Goal: Transaction & Acquisition: Subscribe to service/newsletter

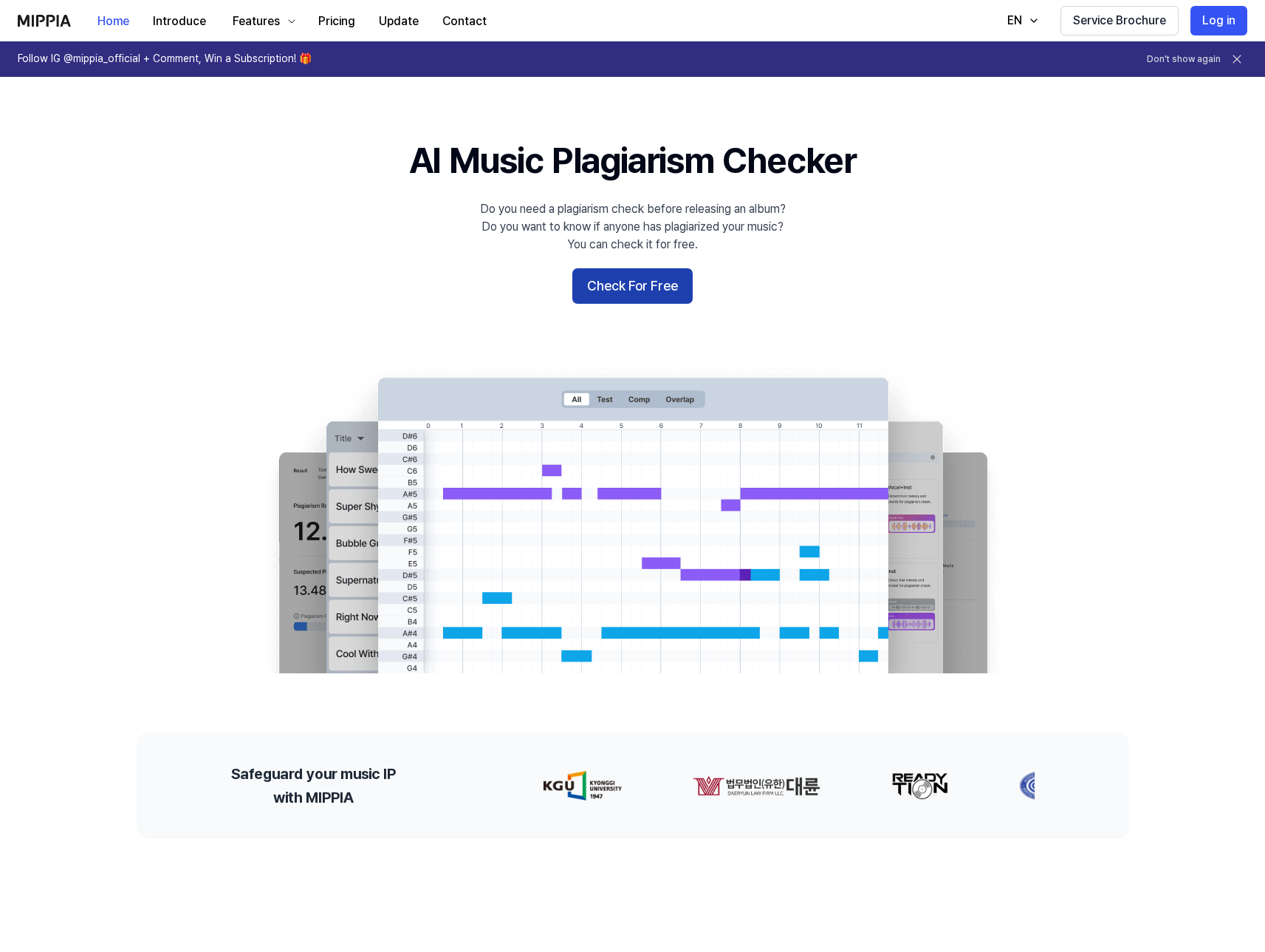
click at [650, 294] on button "Check For Free" at bounding box center [633, 286] width 121 height 35
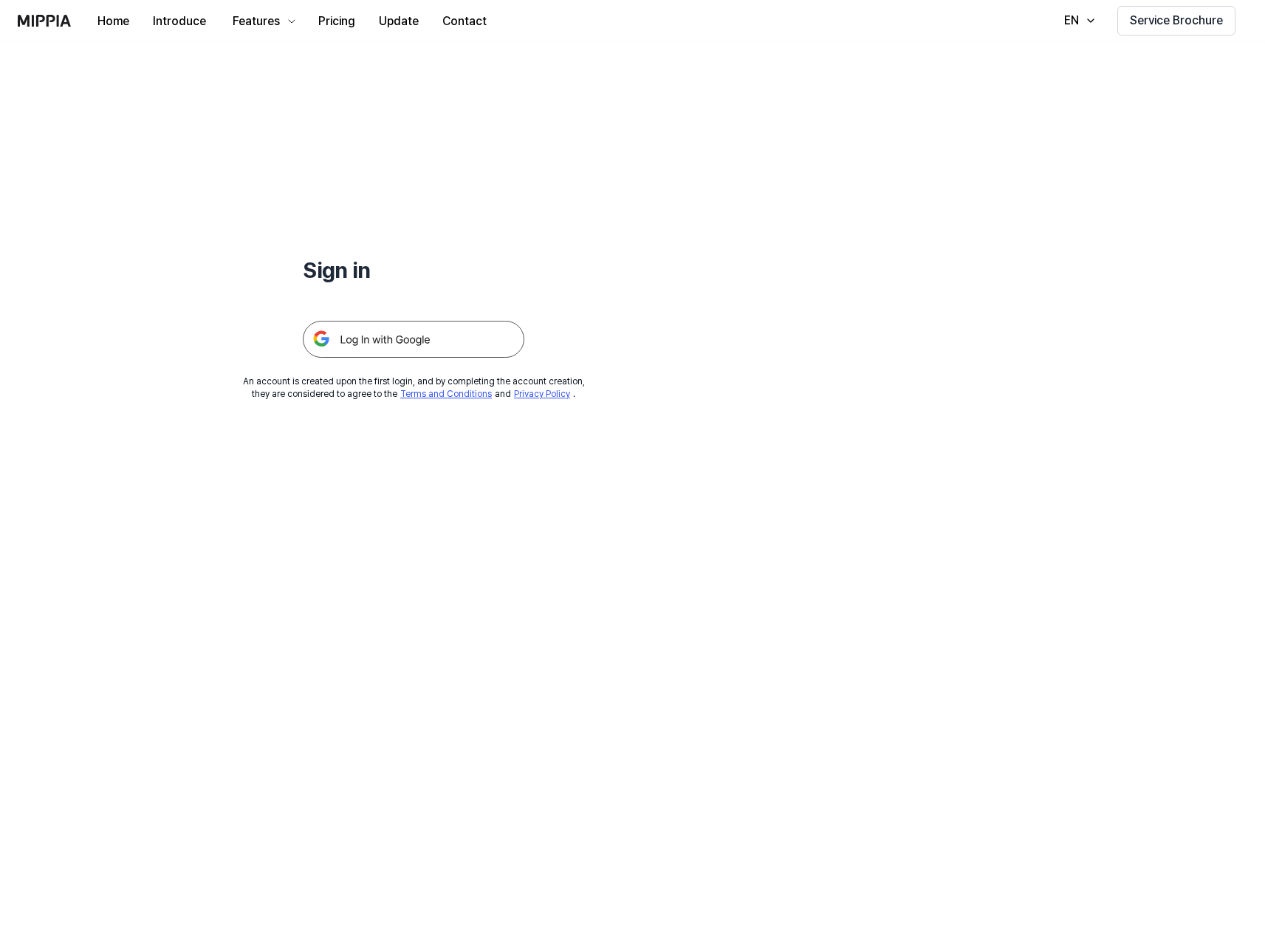
click at [497, 326] on img at bounding box center [414, 339] width 222 height 37
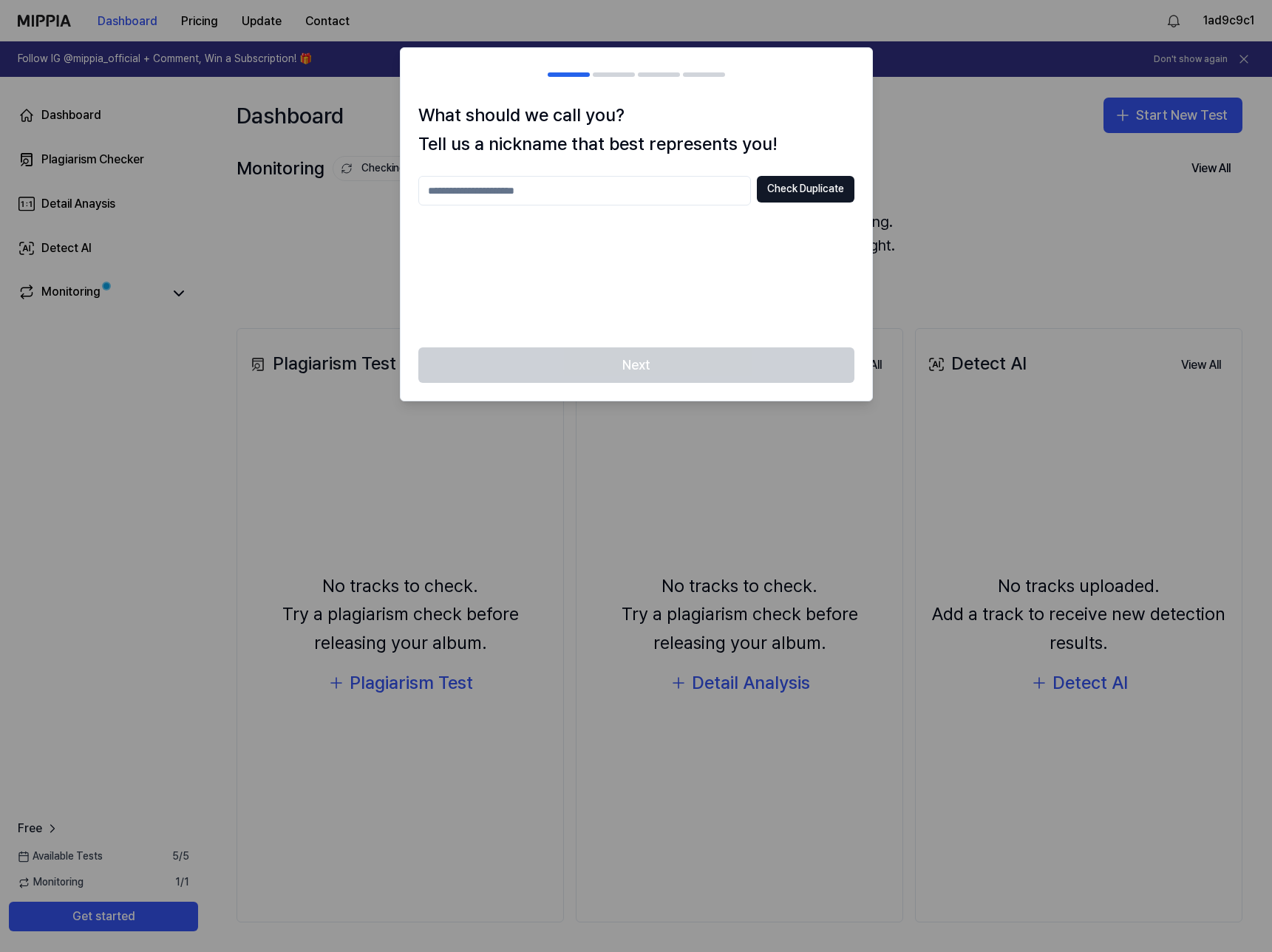
click at [516, 193] on input "text" at bounding box center [585, 191] width 333 height 29
type input "**********"
click at [792, 168] on div "**********" at bounding box center [636, 224] width 472 height 246
click at [792, 184] on button "Check Duplicate" at bounding box center [805, 189] width 98 height 27
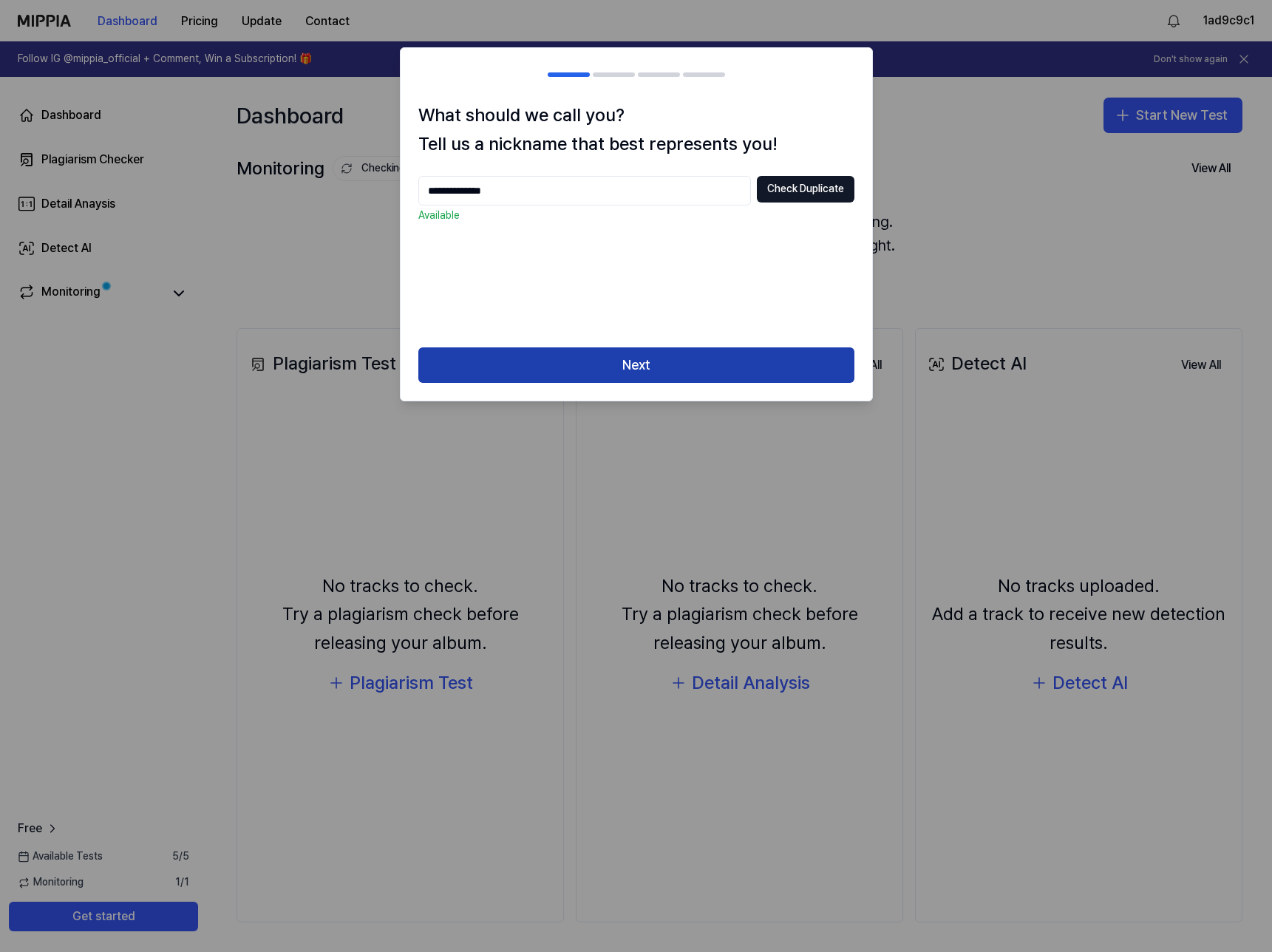
click at [676, 364] on button "Next" at bounding box center [636, 365] width 436 height 35
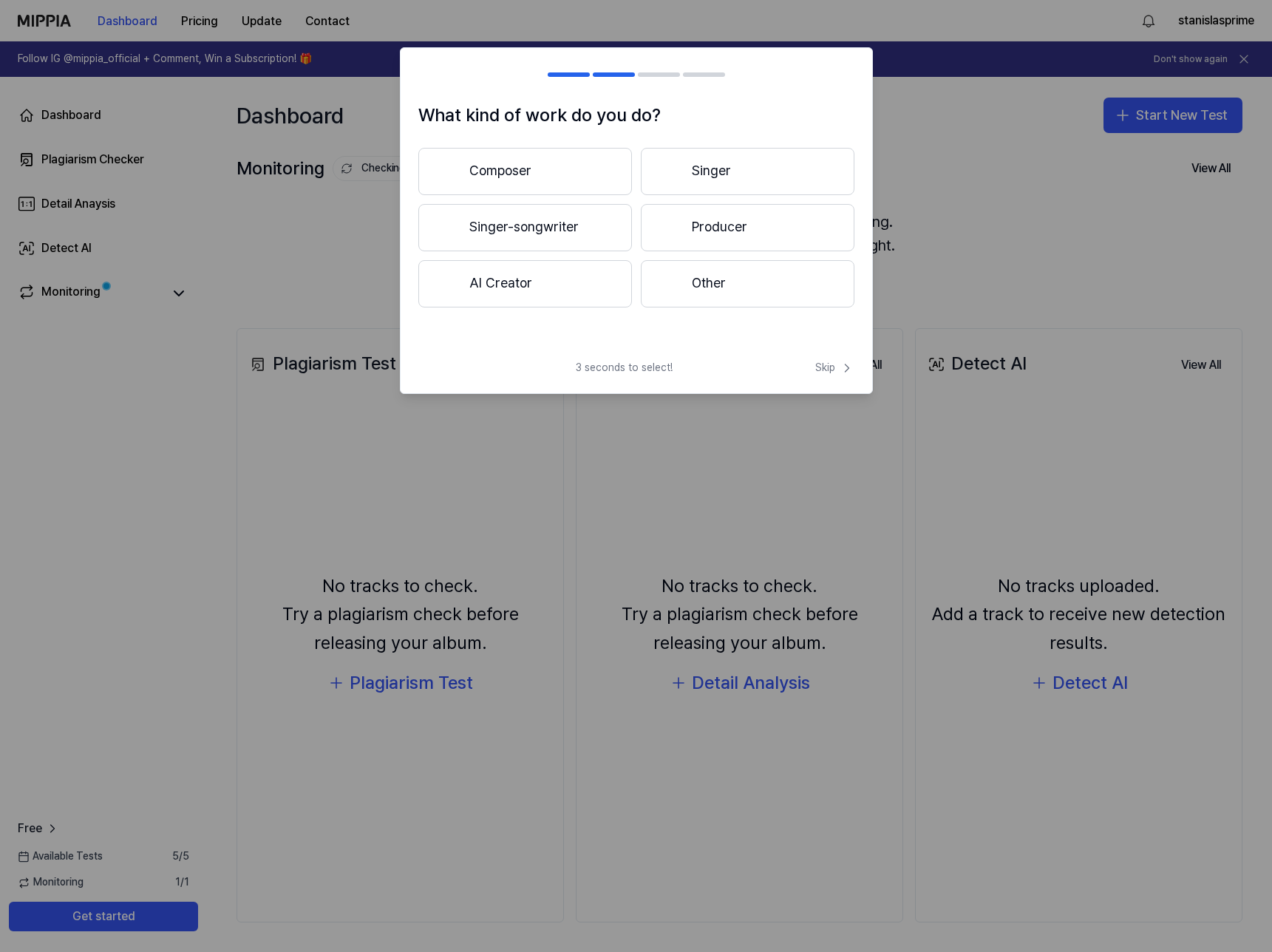
click at [529, 280] on button "AI Creator" at bounding box center [525, 284] width 214 height 47
click at [565, 241] on button "Less than 3 years" at bounding box center [525, 228] width 214 height 49
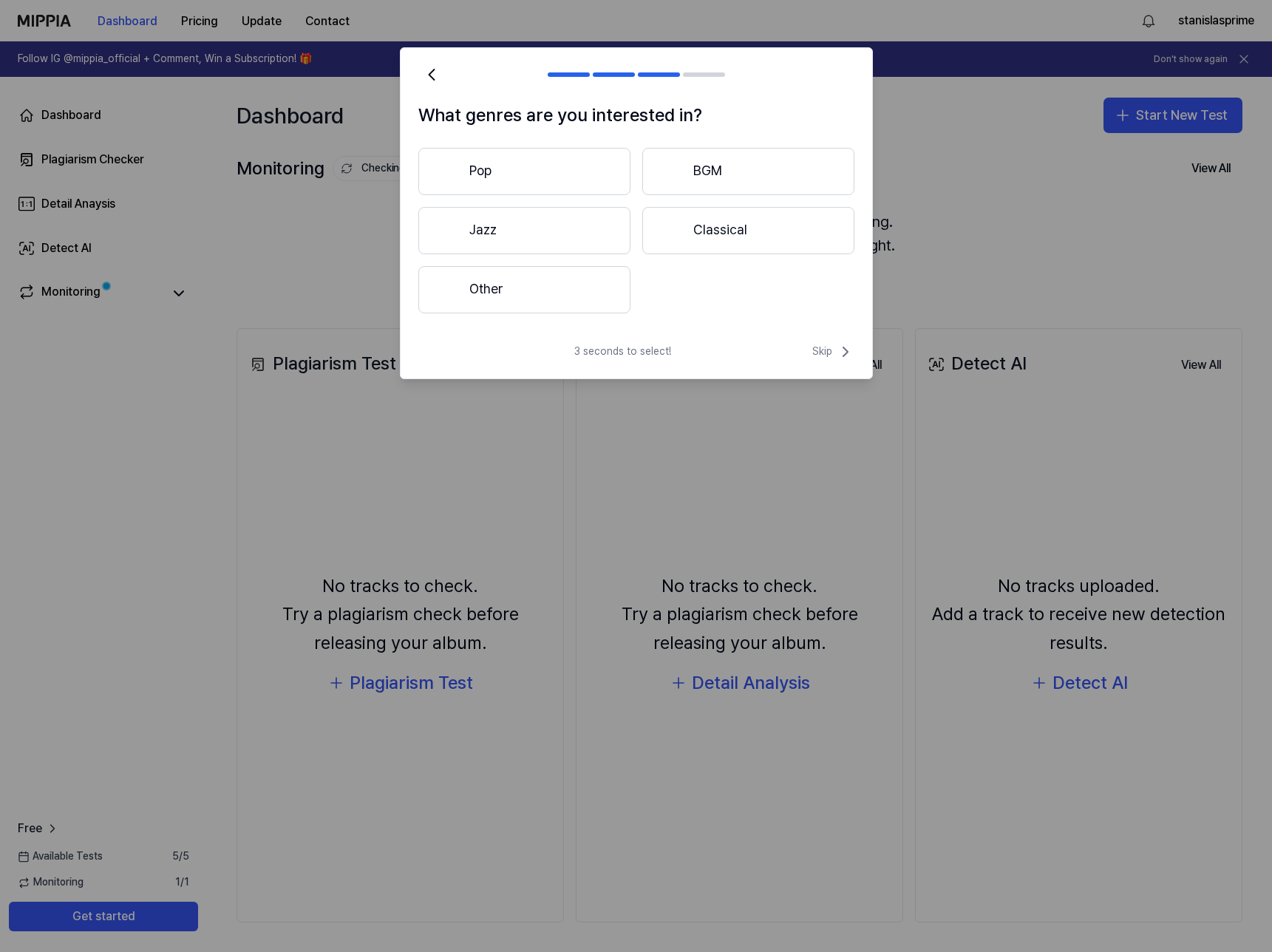
click at [561, 299] on button "Other" at bounding box center [525, 290] width 212 height 47
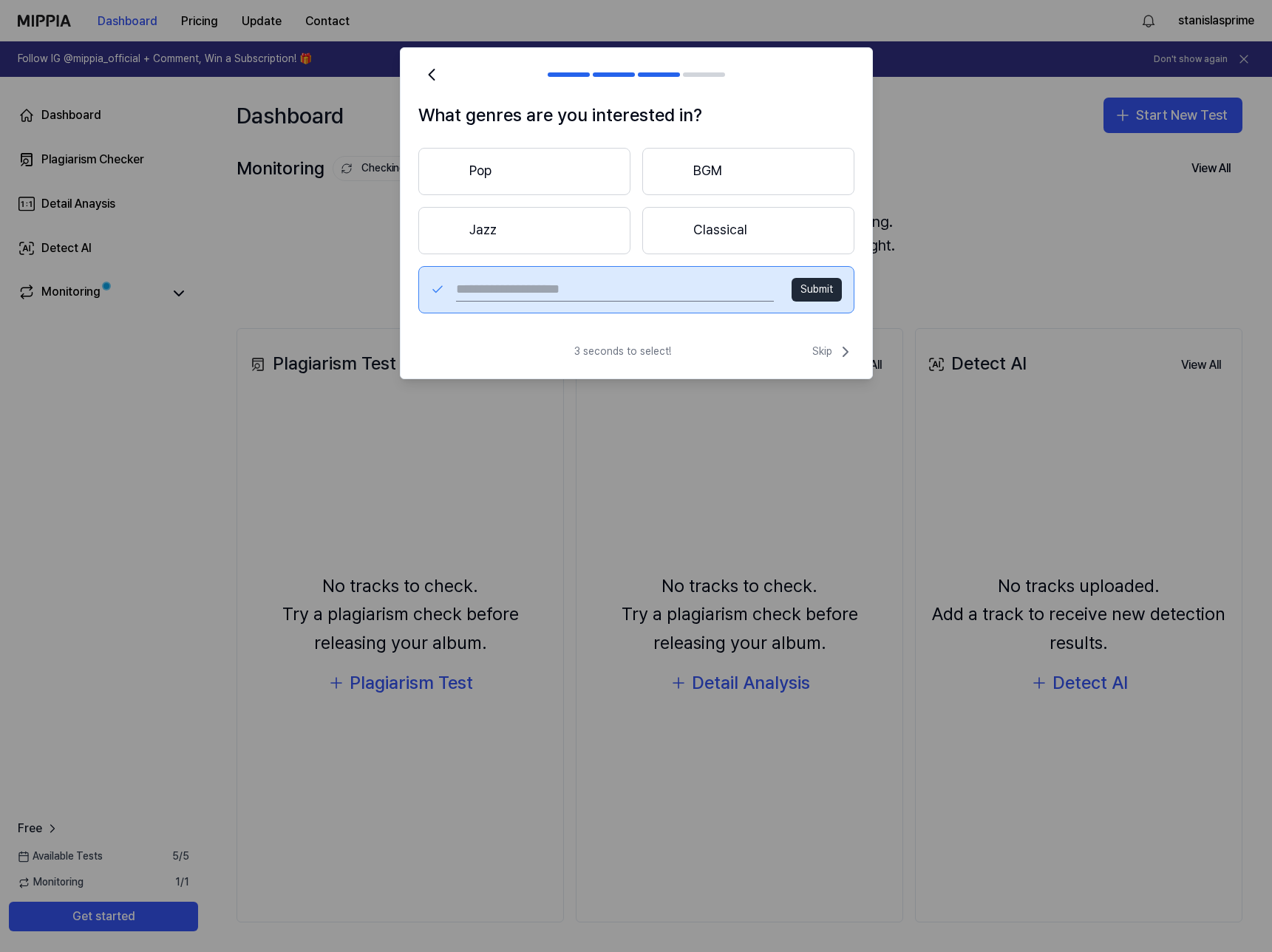
click at [748, 294] on input "text" at bounding box center [614, 290] width 317 height 24
type input "***"
click at [825, 291] on button "Submit" at bounding box center [817, 290] width 51 height 24
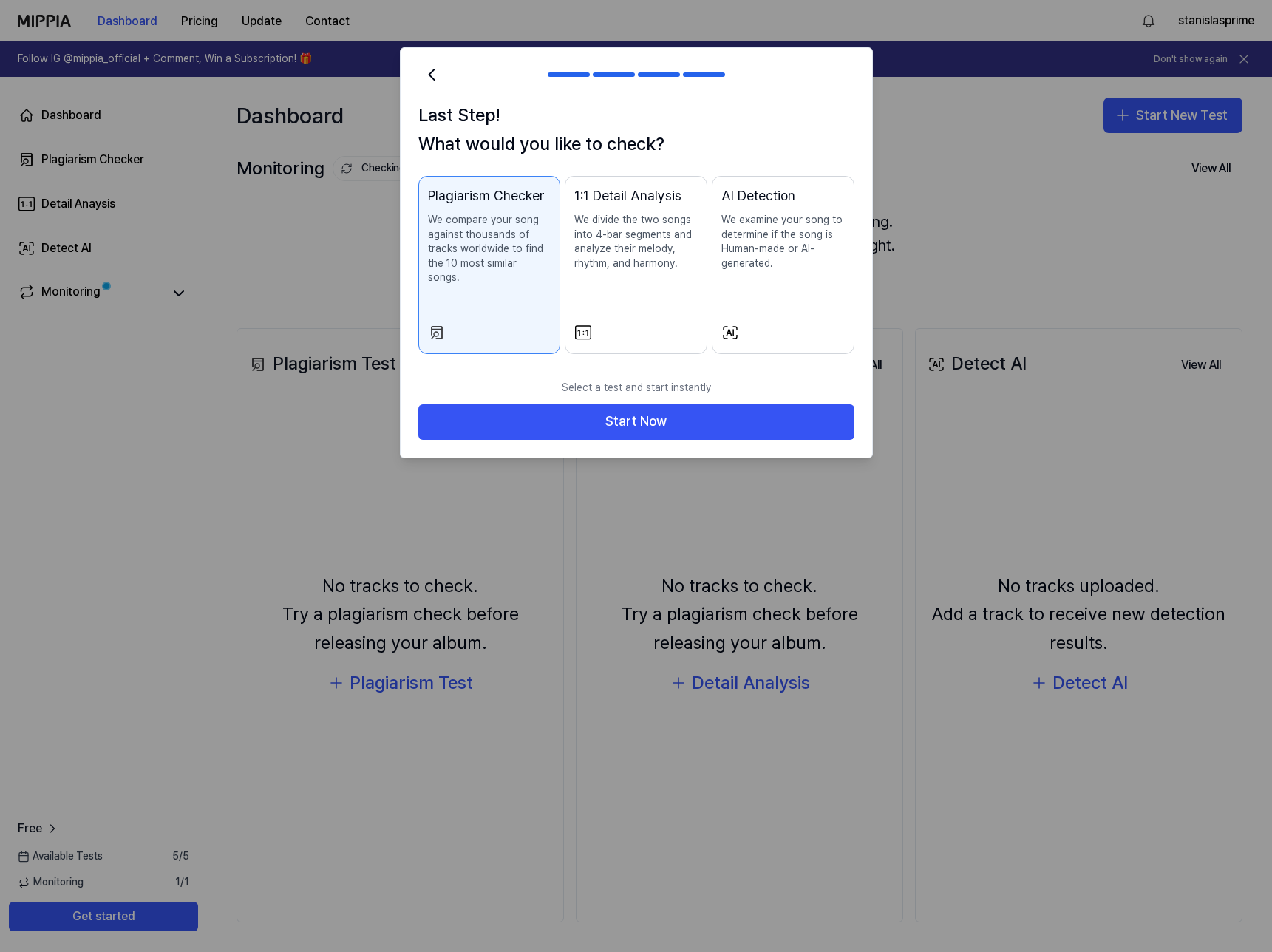
click at [761, 272] on div "AI Detection We examine your song to determine if the song is Human-made or AI-…" at bounding box center [782, 242] width 123 height 114
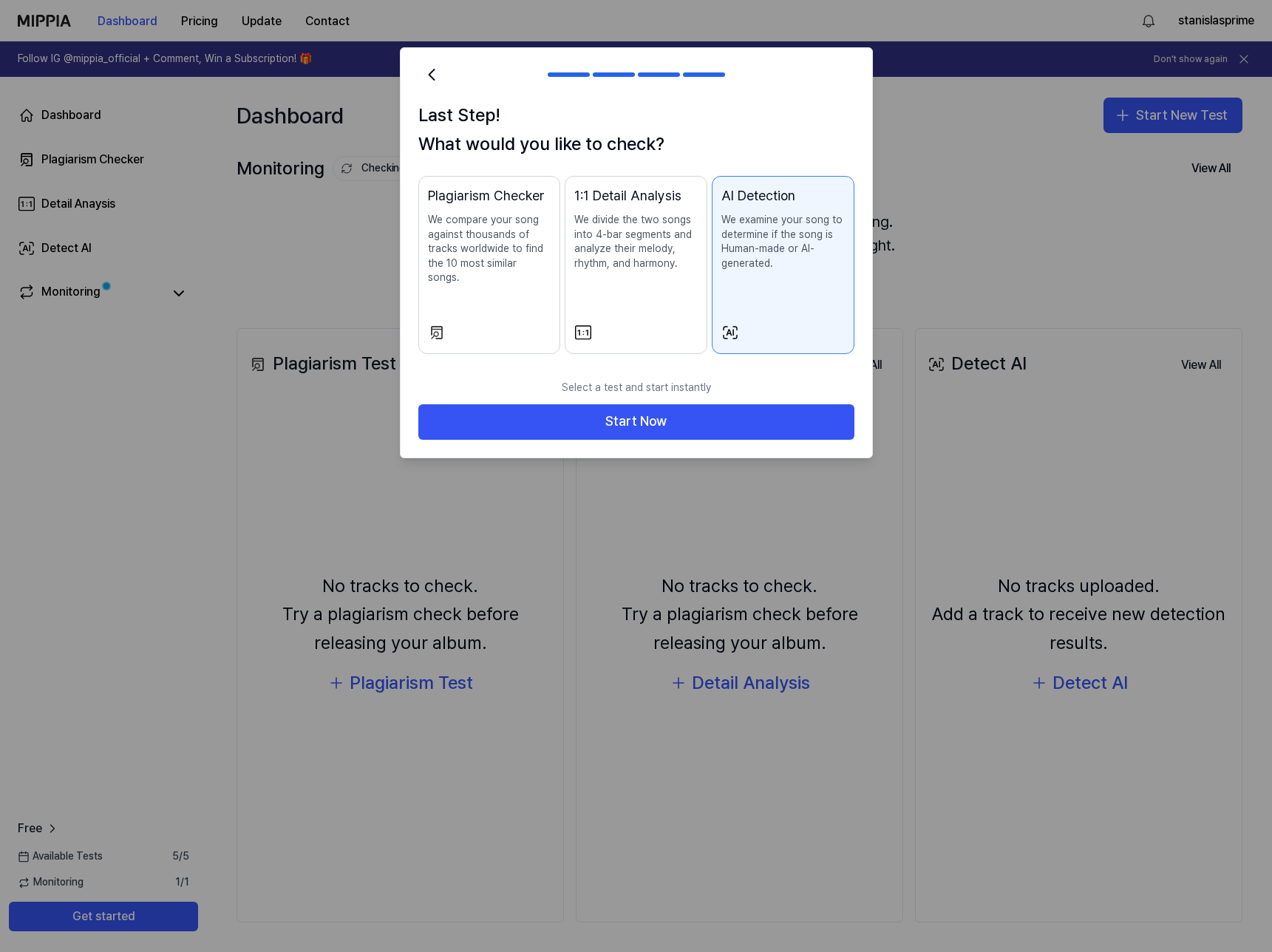
click at [493, 255] on p "We compare your song against thousands of tracks worldwide to find the 10 most …" at bounding box center [489, 249] width 123 height 73
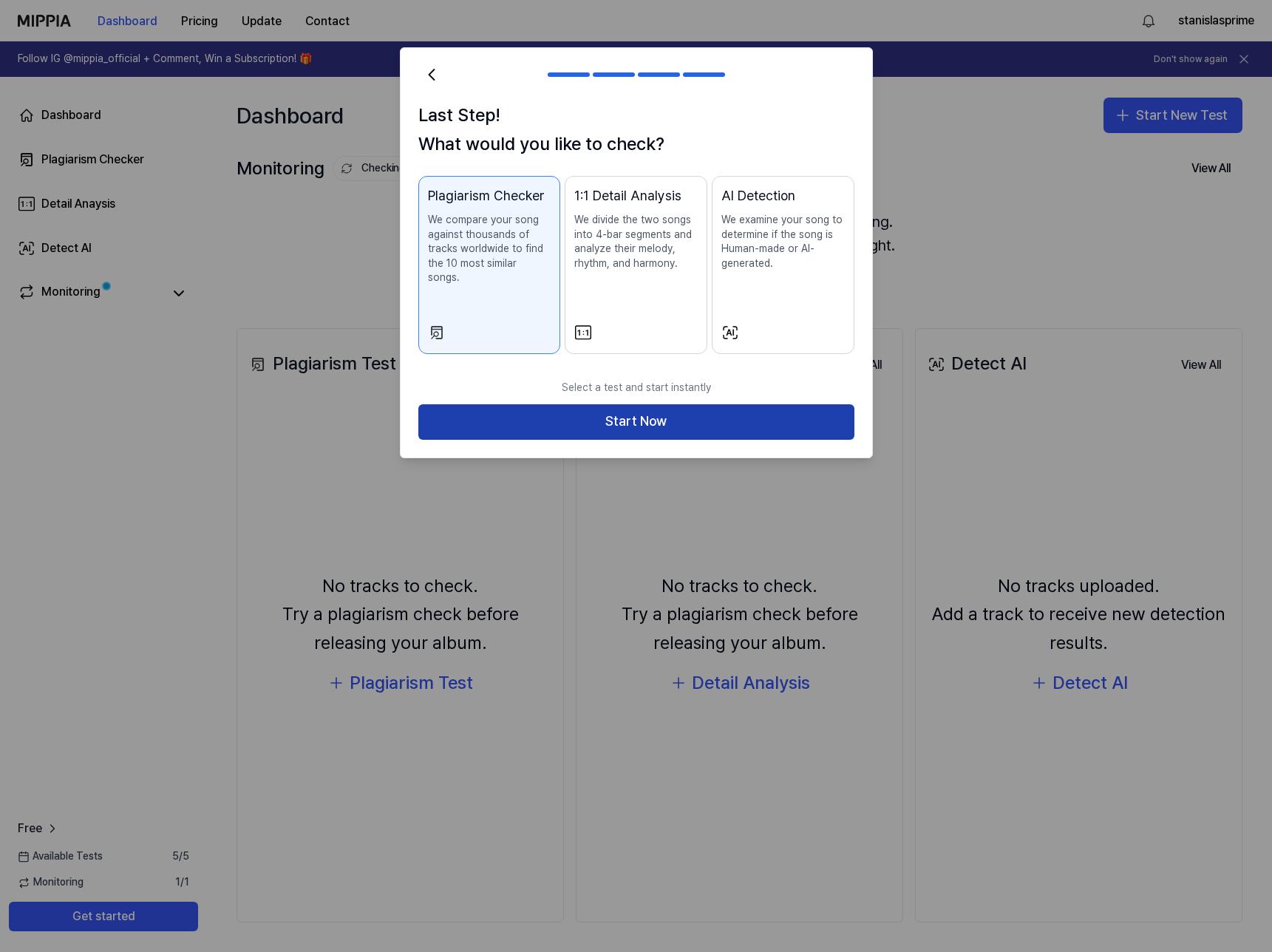
click at [725, 419] on button "Start Now" at bounding box center [636, 421] width 436 height 35
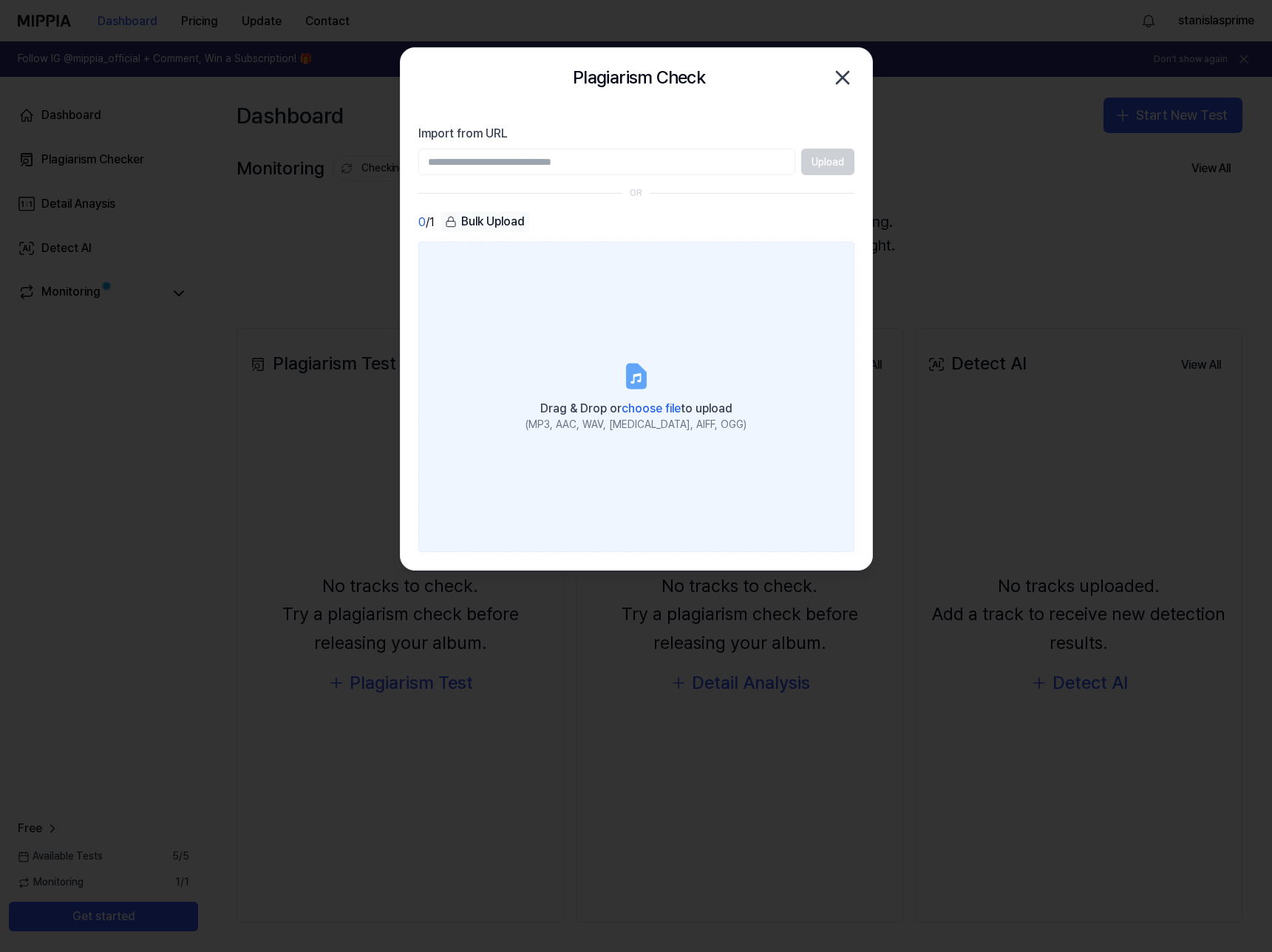
click at [545, 286] on label "Drag & Drop or choose file to upload (MP3, AAC, WAV, [MEDICAL_DATA], AIFF, OGG)" at bounding box center [636, 396] width 436 height 310
click at [0, 0] on input "Drag & Drop or choose file to upload (MP3, AAC, WAV, [MEDICAL_DATA], AIFF, OGG)" at bounding box center [0, 0] width 0 height 0
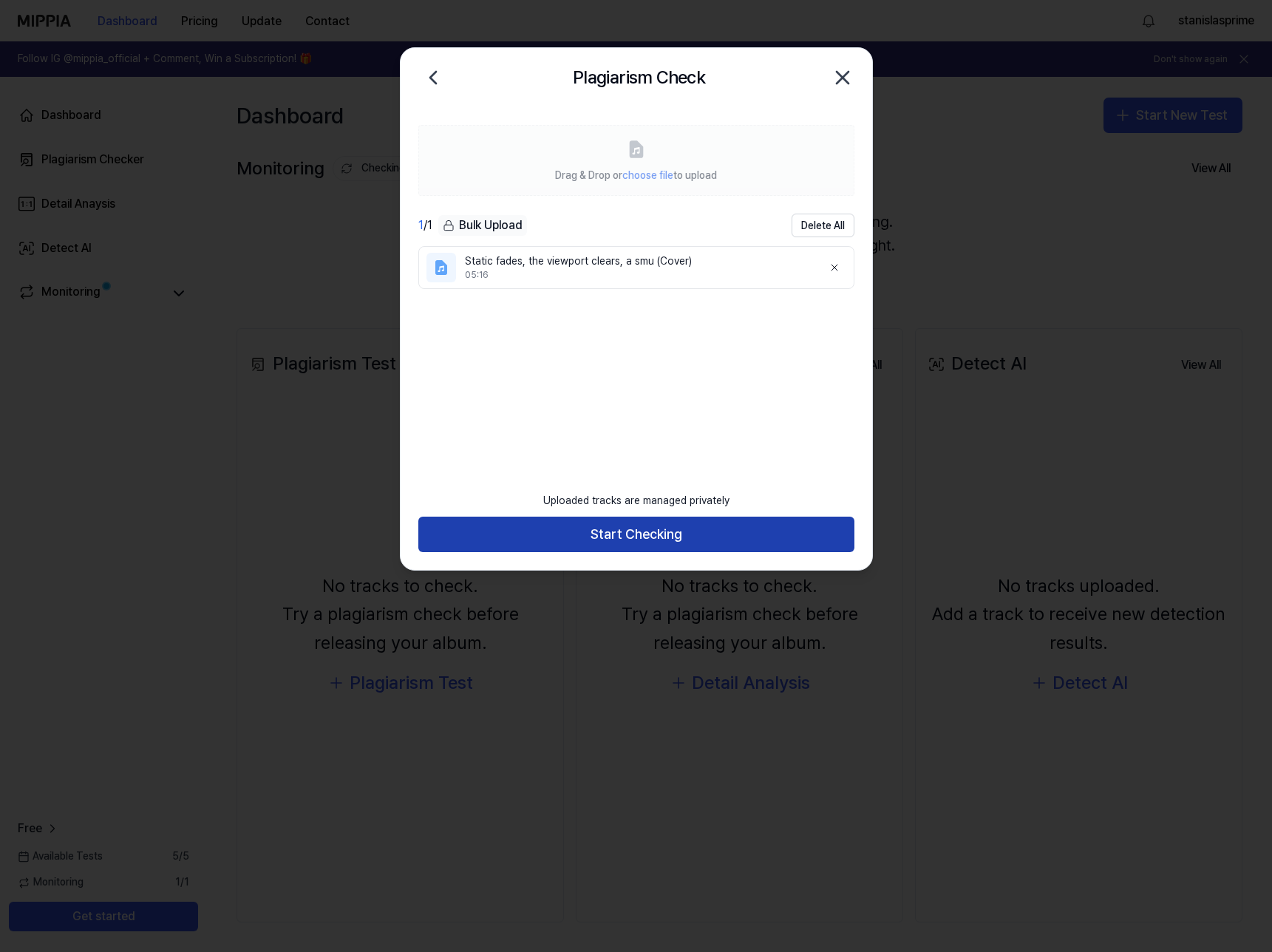
click at [650, 539] on button "Start Checking" at bounding box center [636, 534] width 436 height 35
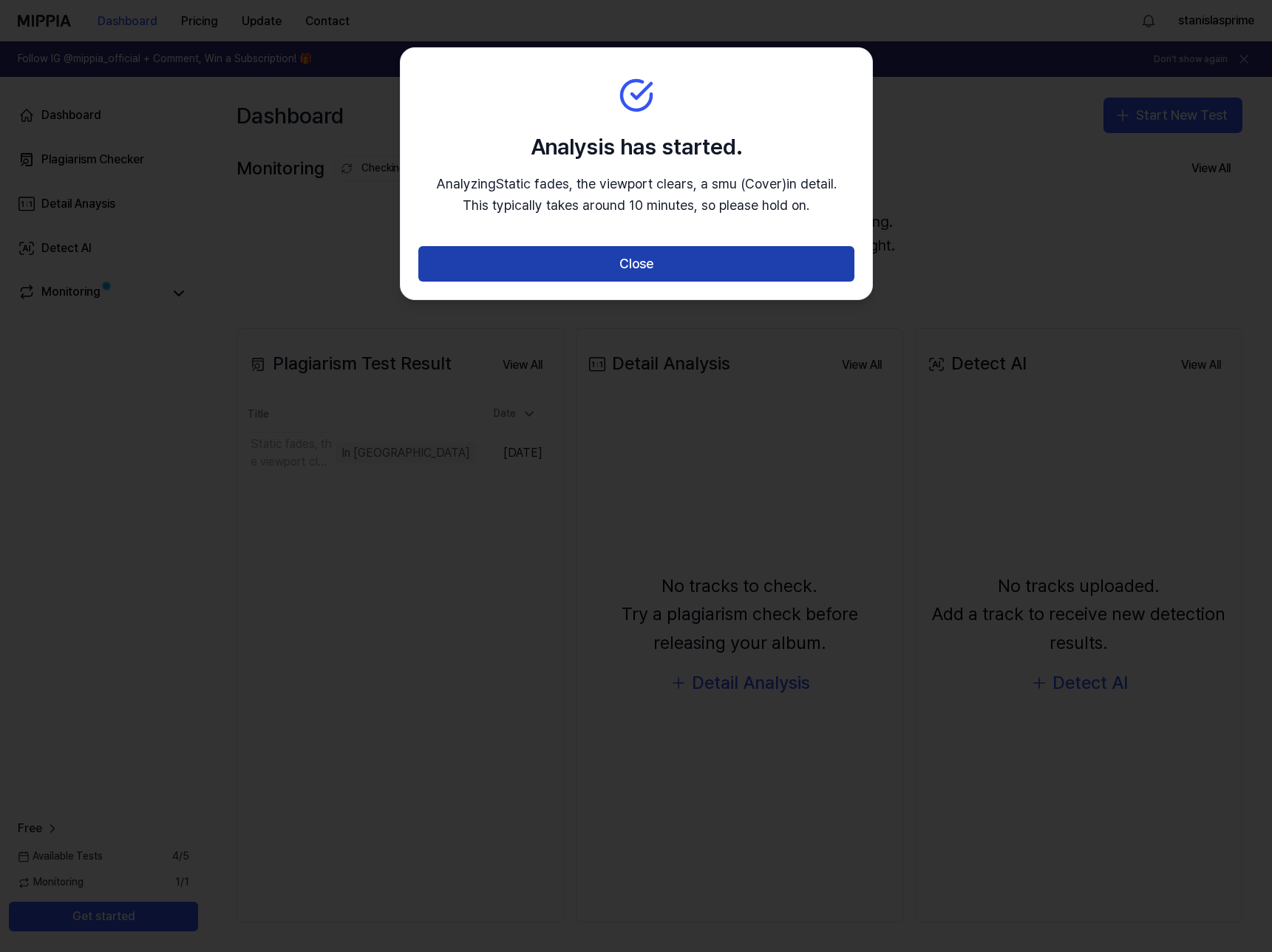
click at [707, 265] on button "Close" at bounding box center [636, 263] width 436 height 35
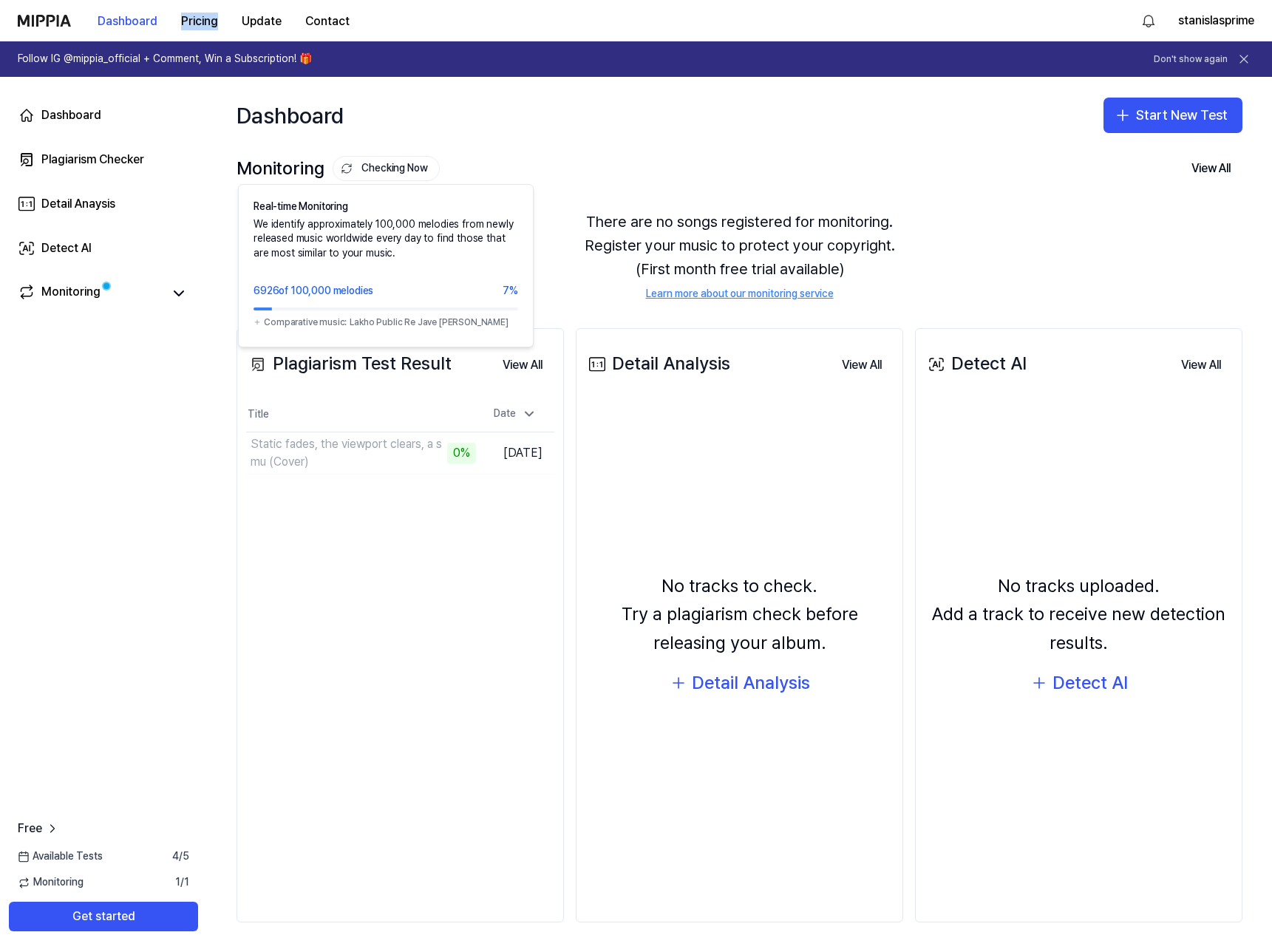
click at [383, 171] on button "Checking Now" at bounding box center [386, 168] width 107 height 25
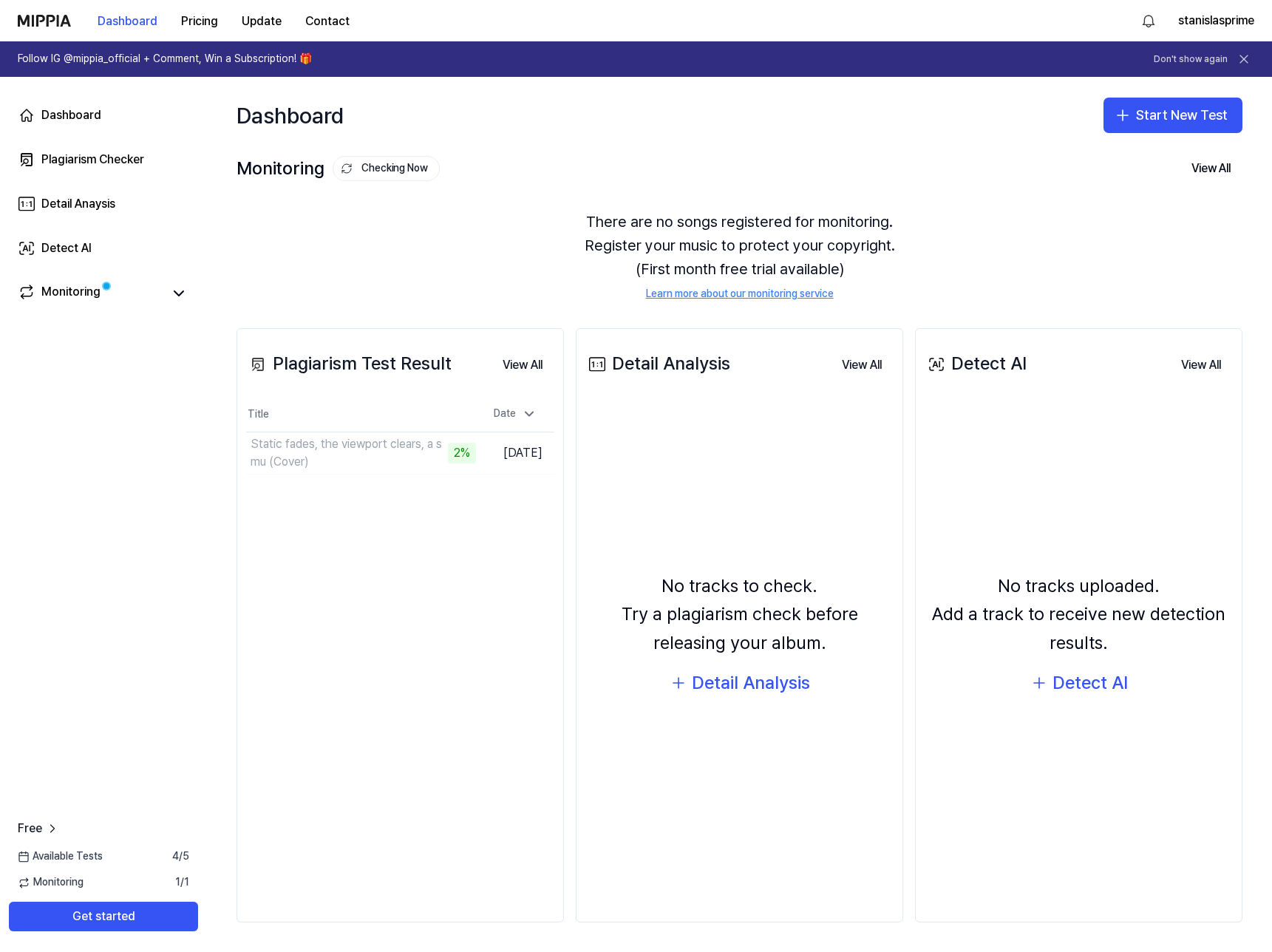
click at [95, 319] on div "Dashboard Plagiarism Checker Detail Anaysis Detect AI Monitoring" at bounding box center [104, 204] width 207 height 255
click at [103, 302] on link "Monitoring" at bounding box center [91, 293] width 145 height 20
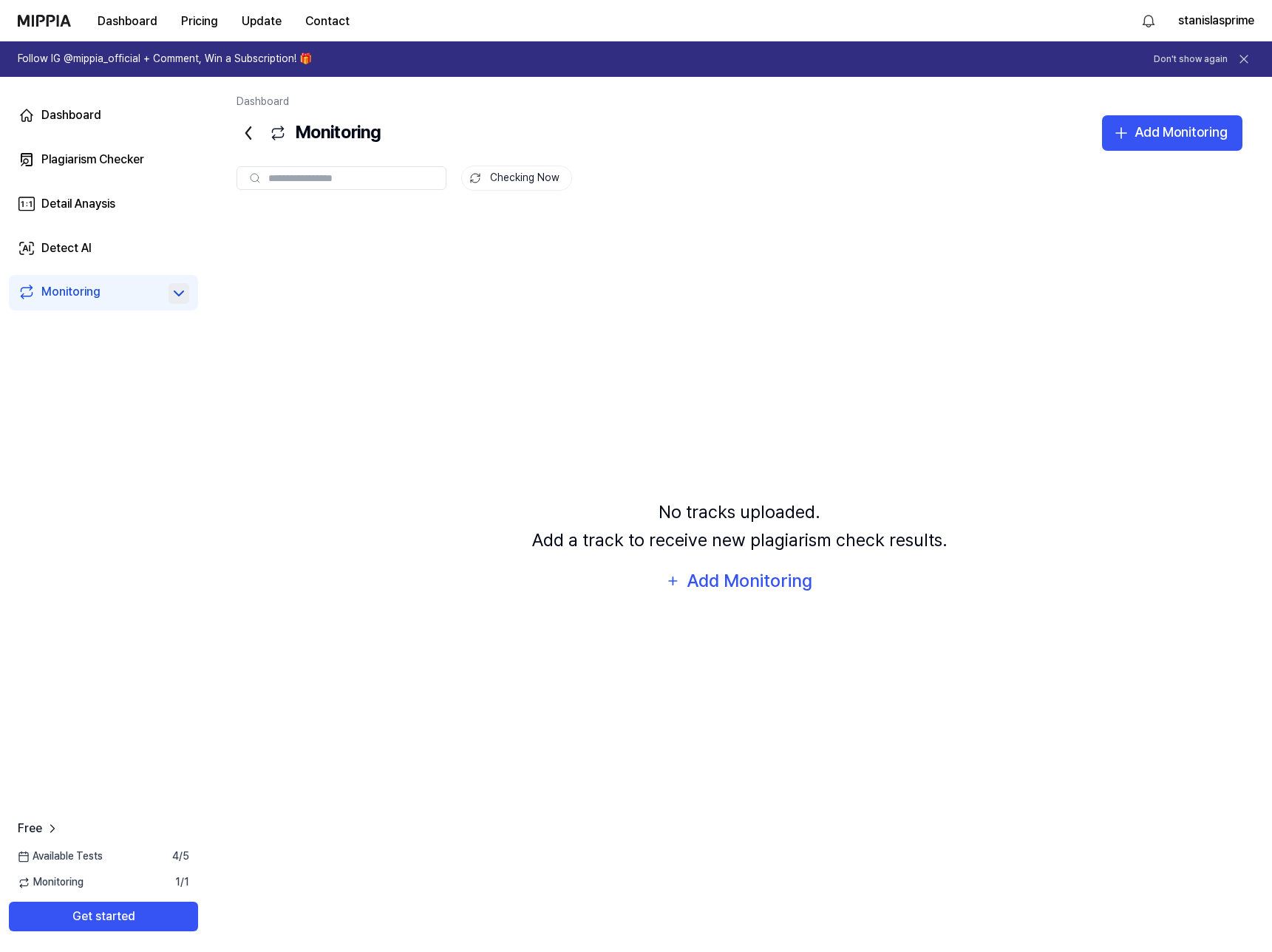
click at [187, 294] on icon at bounding box center [179, 294] width 18 height 18
click at [145, 295] on link "Monitoring" at bounding box center [91, 293] width 145 height 20
click at [97, 113] on div "Dashboard" at bounding box center [71, 115] width 60 height 18
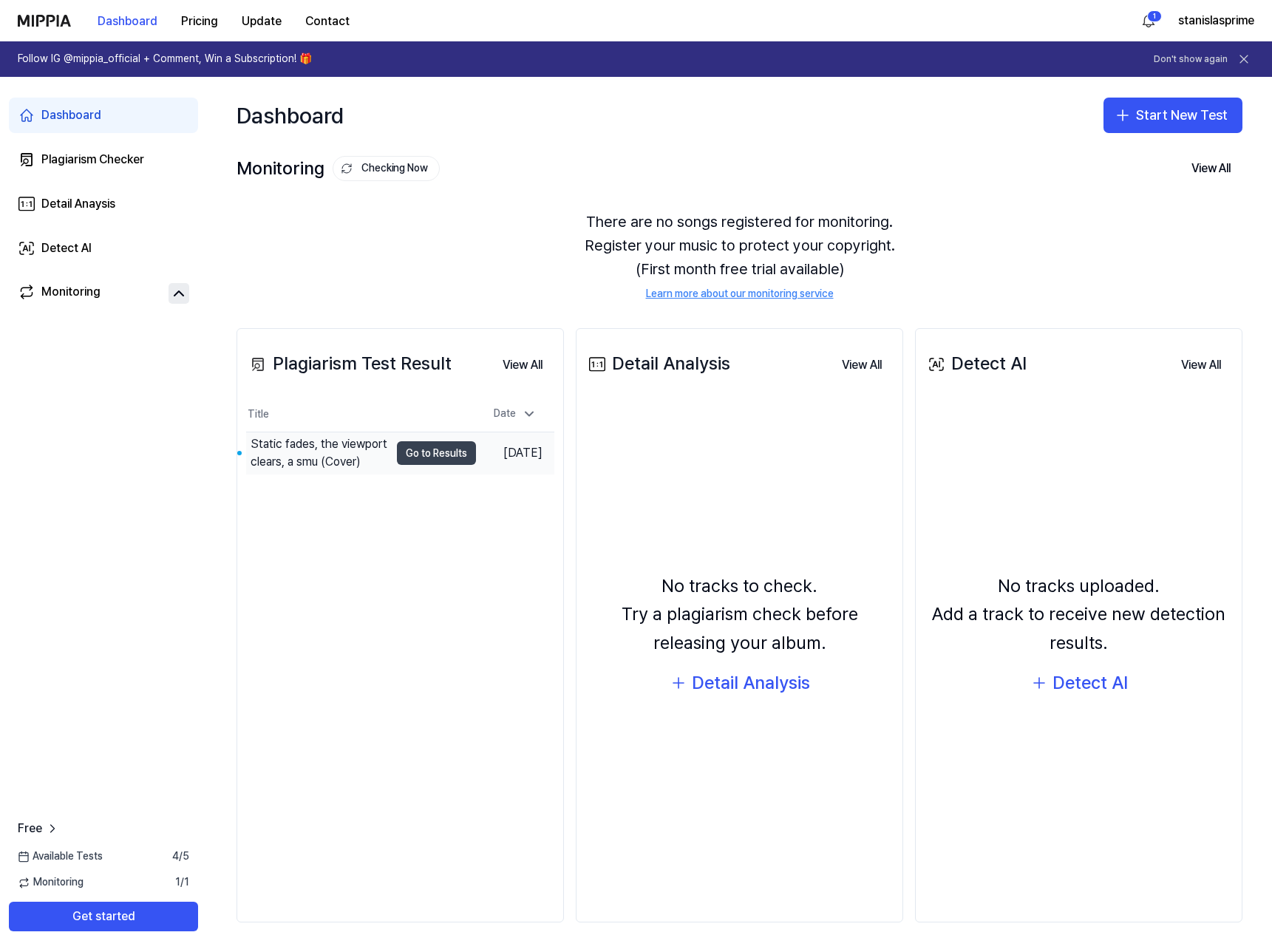
click at [413, 459] on button "Go to Results" at bounding box center [436, 453] width 79 height 24
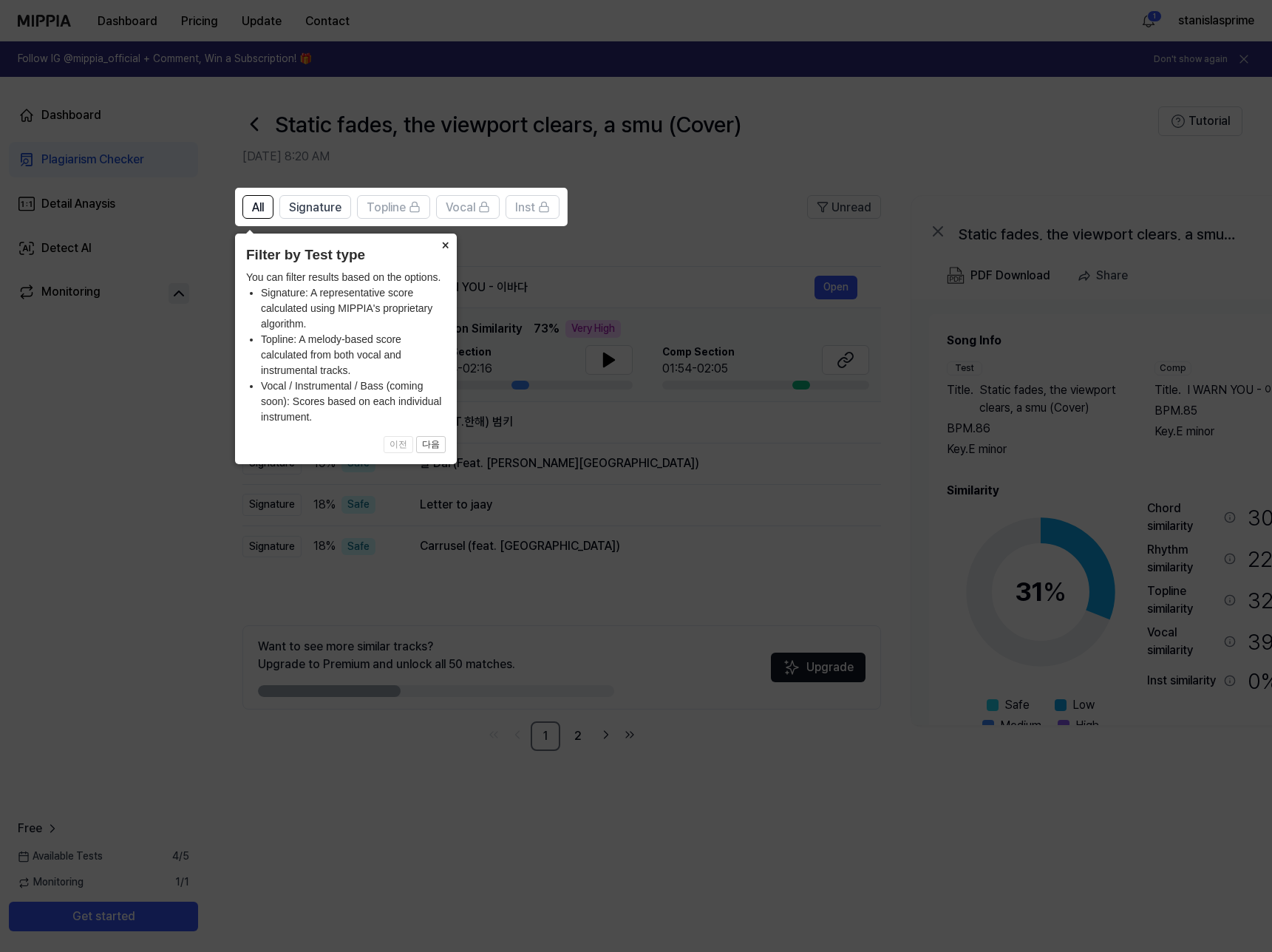
click at [442, 248] on button "×" at bounding box center [445, 243] width 24 height 20
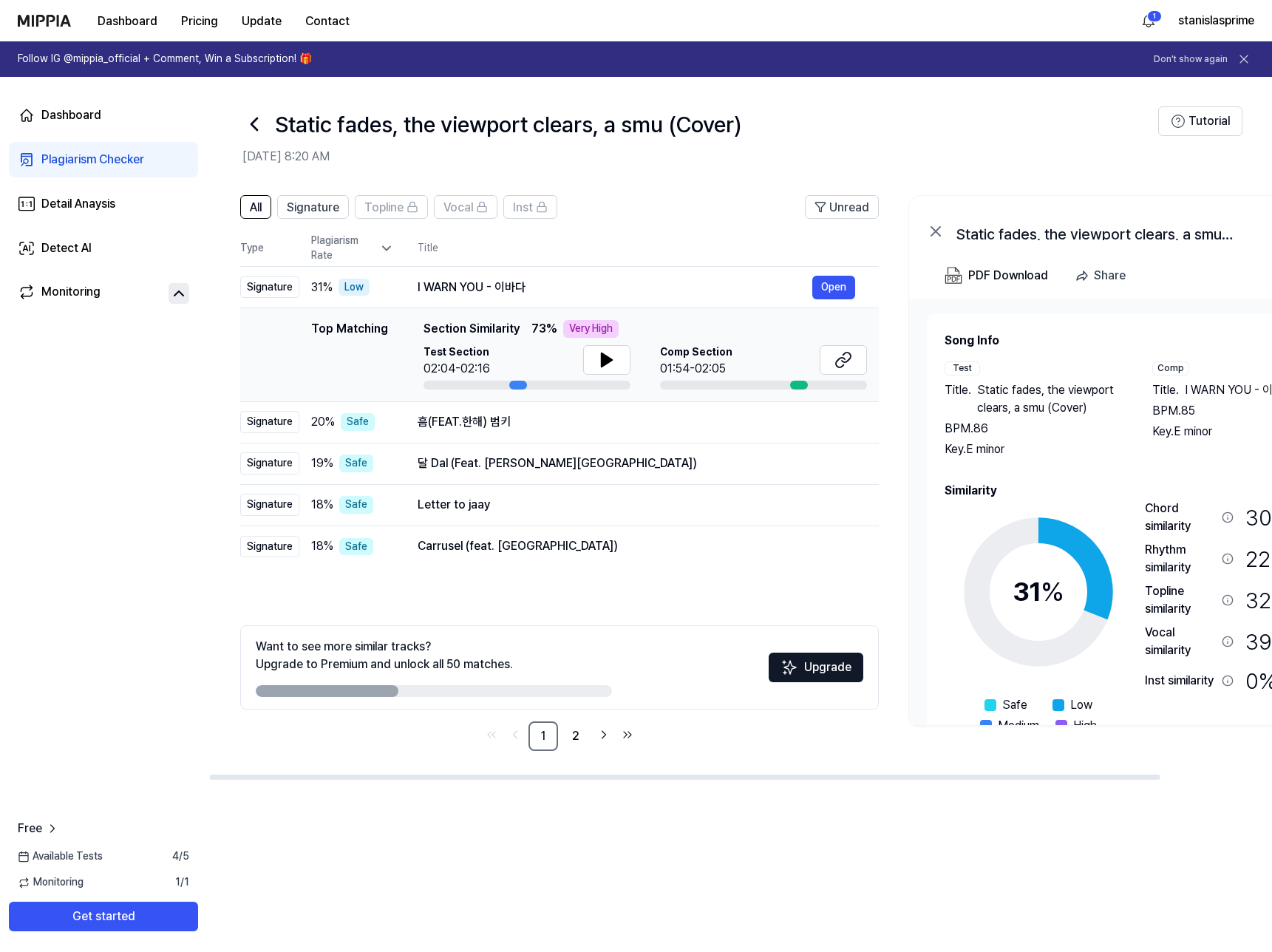
scroll to position [0, 2]
click at [602, 365] on icon at bounding box center [607, 360] width 11 height 13
click at [835, 294] on button "Open" at bounding box center [834, 287] width 43 height 24
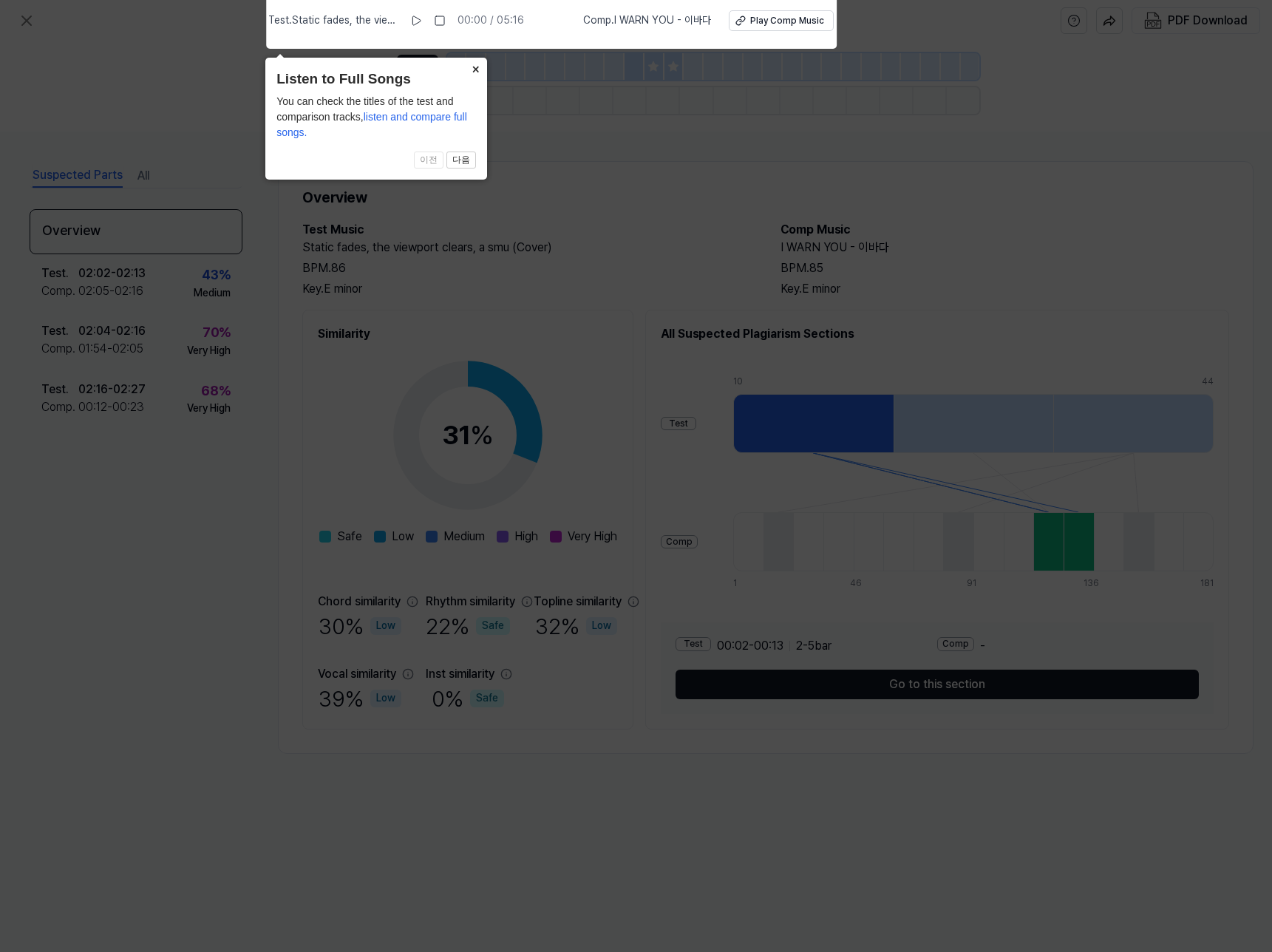
click at [475, 69] on button "×" at bounding box center [475, 68] width 24 height 20
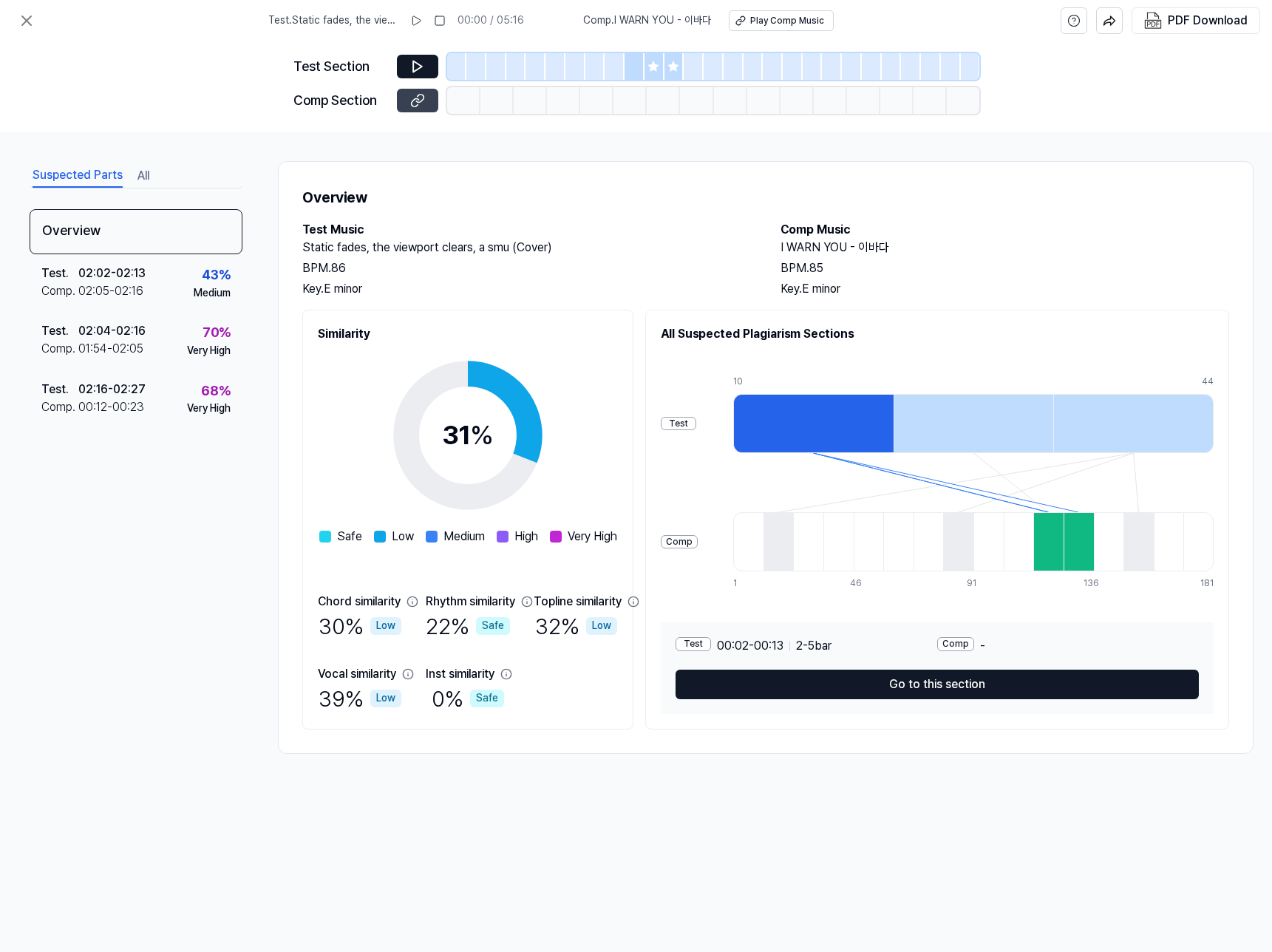
click at [418, 99] on icon at bounding box center [414, 102] width 7 height 8
click at [169, 286] on div "Test . 02:02 - 02:13 Comp . 02:05 - 02:16 43 % Medium" at bounding box center [135, 283] width 213 height 58
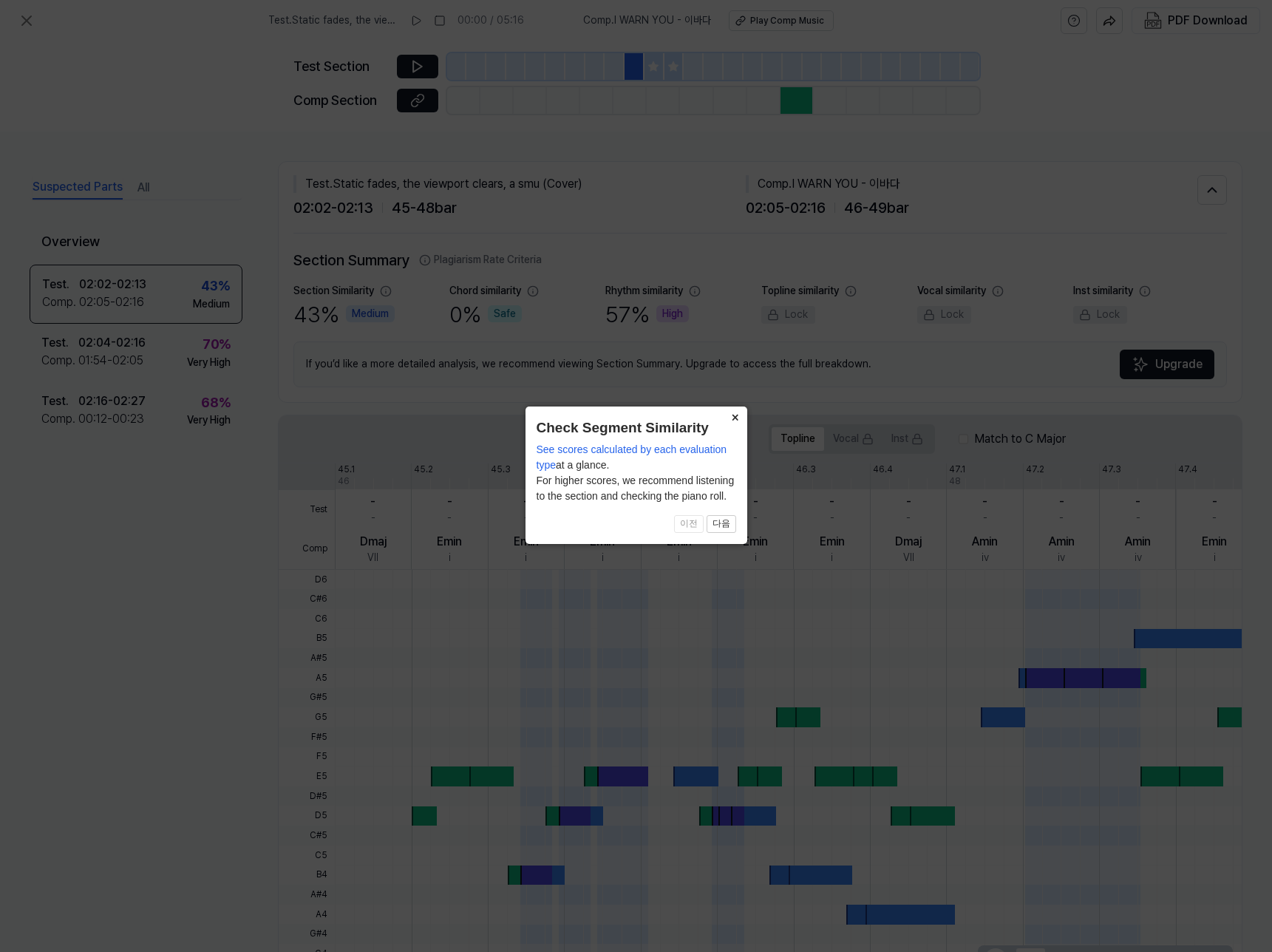
click at [732, 419] on button "×" at bounding box center [735, 416] width 24 height 20
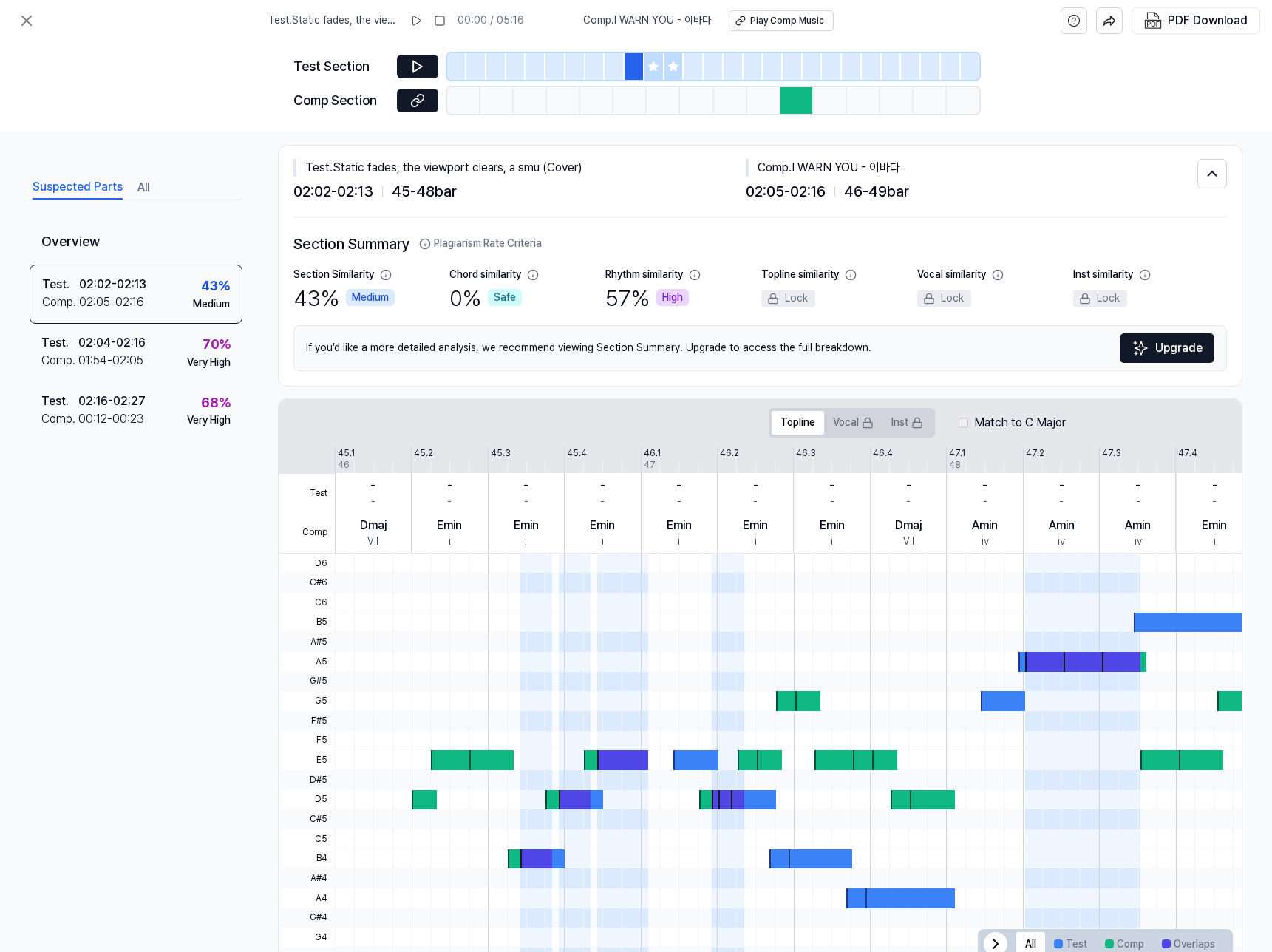
scroll to position [0, 0]
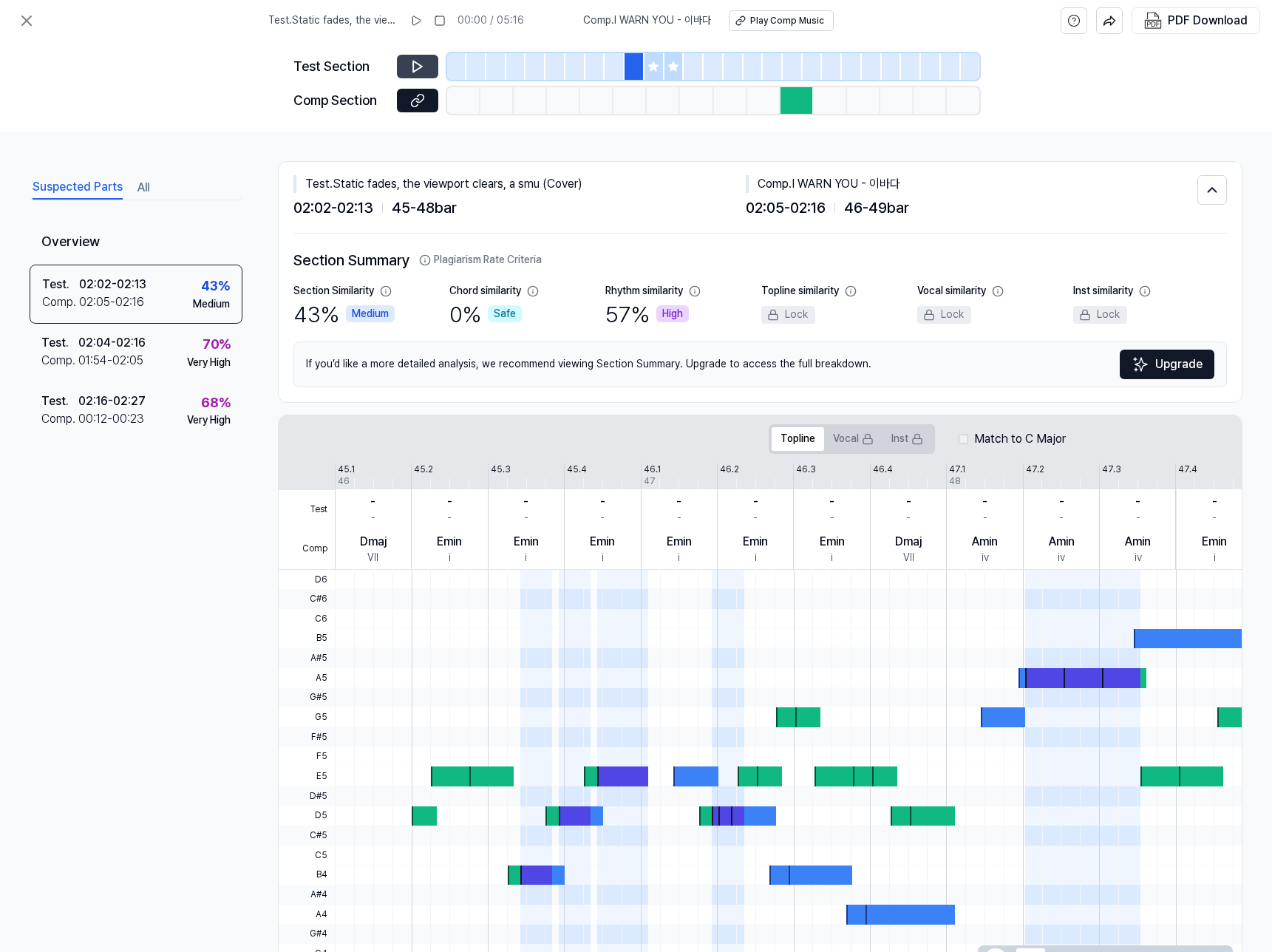
click at [420, 59] on icon at bounding box center [418, 66] width 15 height 15
click at [653, 67] on icon at bounding box center [654, 66] width 10 height 10
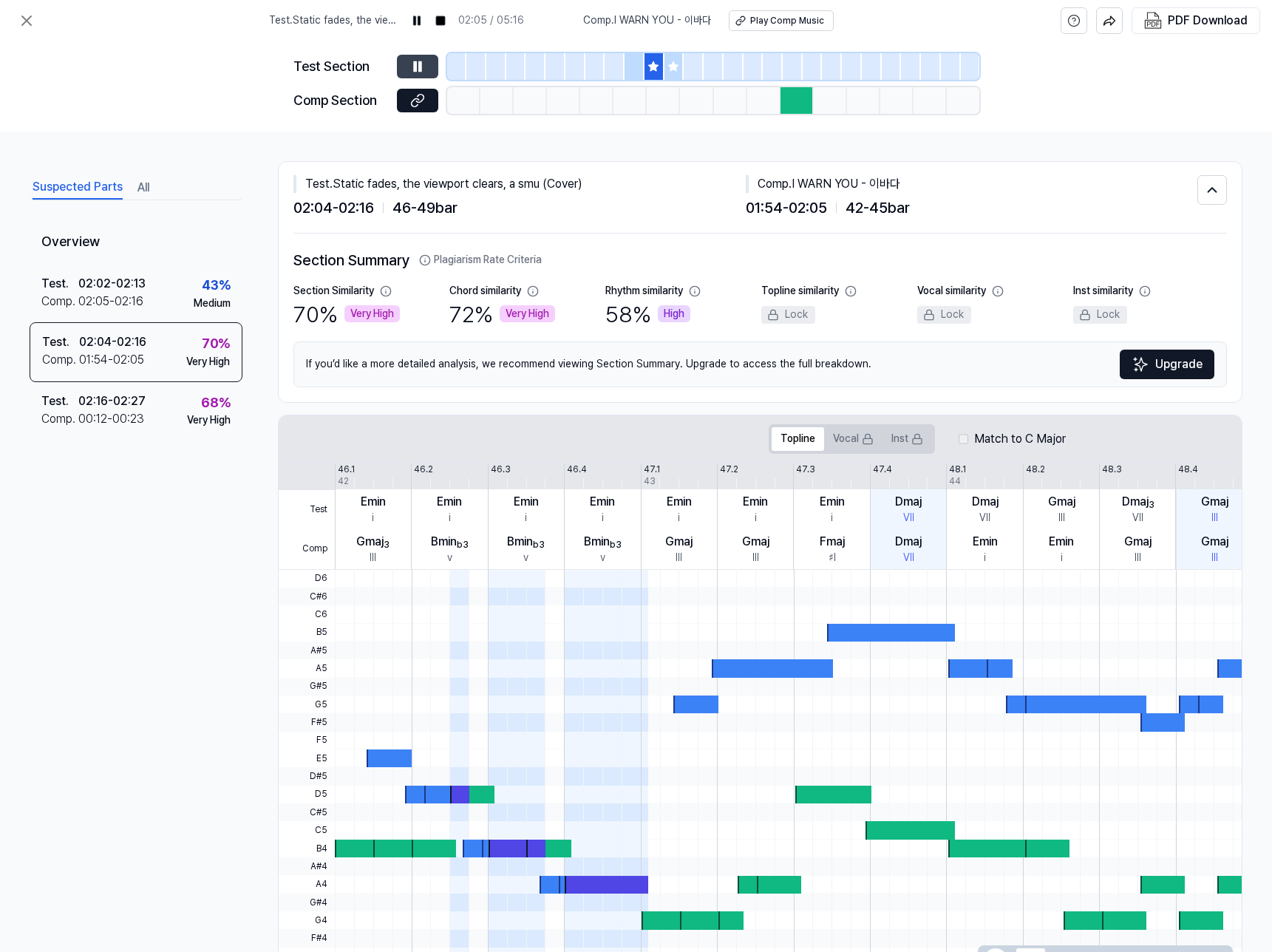
click at [667, 68] on icon at bounding box center [673, 66] width 11 height 11
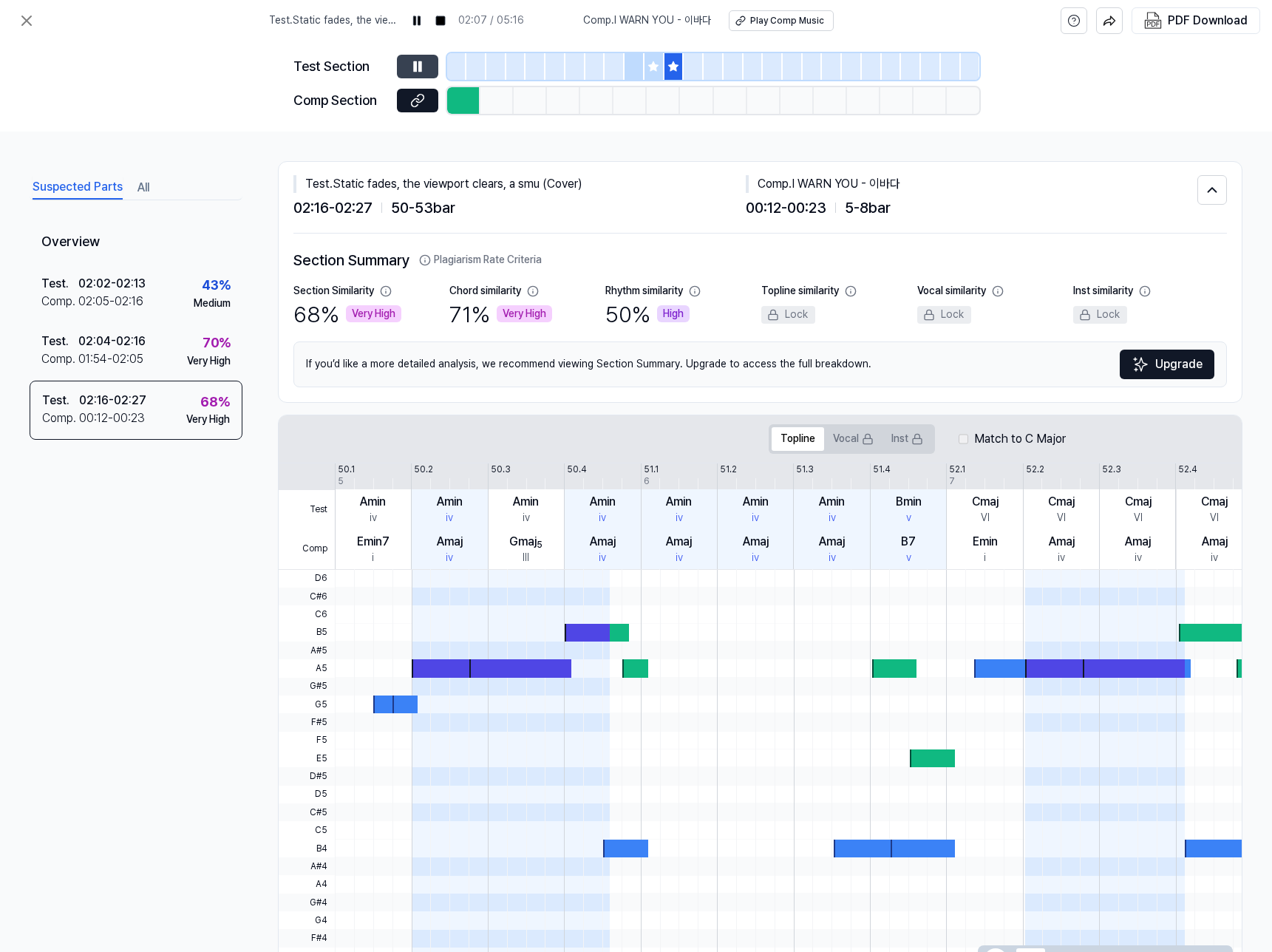
click at [458, 106] on div at bounding box center [463, 100] width 33 height 27
click at [655, 67] on icon at bounding box center [654, 66] width 10 height 10
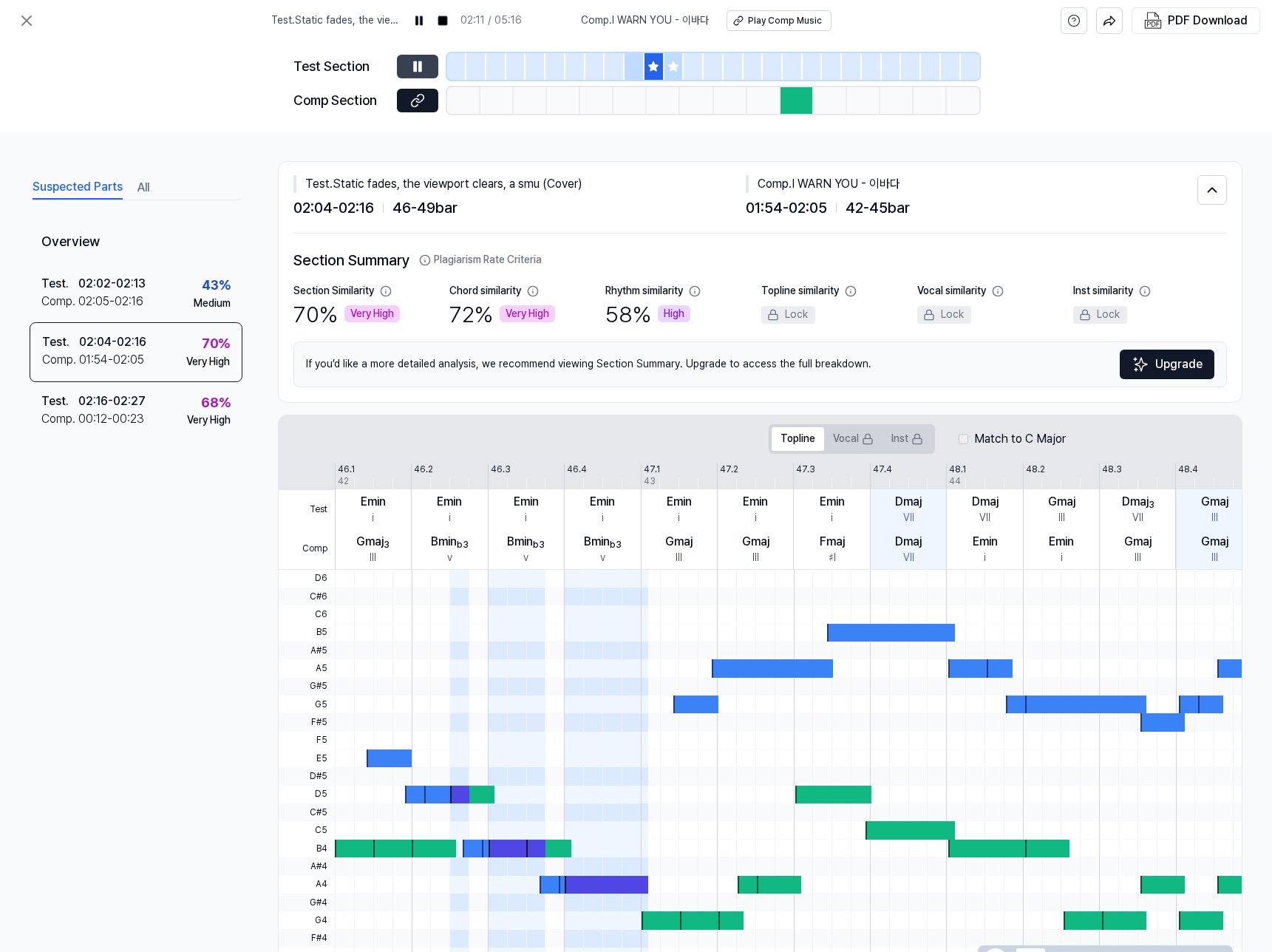
click at [636, 67] on div at bounding box center [634, 66] width 20 height 27
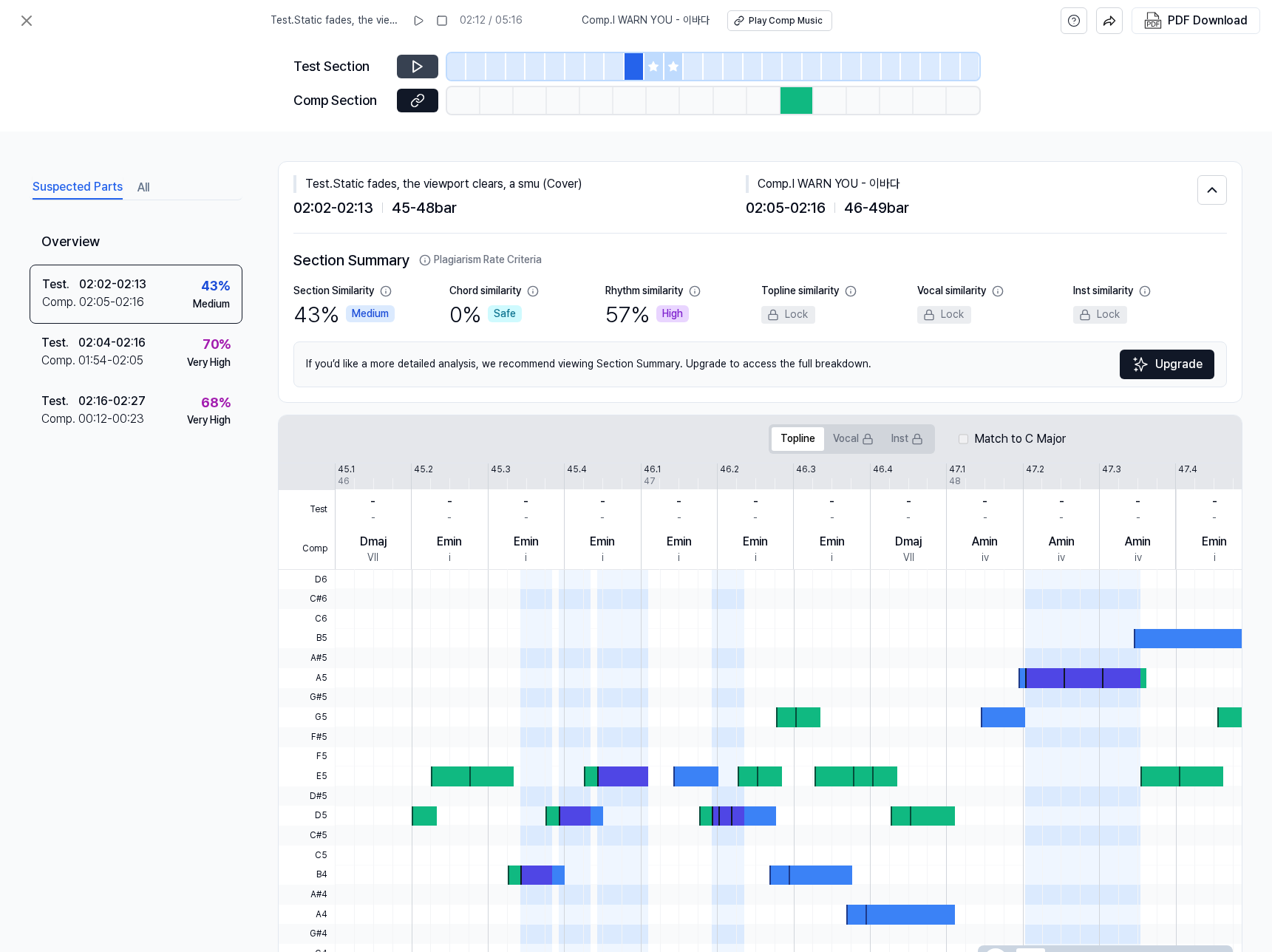
click at [791, 108] on div at bounding box center [796, 100] width 33 height 27
click at [772, 26] on div "Play Comp Music" at bounding box center [785, 20] width 74 height 12
click at [29, 20] on icon at bounding box center [27, 20] width 18 height 18
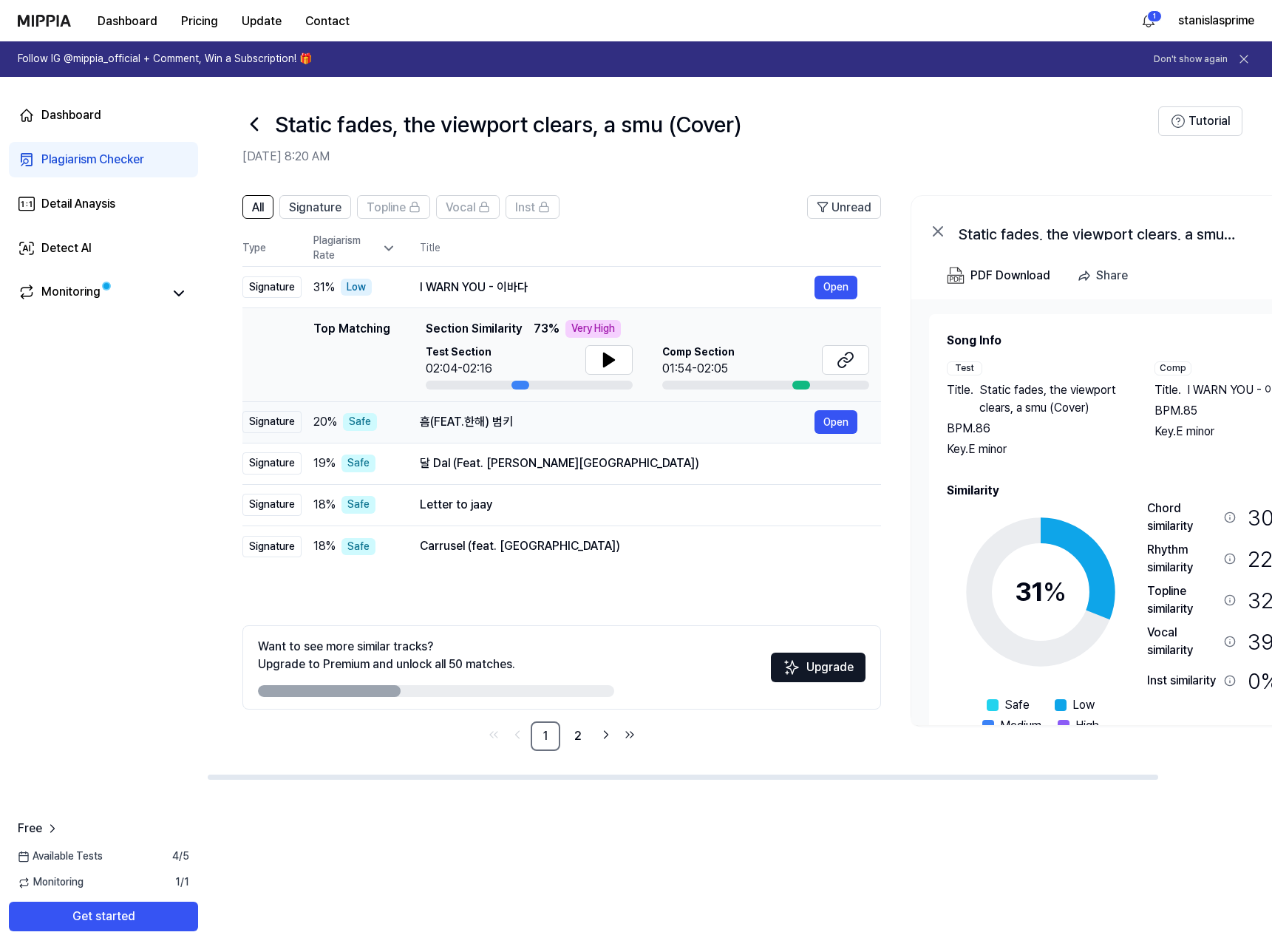
click at [490, 428] on div "흠(FEAT.한해) 범키" at bounding box center [617, 422] width 395 height 18
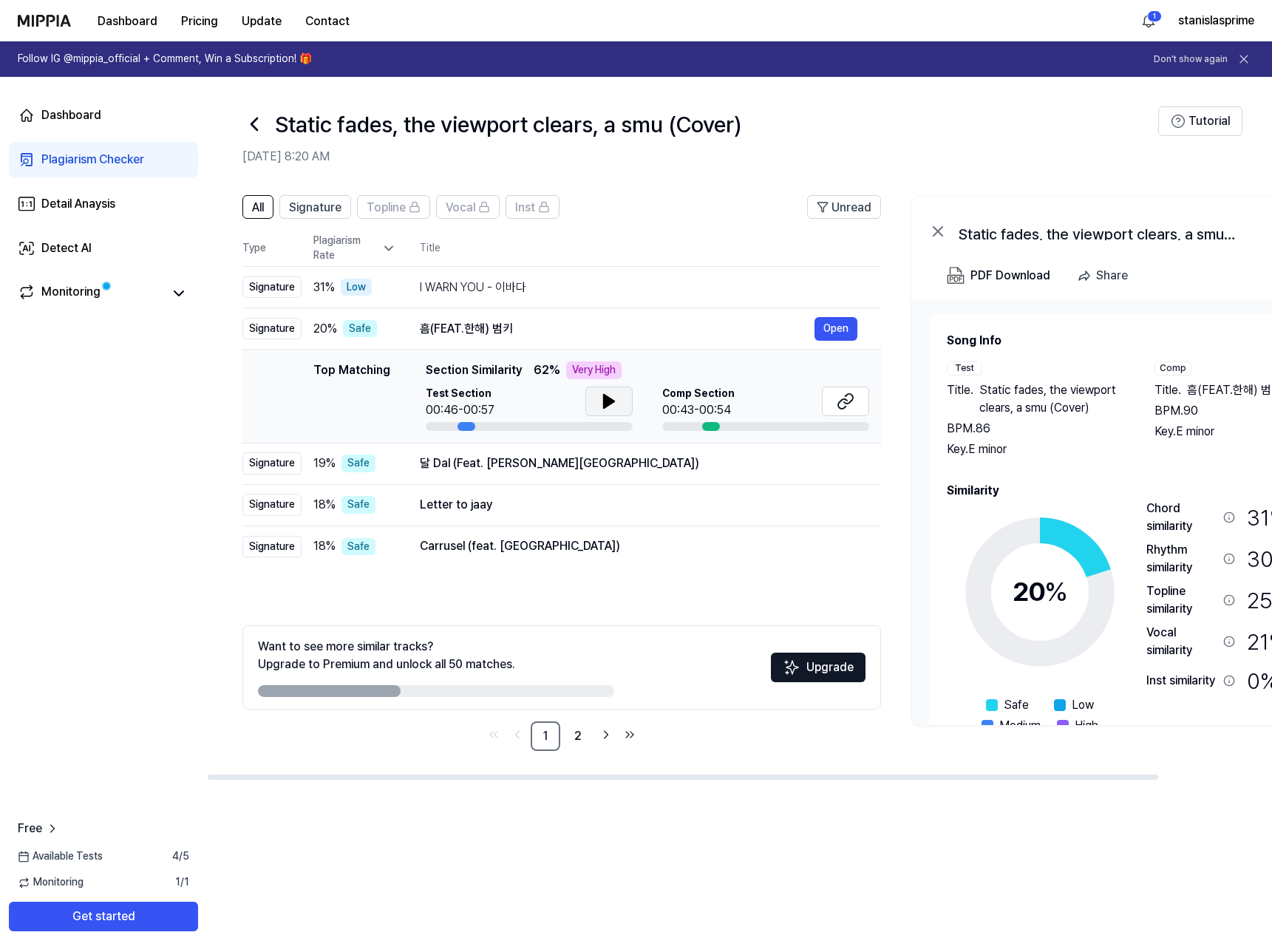
click at [585, 401] on button at bounding box center [609, 401] width 47 height 29
click at [822, 404] on button at bounding box center [845, 401] width 47 height 29
click at [510, 458] on div "달 Dal (Feat. [PERSON_NAME][GEOGRAPHIC_DATA])" at bounding box center [617, 463] width 395 height 18
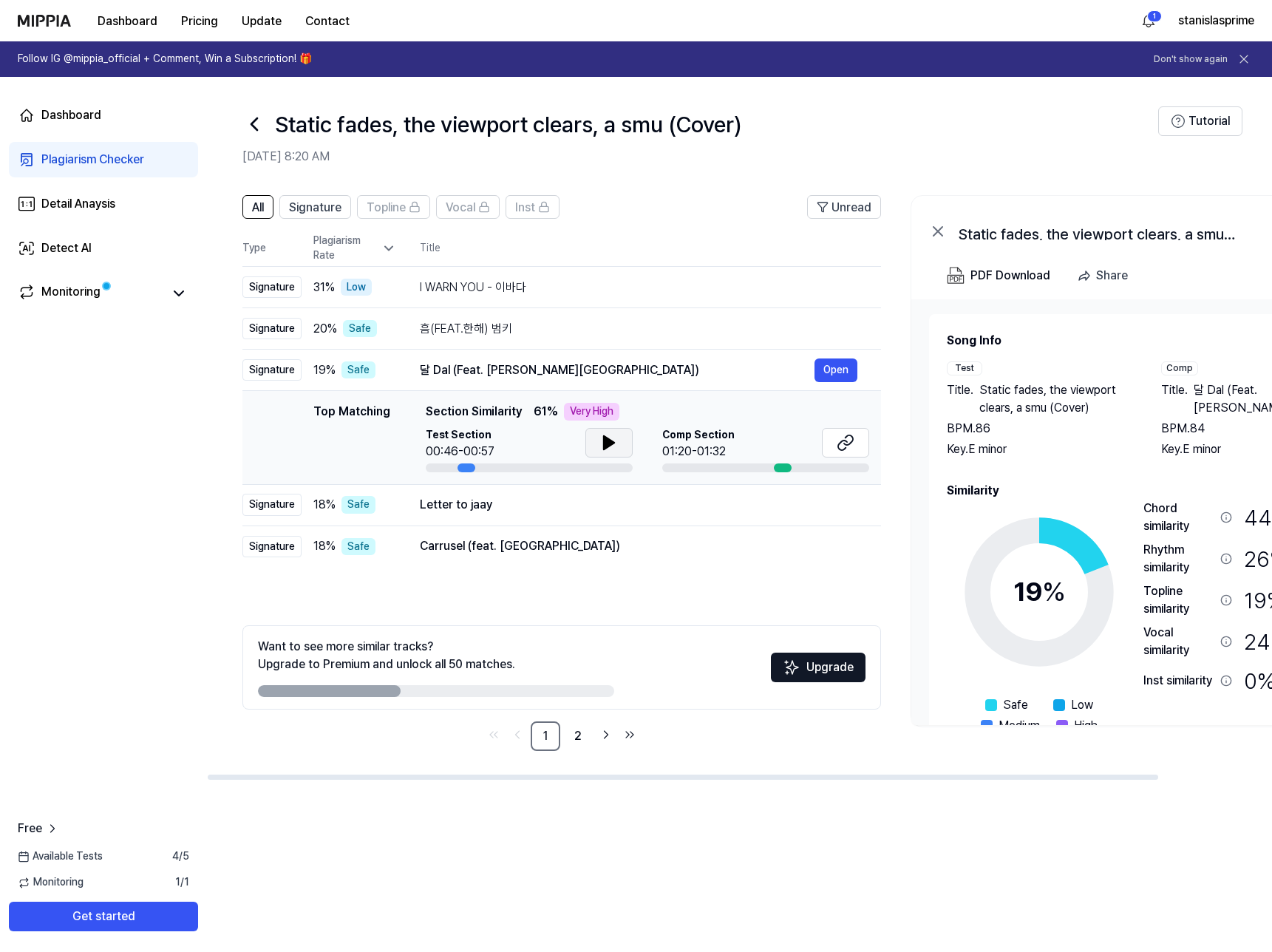
click at [615, 445] on icon at bounding box center [609, 443] width 18 height 18
click at [627, 449] on button at bounding box center [609, 442] width 47 height 29
click at [835, 443] on button at bounding box center [845, 442] width 47 height 29
click at [456, 507] on div "Letter to jaay" at bounding box center [617, 505] width 395 height 18
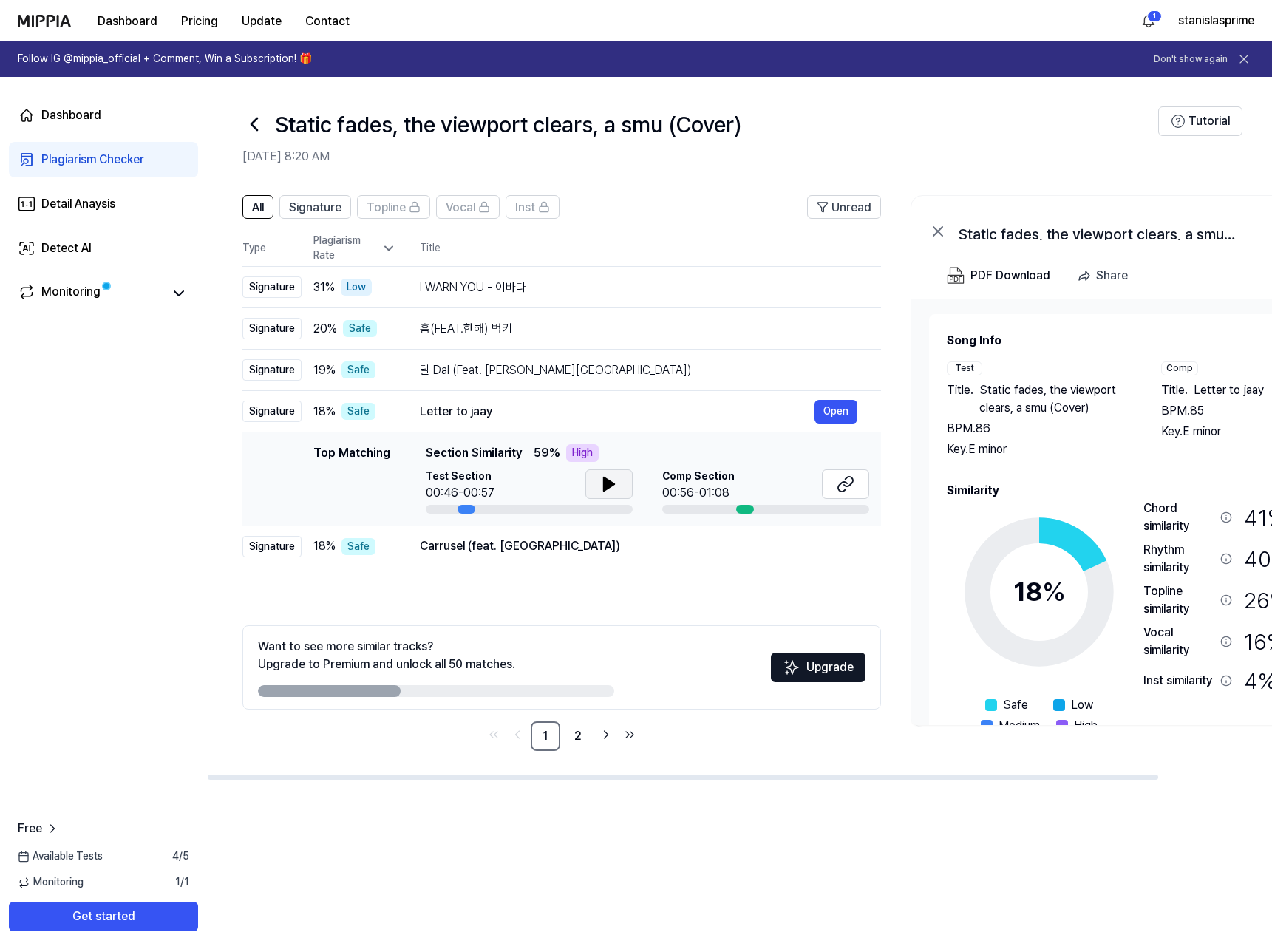
click at [622, 487] on button at bounding box center [609, 484] width 47 height 29
click at [833, 478] on button at bounding box center [845, 484] width 47 height 29
click at [594, 478] on button at bounding box center [609, 484] width 47 height 29
click at [824, 661] on button "Upgrade" at bounding box center [818, 667] width 95 height 29
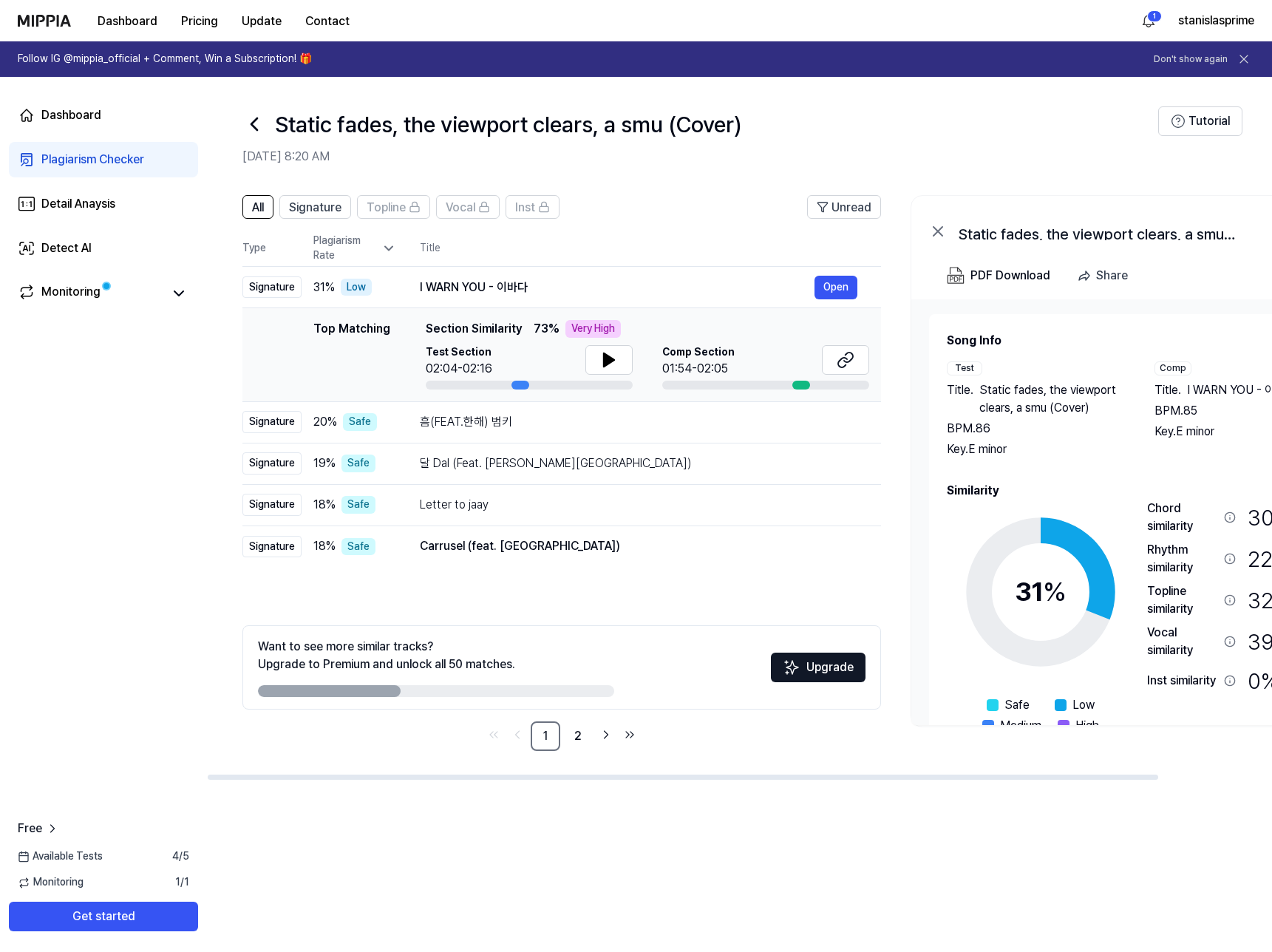
click at [1167, 646] on div "Vocal similarity" at bounding box center [1182, 640] width 71 height 35
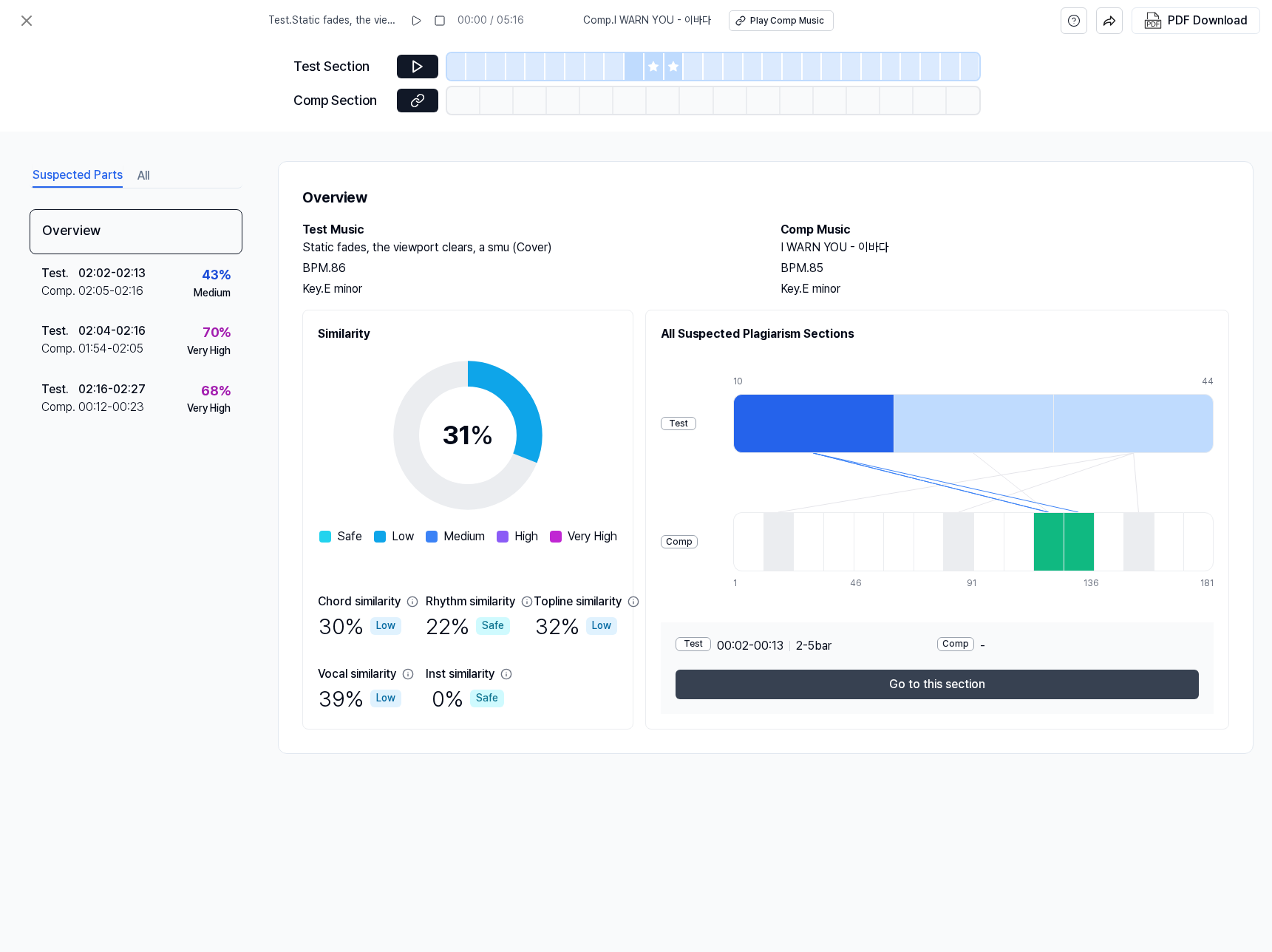
click at [999, 680] on button "Go to this section" at bounding box center [937, 684] width 523 height 29
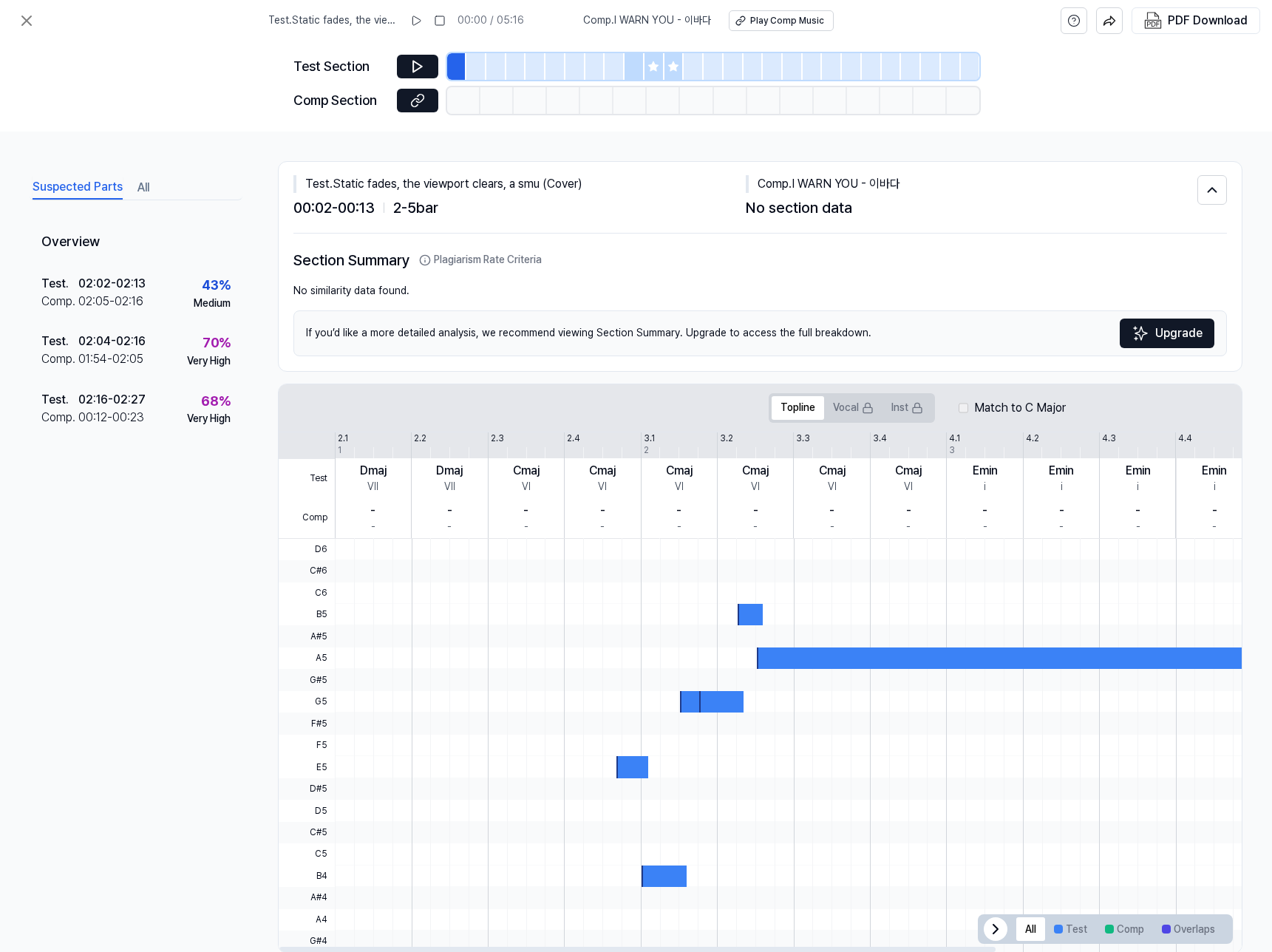
click at [973, 665] on div at bounding box center [1008, 658] width 504 height 21
click at [127, 365] on div "01:54 - 02:05" at bounding box center [111, 359] width 65 height 18
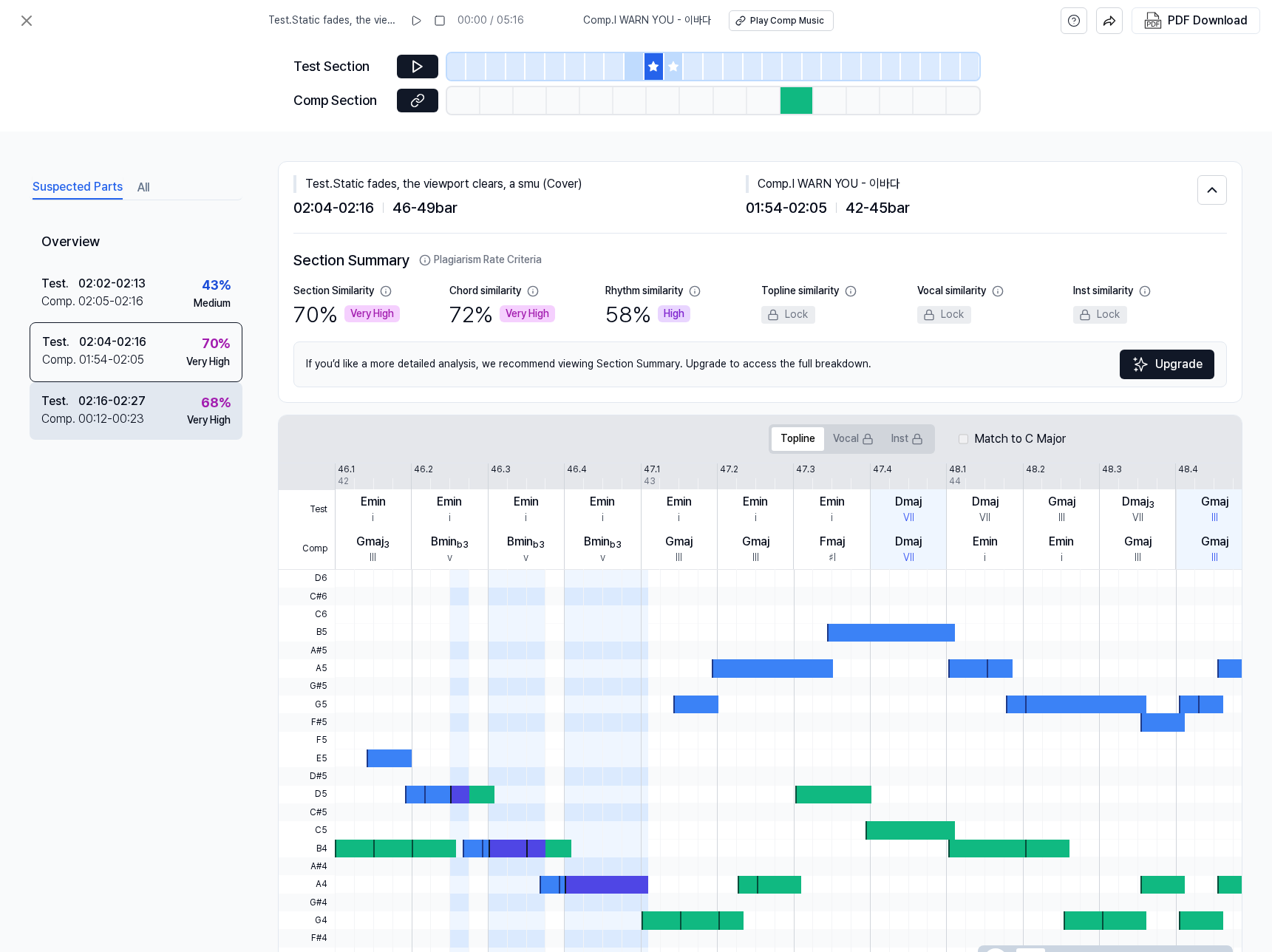
click at [192, 402] on div "68 % Very High" at bounding box center [208, 410] width 43 height 35
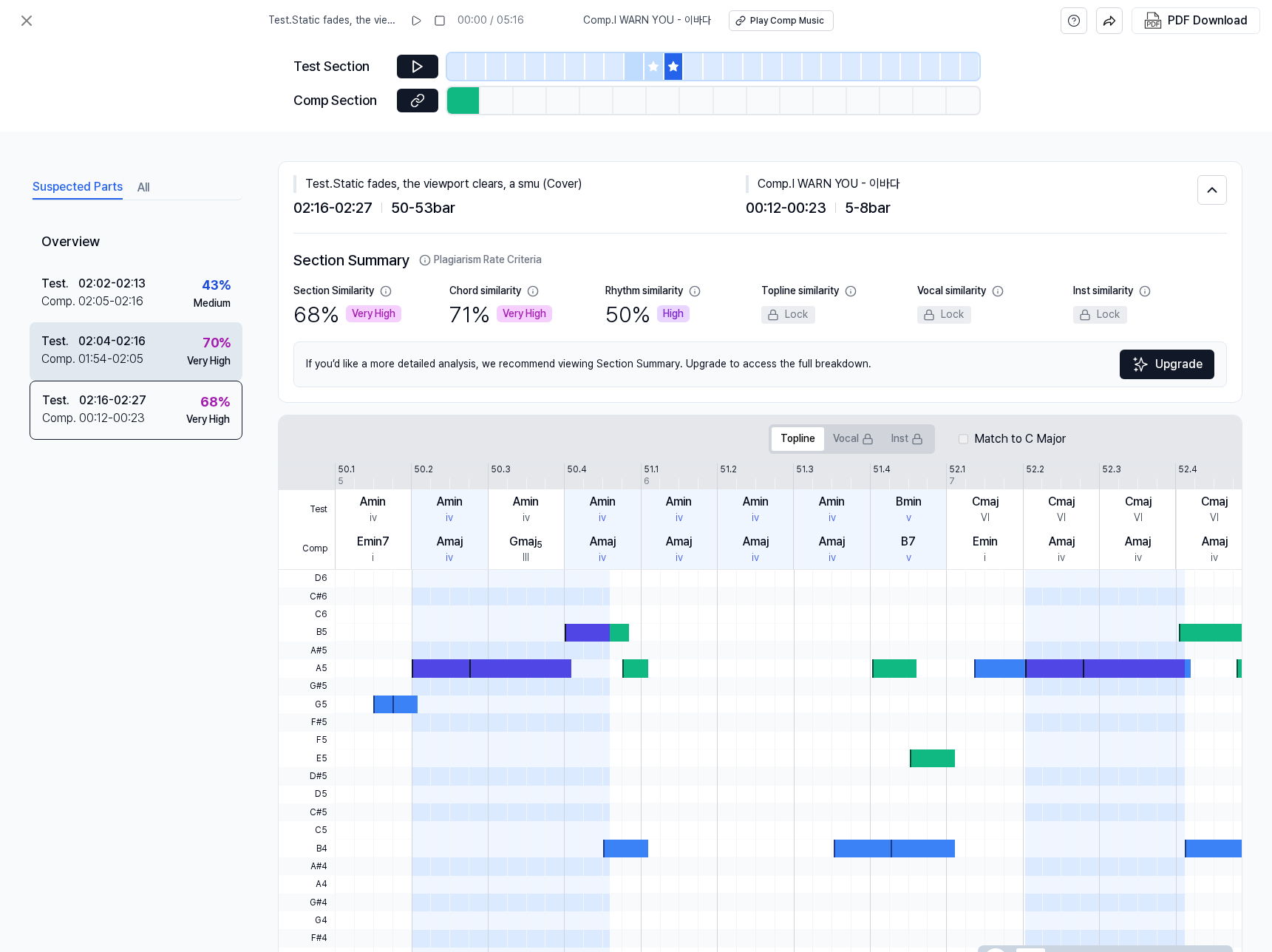
click at [176, 368] on div "Test . 02:04 - 02:16 Comp . 01:54 - 02:05 70 % Very High" at bounding box center [135, 351] width 213 height 58
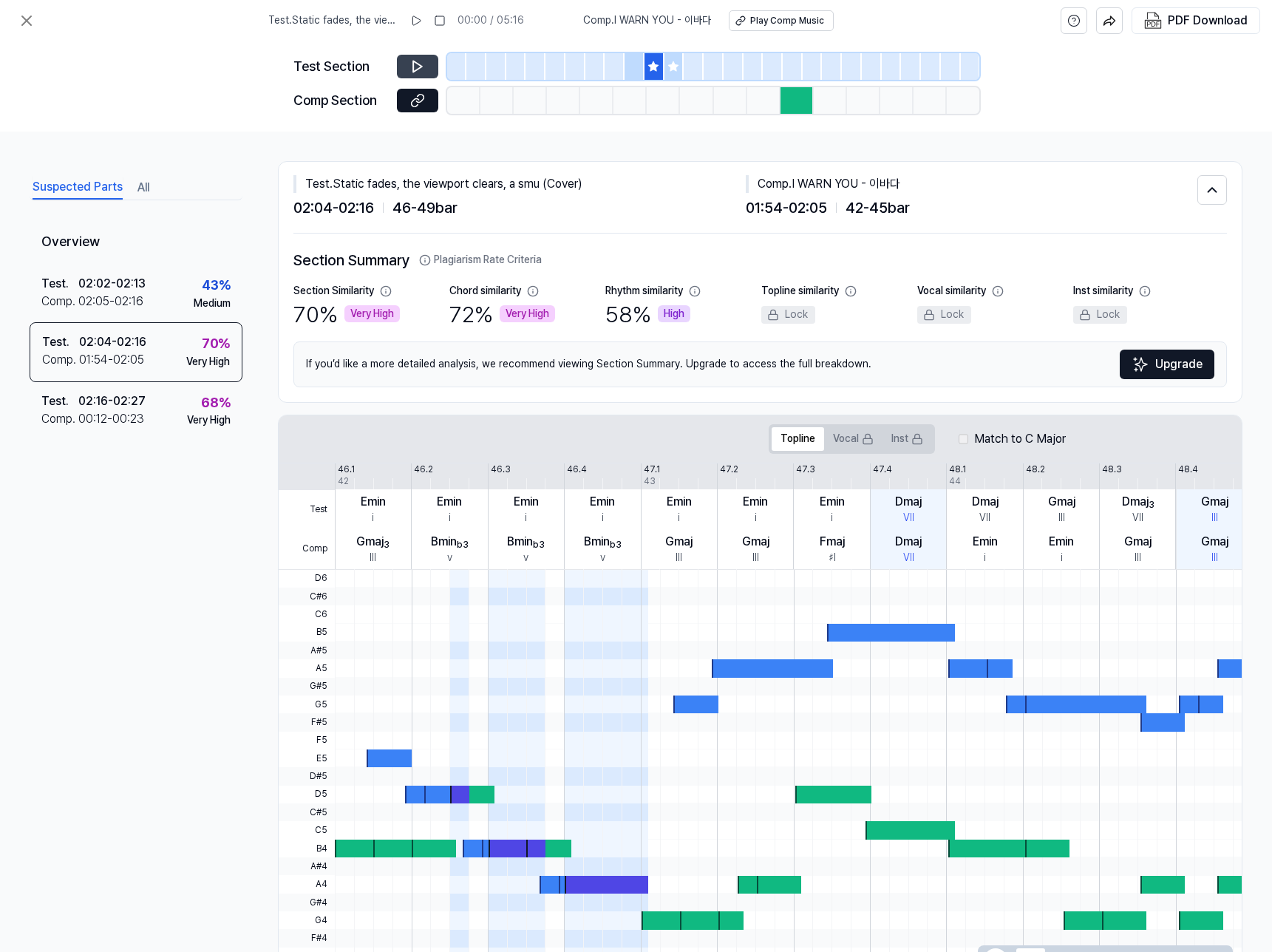
click at [417, 72] on icon at bounding box center [418, 66] width 15 height 15
click at [194, 396] on div "68 % Very High" at bounding box center [208, 410] width 43 height 35
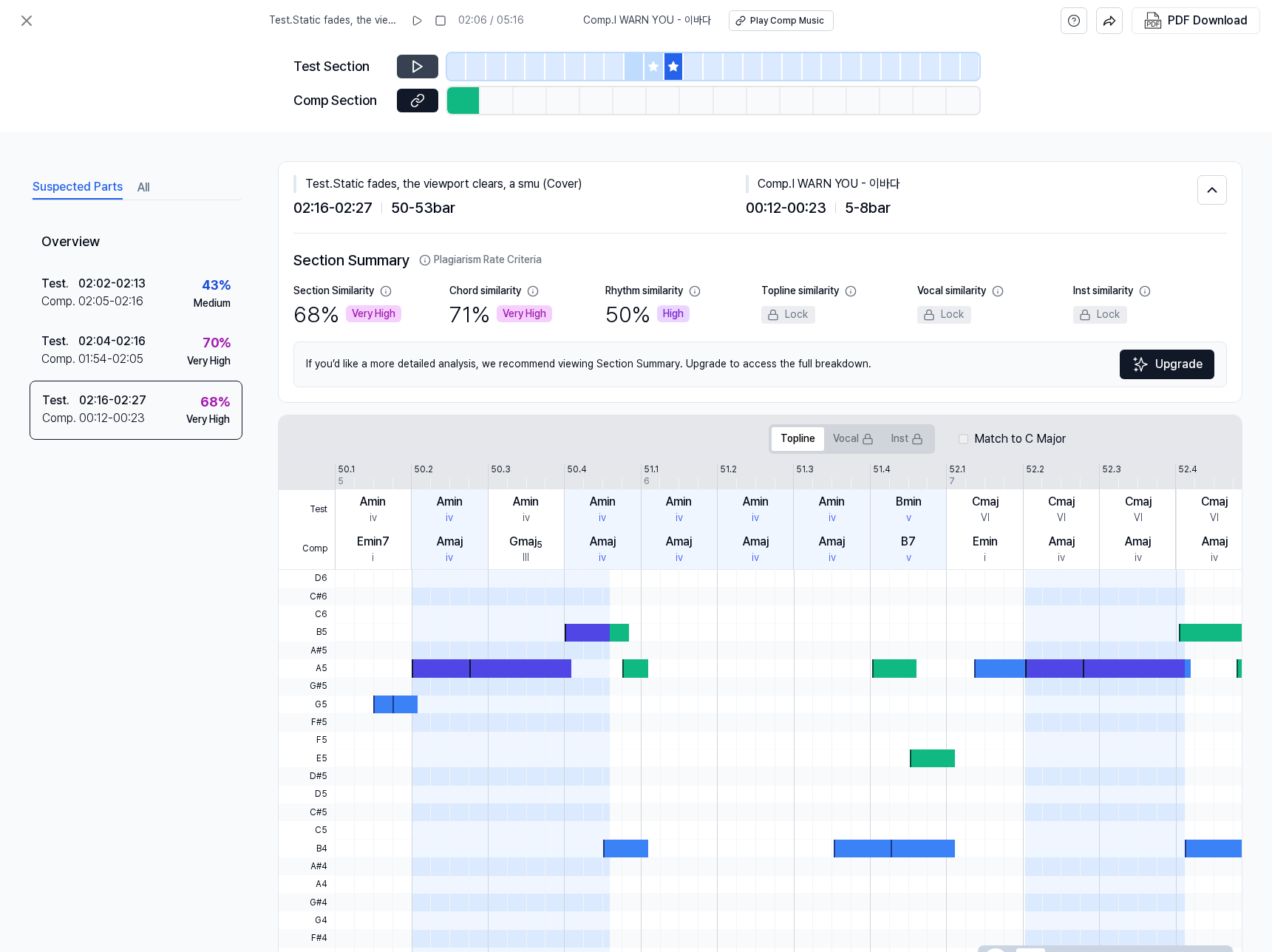
click at [425, 59] on button at bounding box center [417, 66] width 42 height 24
click at [423, 63] on icon at bounding box center [418, 66] width 15 height 15
click at [423, 65] on icon at bounding box center [418, 66] width 15 height 15
click at [163, 294] on div "Test . 02:02 - 02:13 Comp . 02:05 - 02:16 43 % Medium" at bounding box center [135, 293] width 213 height 58
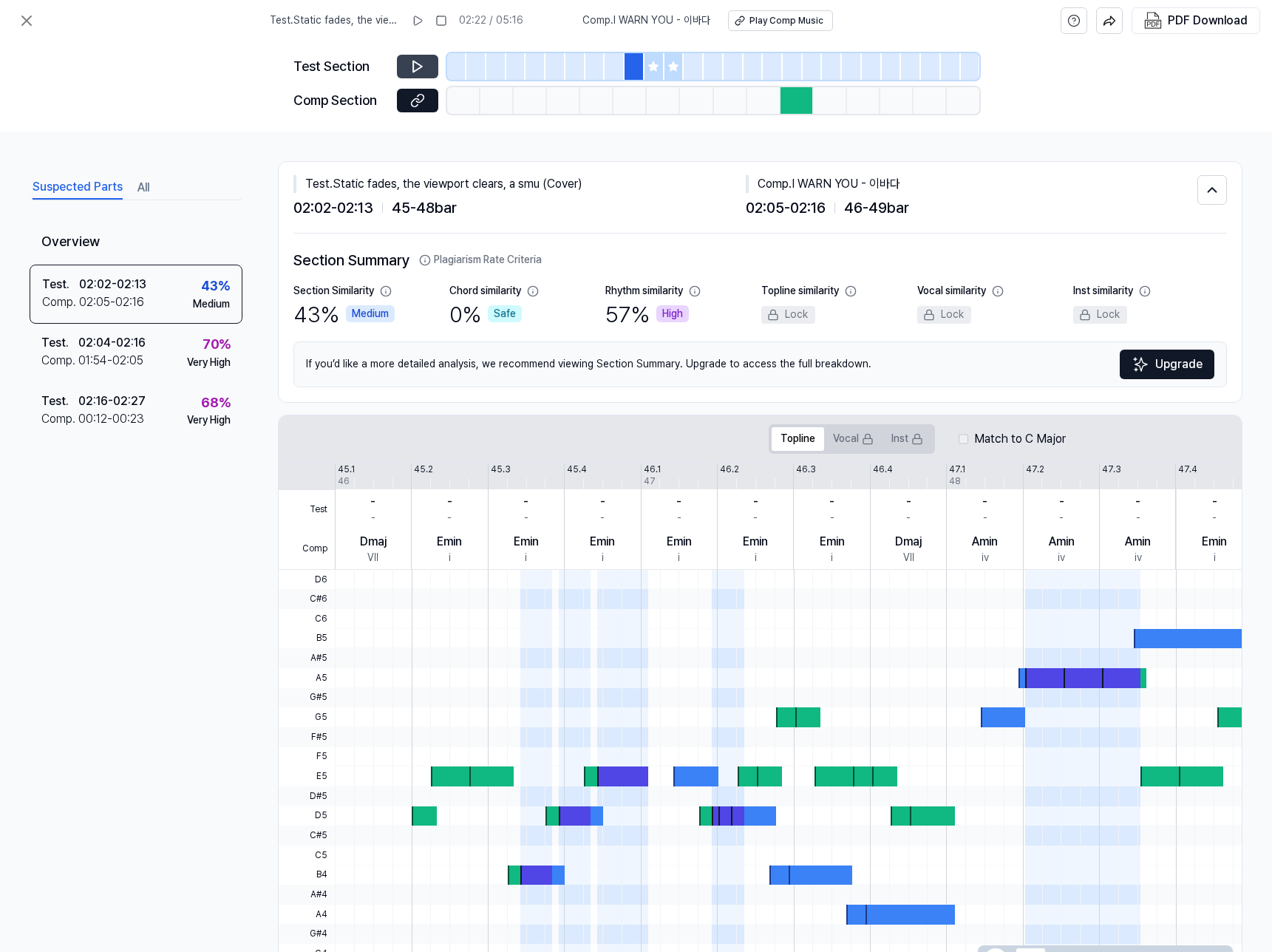
click at [418, 65] on icon at bounding box center [418, 66] width 15 height 15
click at [422, 69] on icon at bounding box center [418, 66] width 15 height 15
click at [647, 60] on icon at bounding box center [653, 66] width 11 height 11
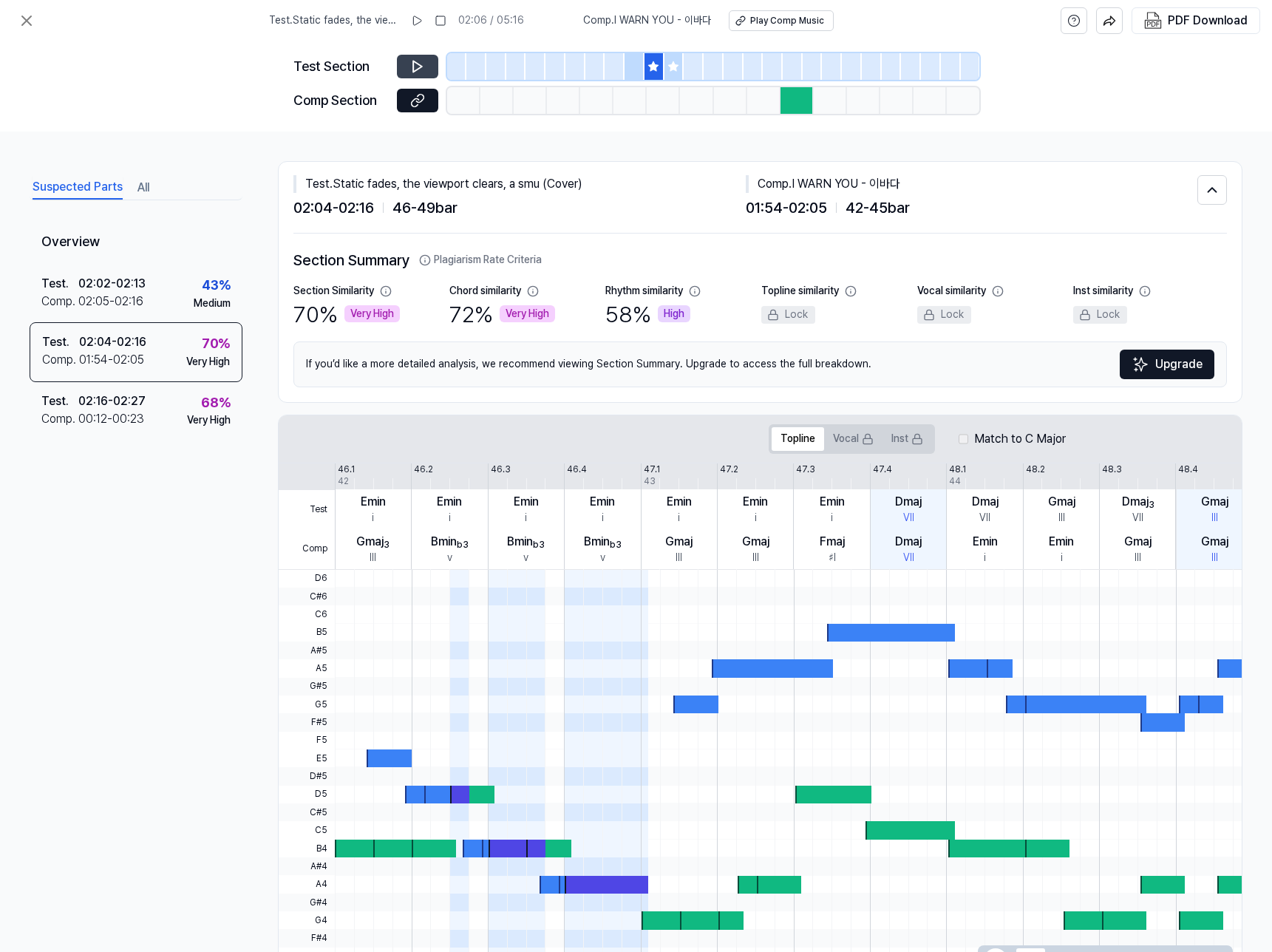
click at [673, 62] on icon at bounding box center [673, 66] width 10 height 10
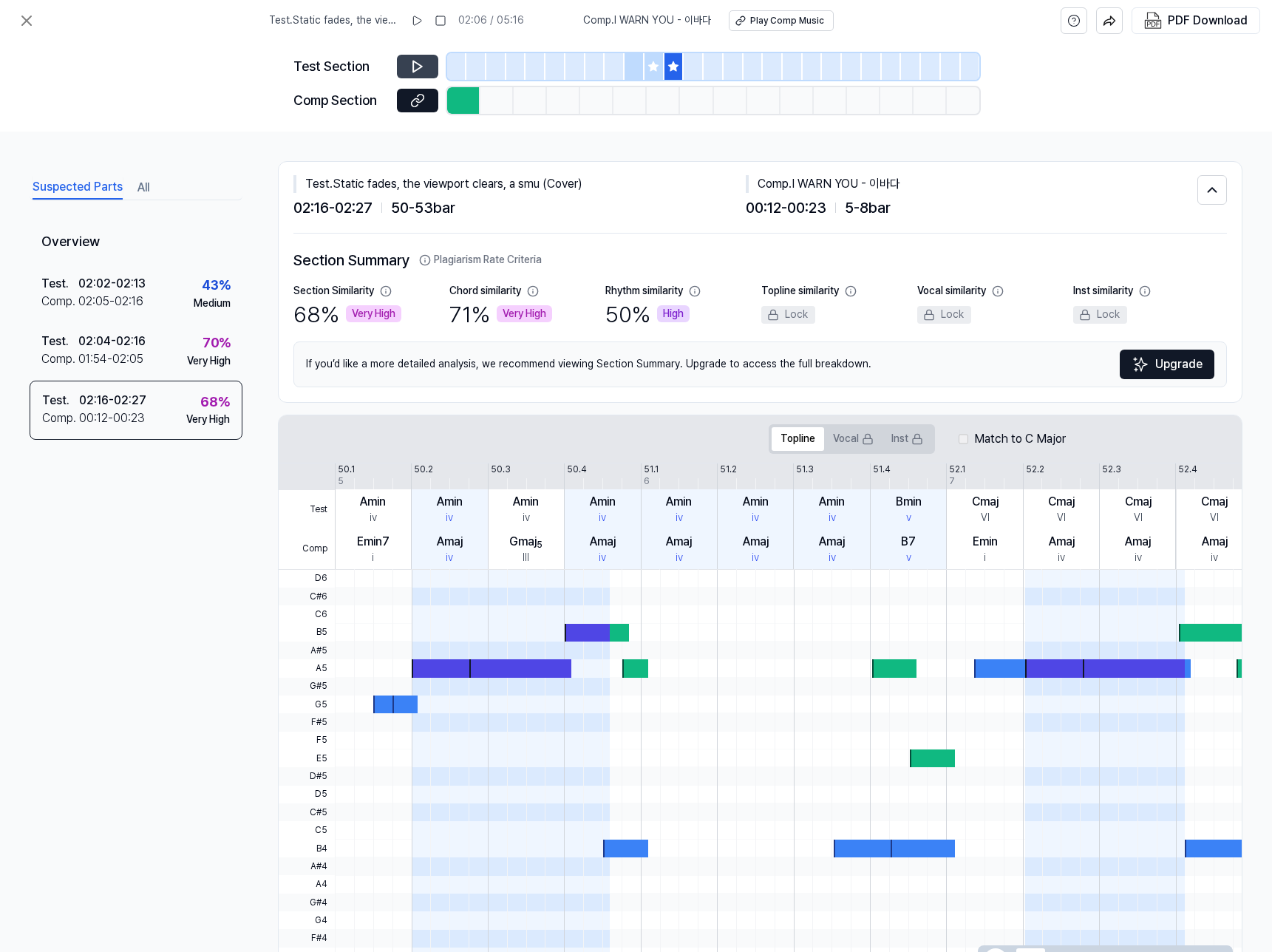
click at [654, 68] on icon at bounding box center [654, 66] width 10 height 10
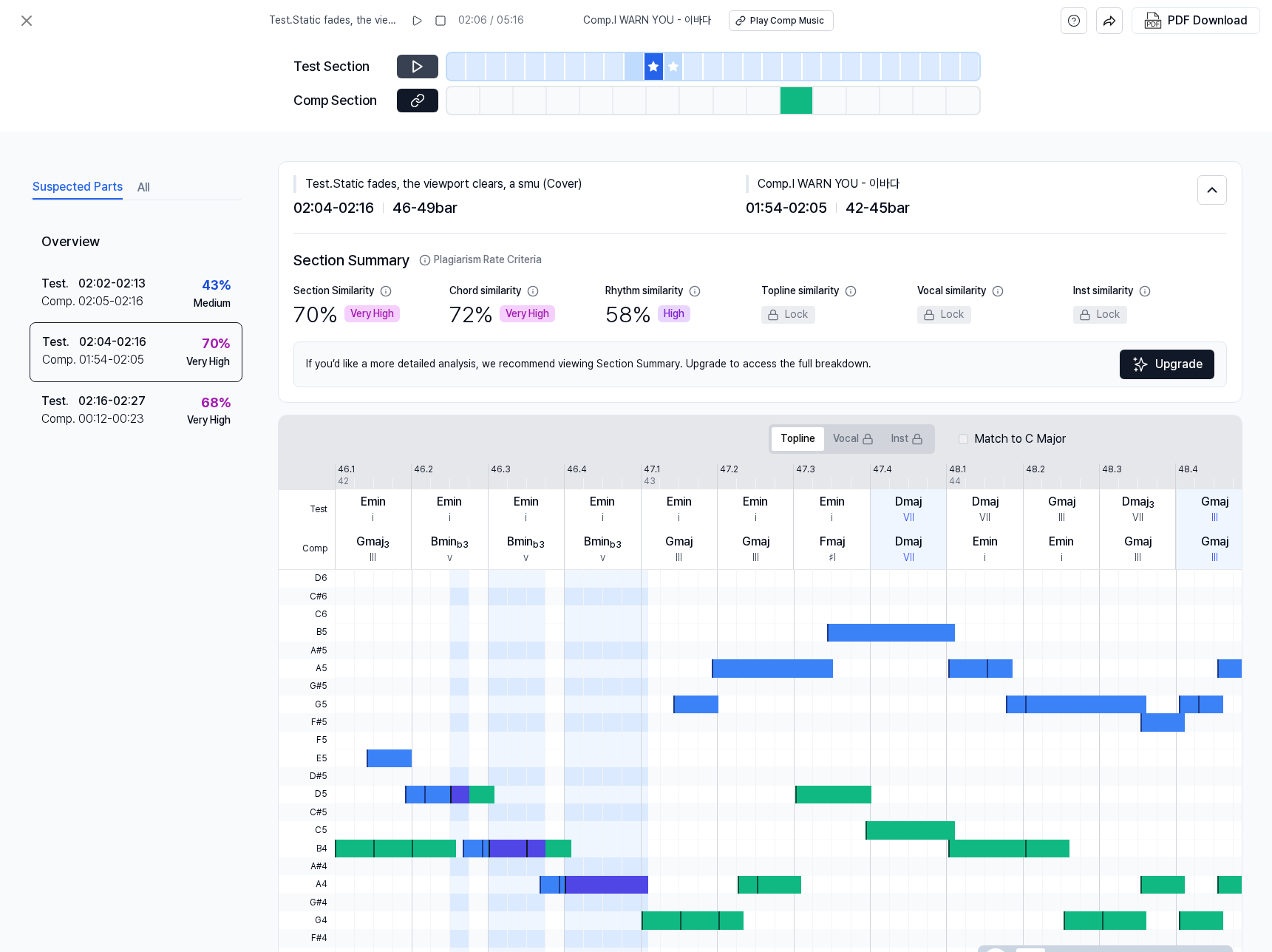
click at [642, 69] on div at bounding box center [634, 66] width 20 height 27
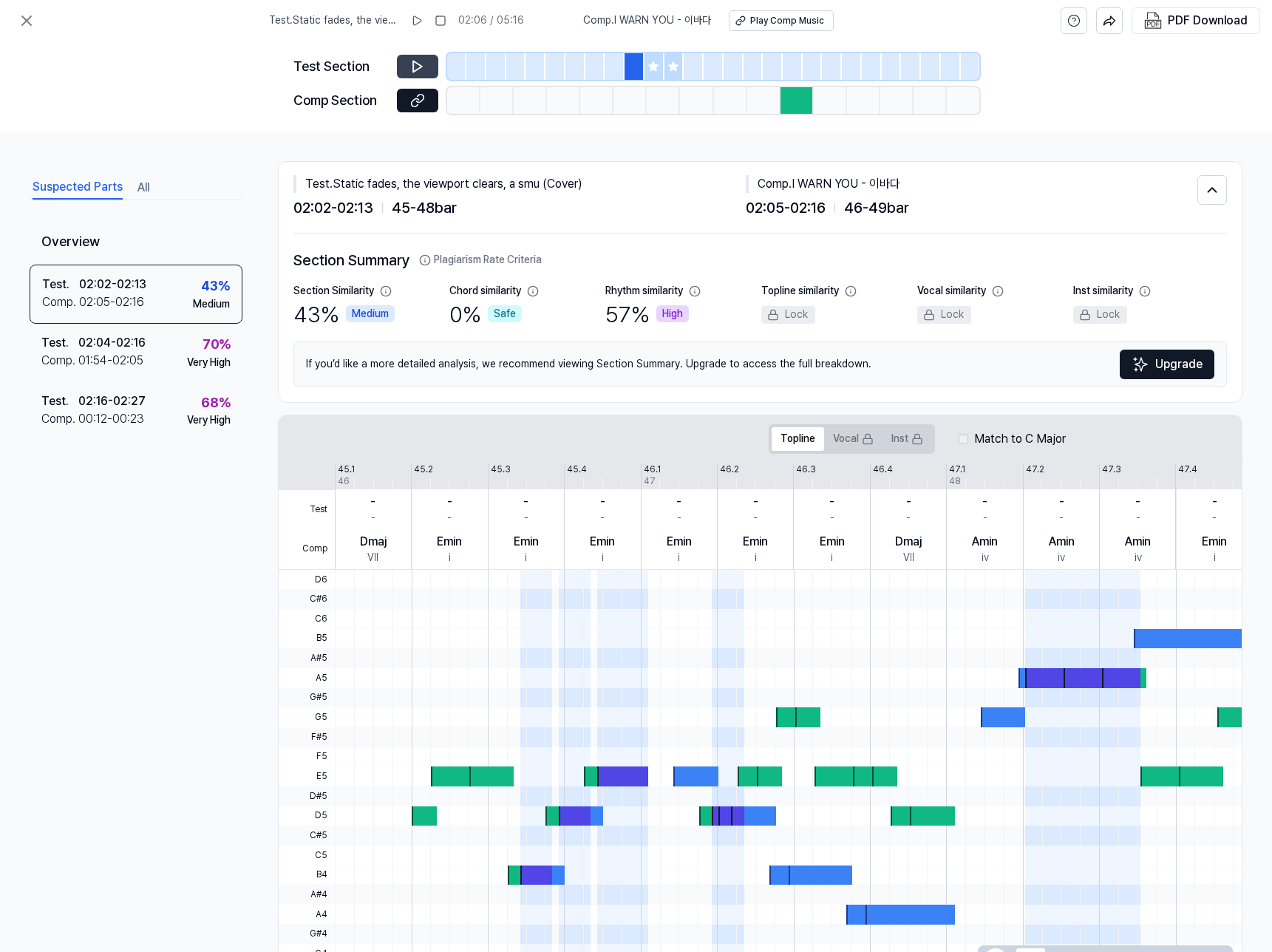
click at [655, 68] on icon at bounding box center [654, 66] width 10 height 10
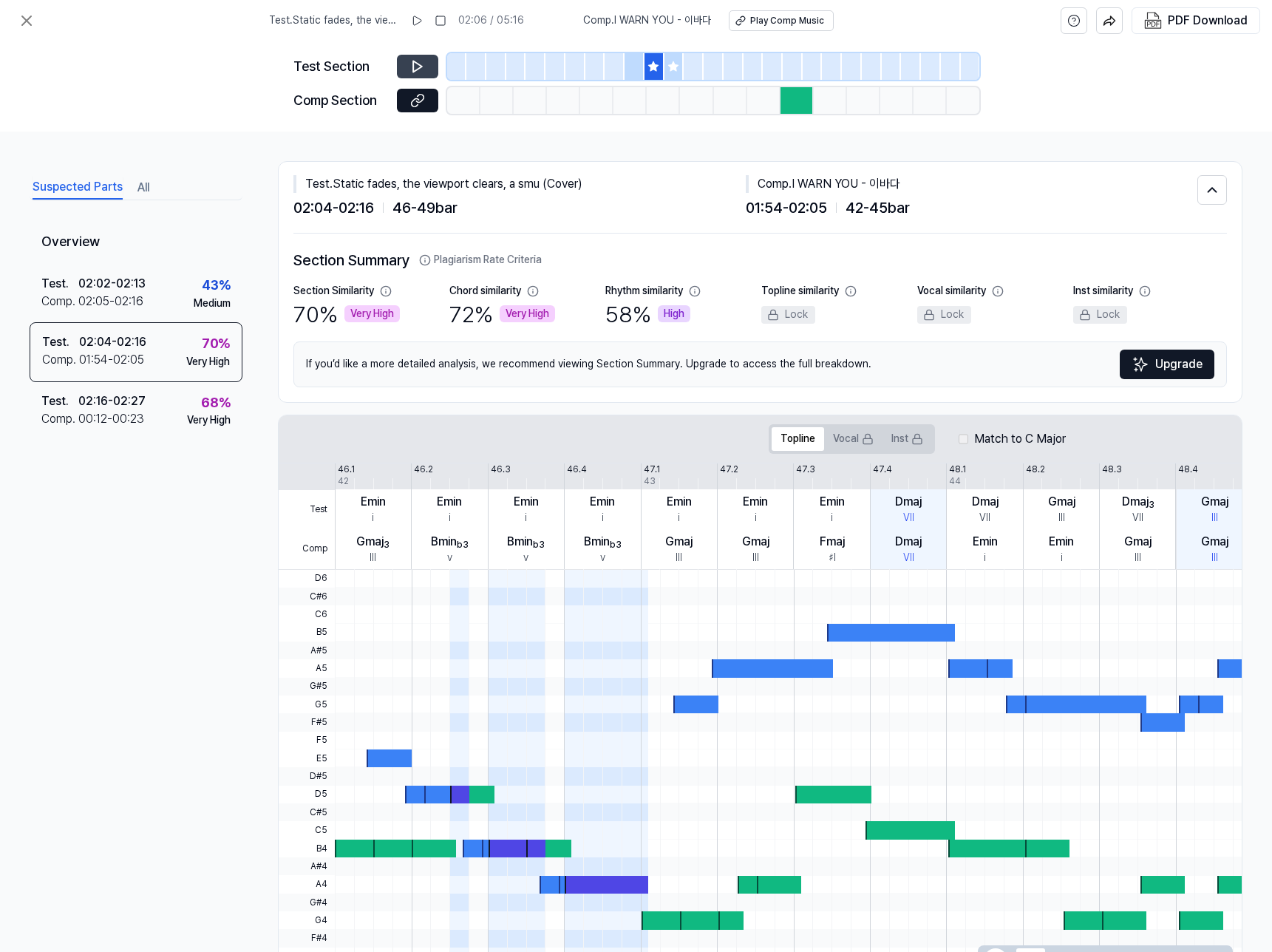
click at [664, 67] on div at bounding box center [674, 66] width 20 height 27
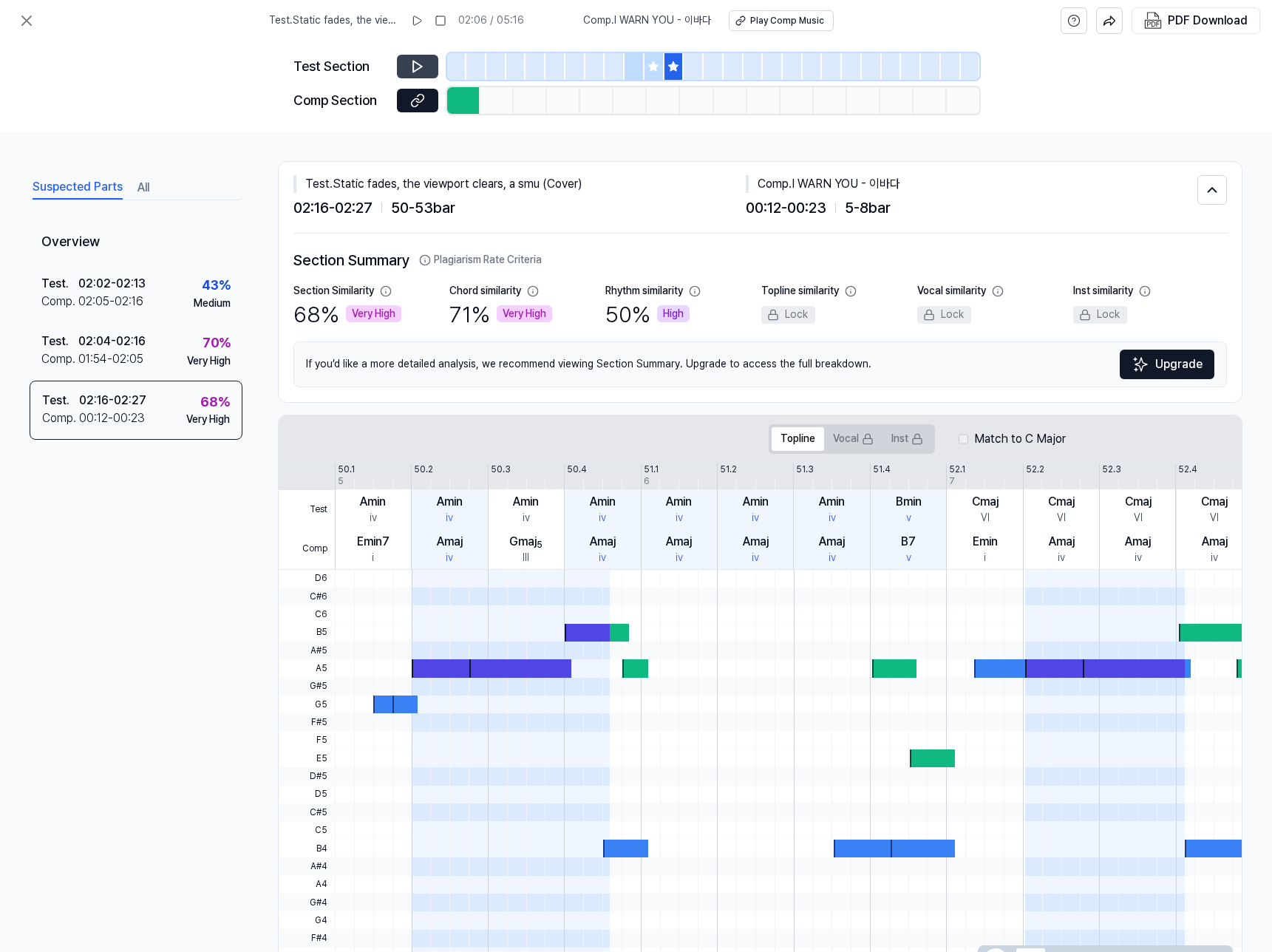
click at [649, 67] on icon at bounding box center [653, 66] width 11 height 11
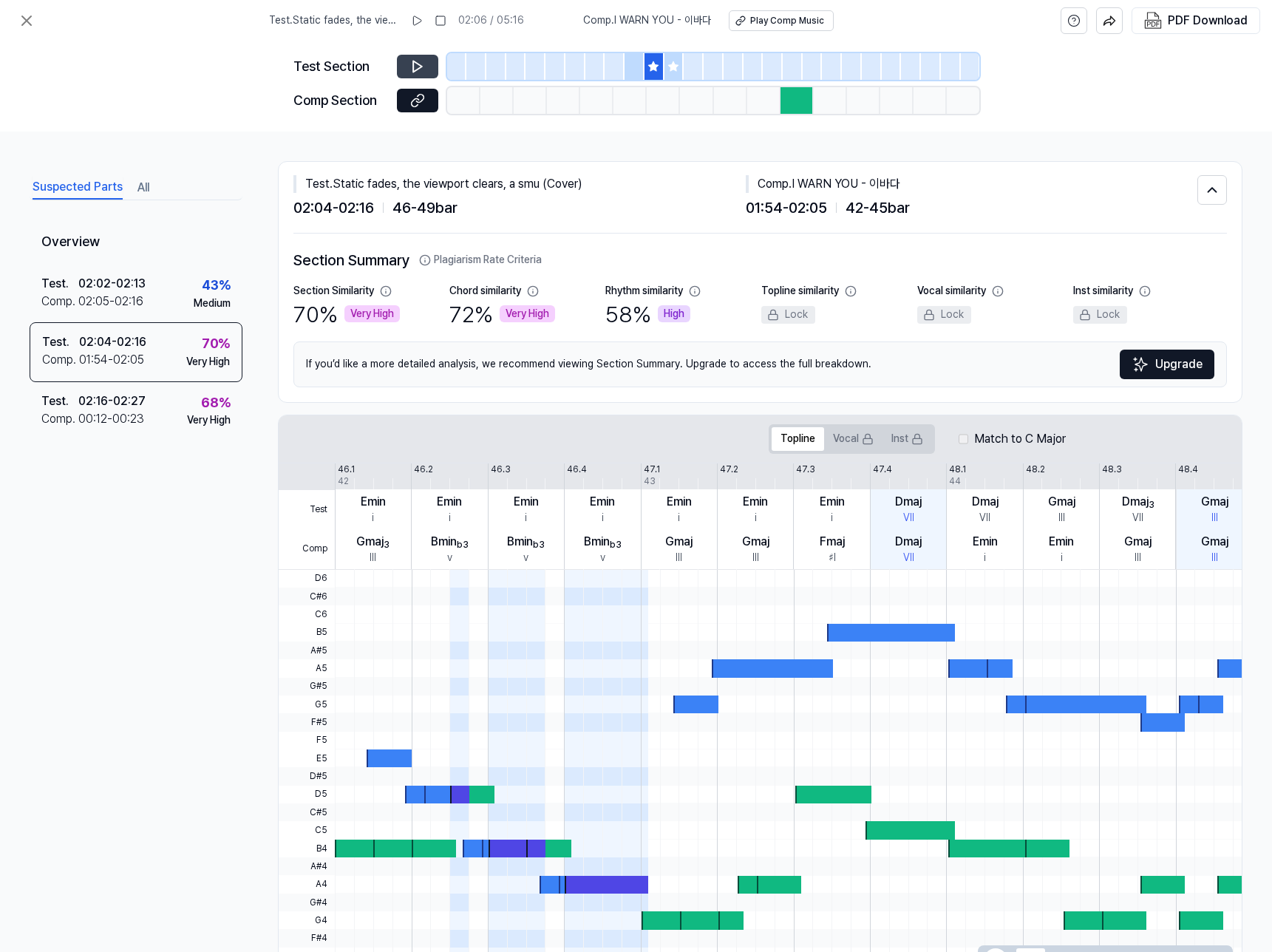
click at [632, 68] on div at bounding box center [634, 66] width 20 height 27
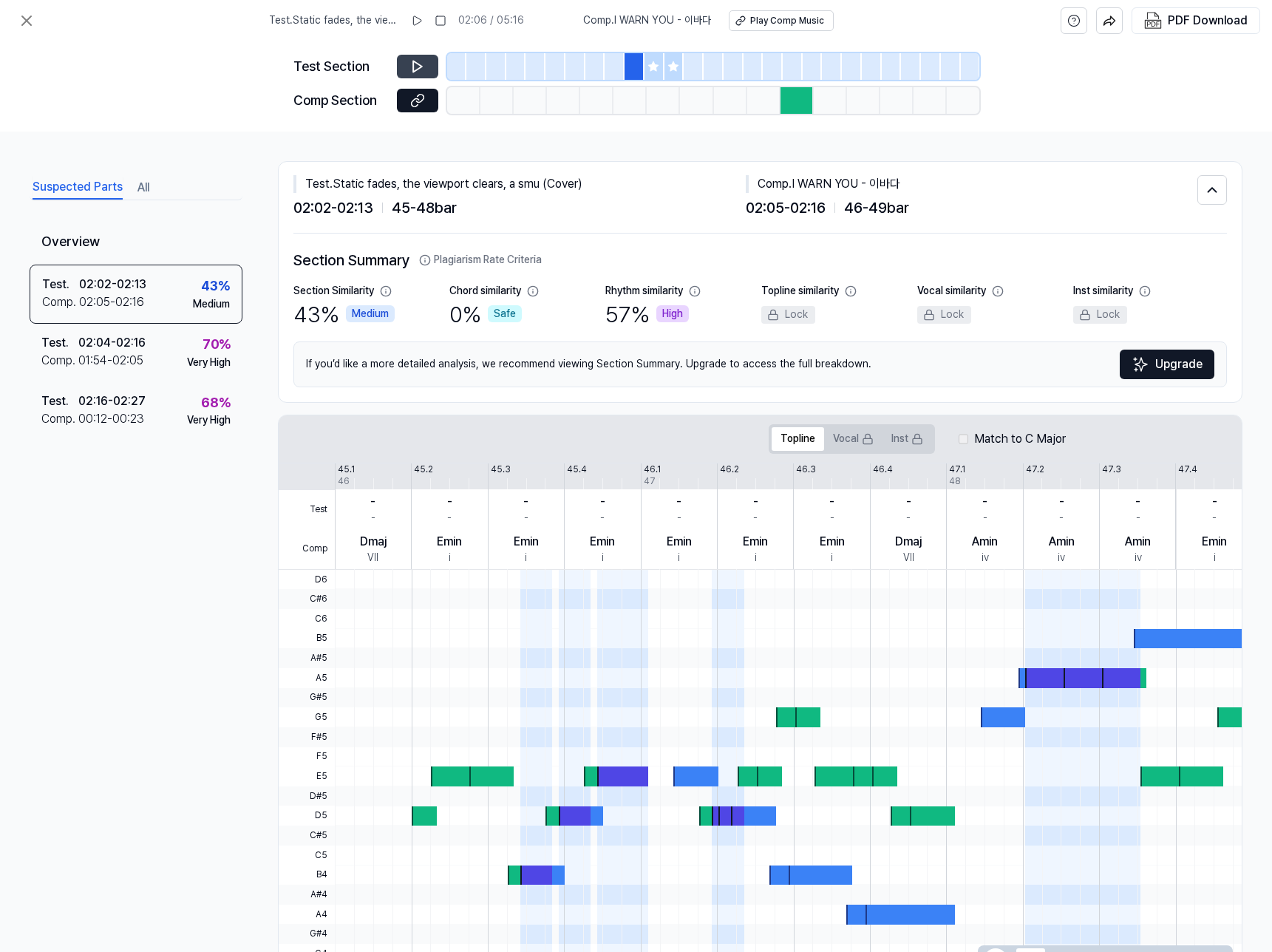
click at [649, 67] on icon at bounding box center [654, 66] width 10 height 10
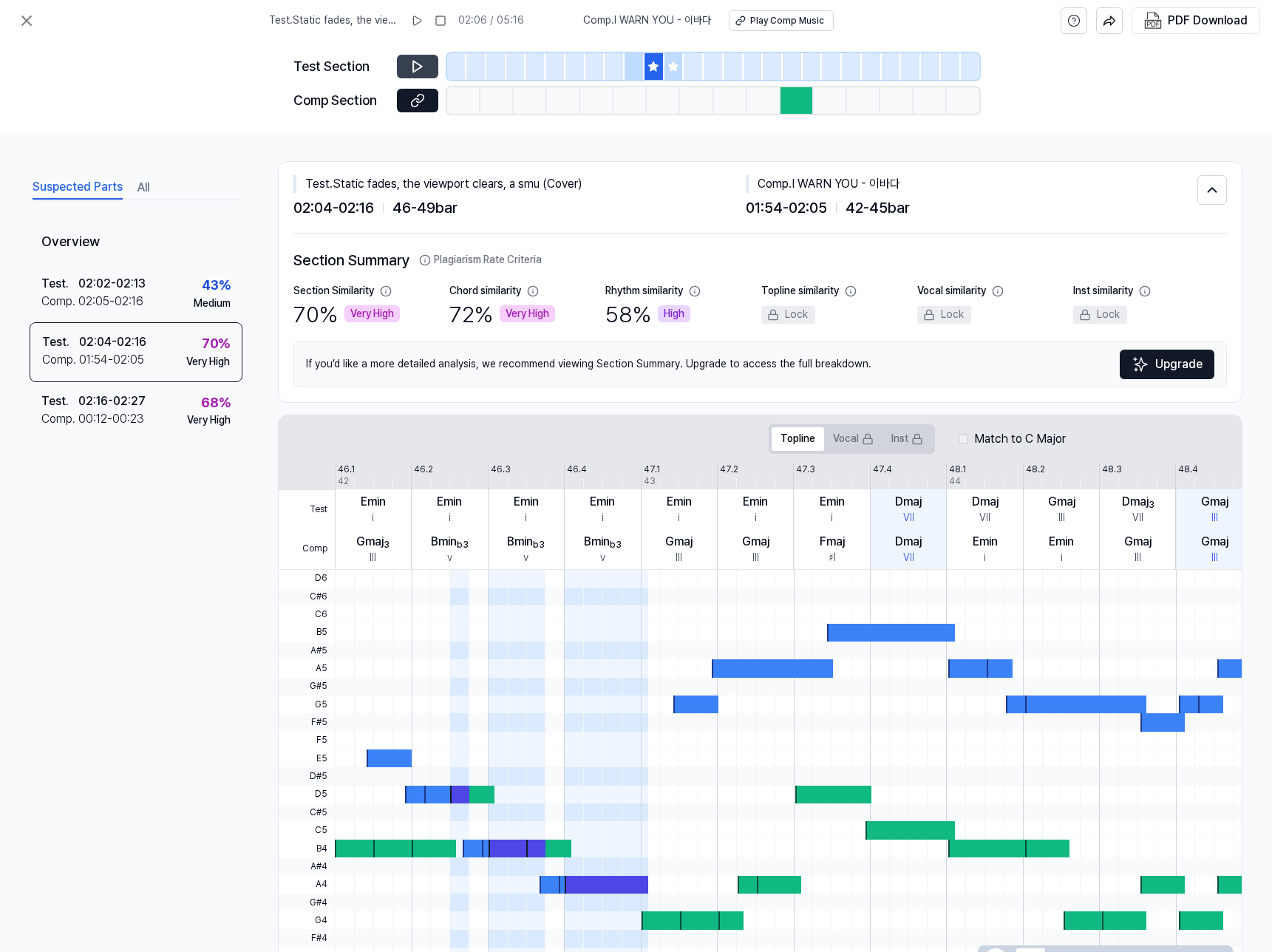
click at [662, 65] on div at bounding box center [654, 66] width 20 height 27
click at [669, 67] on icon at bounding box center [673, 66] width 11 height 11
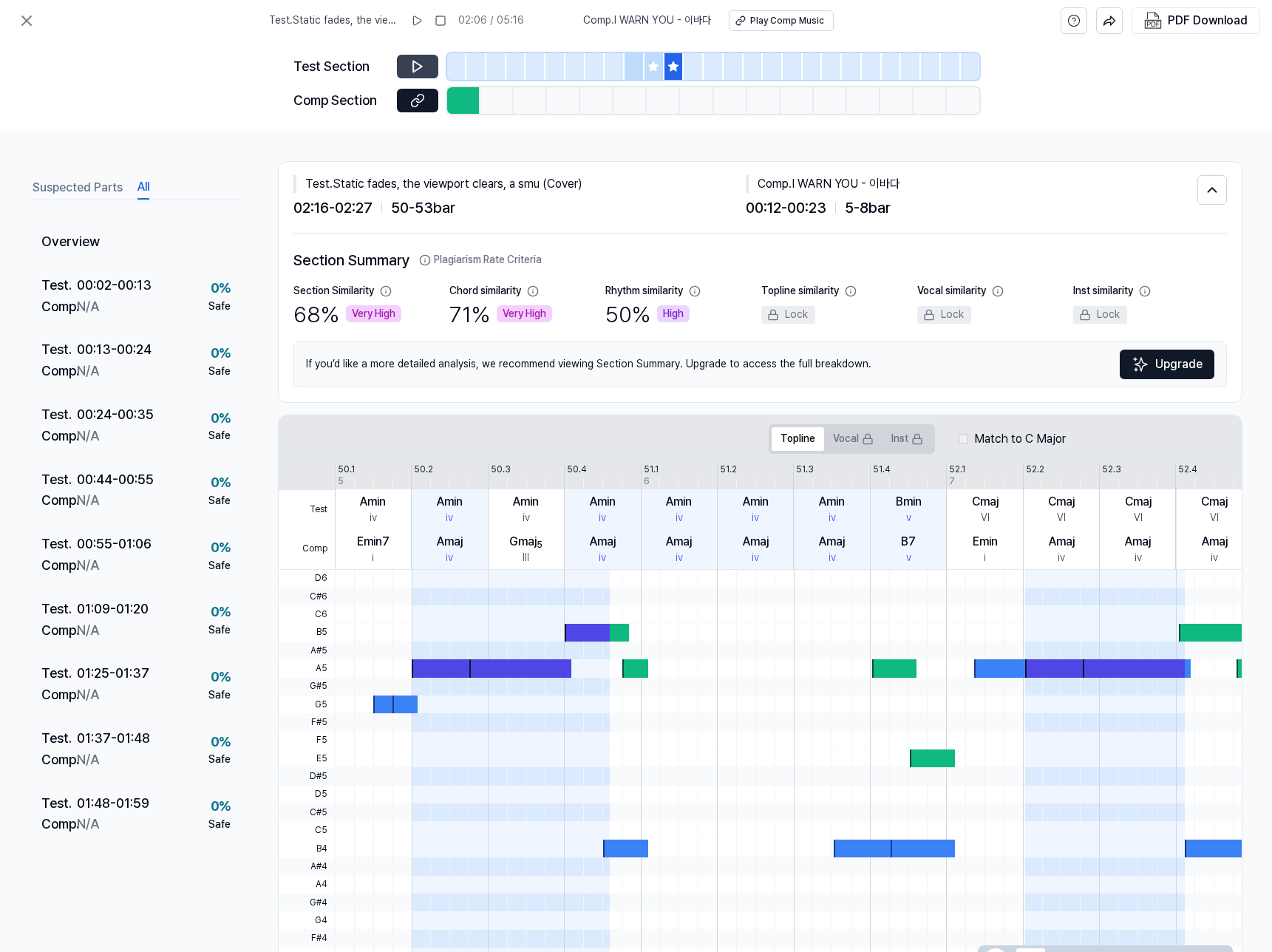
click at [140, 184] on button "All" at bounding box center [143, 188] width 11 height 24
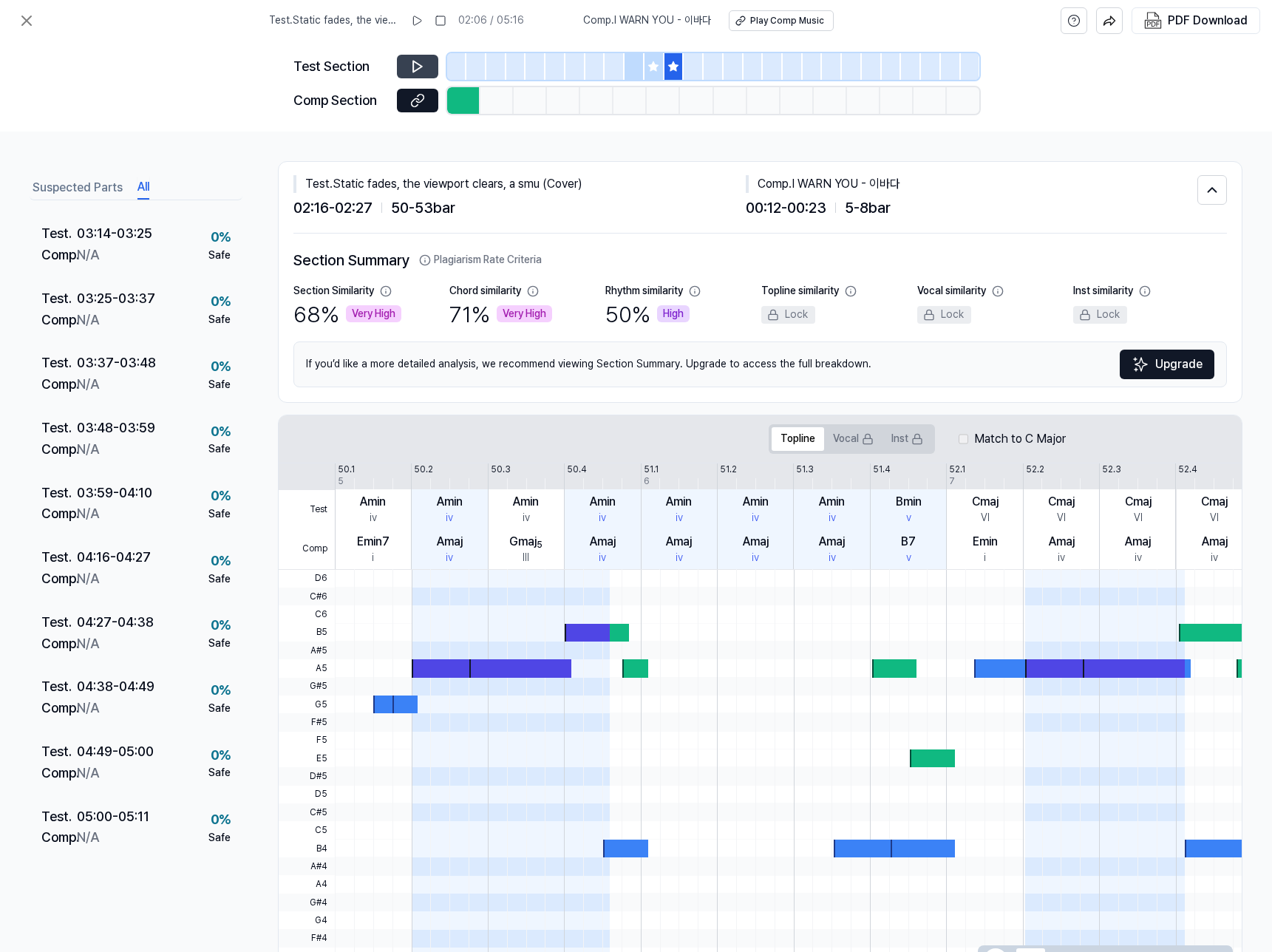
scroll to position [1164, 0]
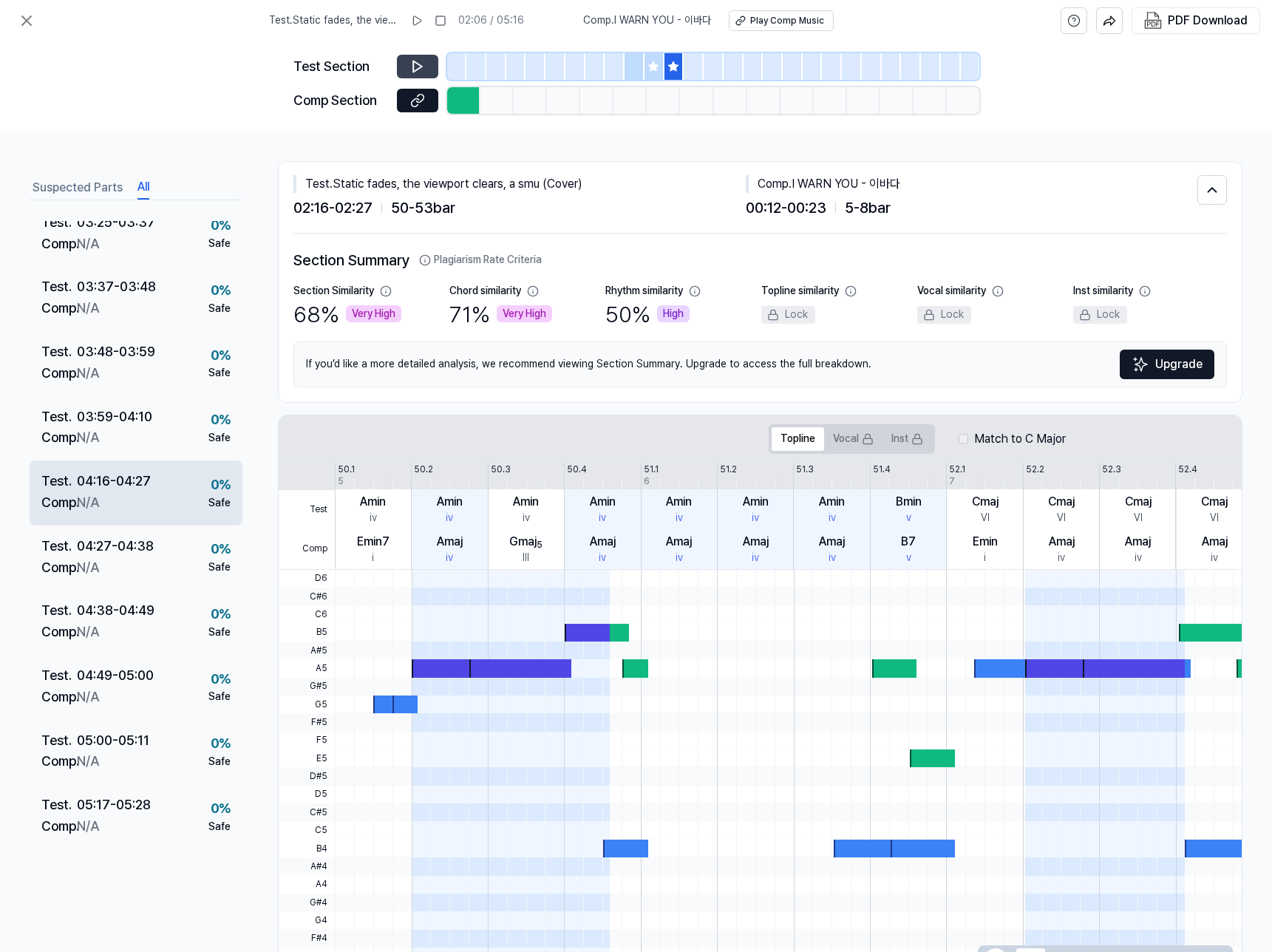
click at [143, 474] on div "04:16 - 04:27" at bounding box center [113, 481] width 74 height 21
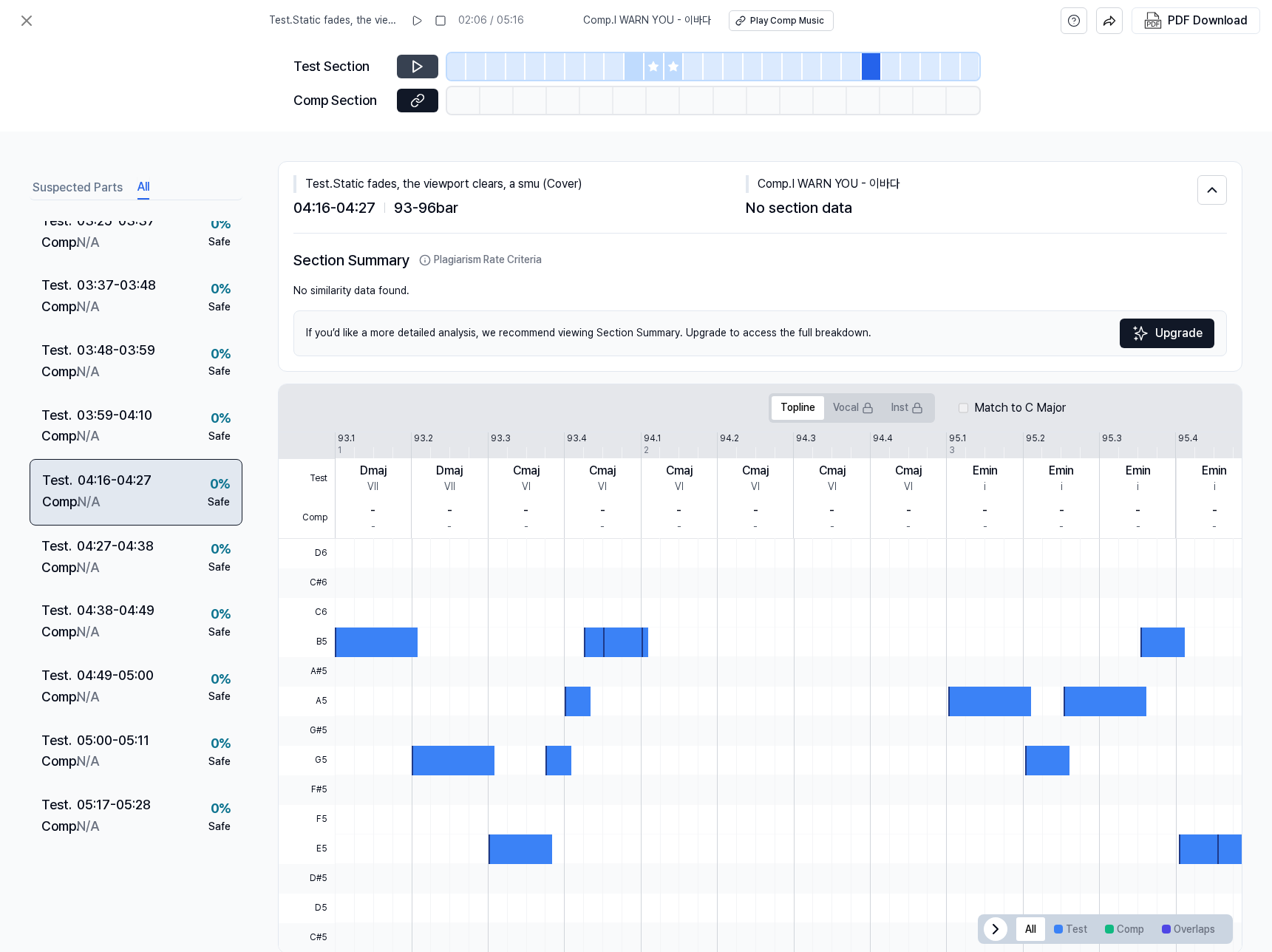
scroll to position [1163, 0]
click at [424, 27] on button at bounding box center [416, 20] width 24 height 24
click at [419, 22] on rect at bounding box center [419, 20] width 2 height 9
click at [33, 20] on icon at bounding box center [27, 20] width 18 height 18
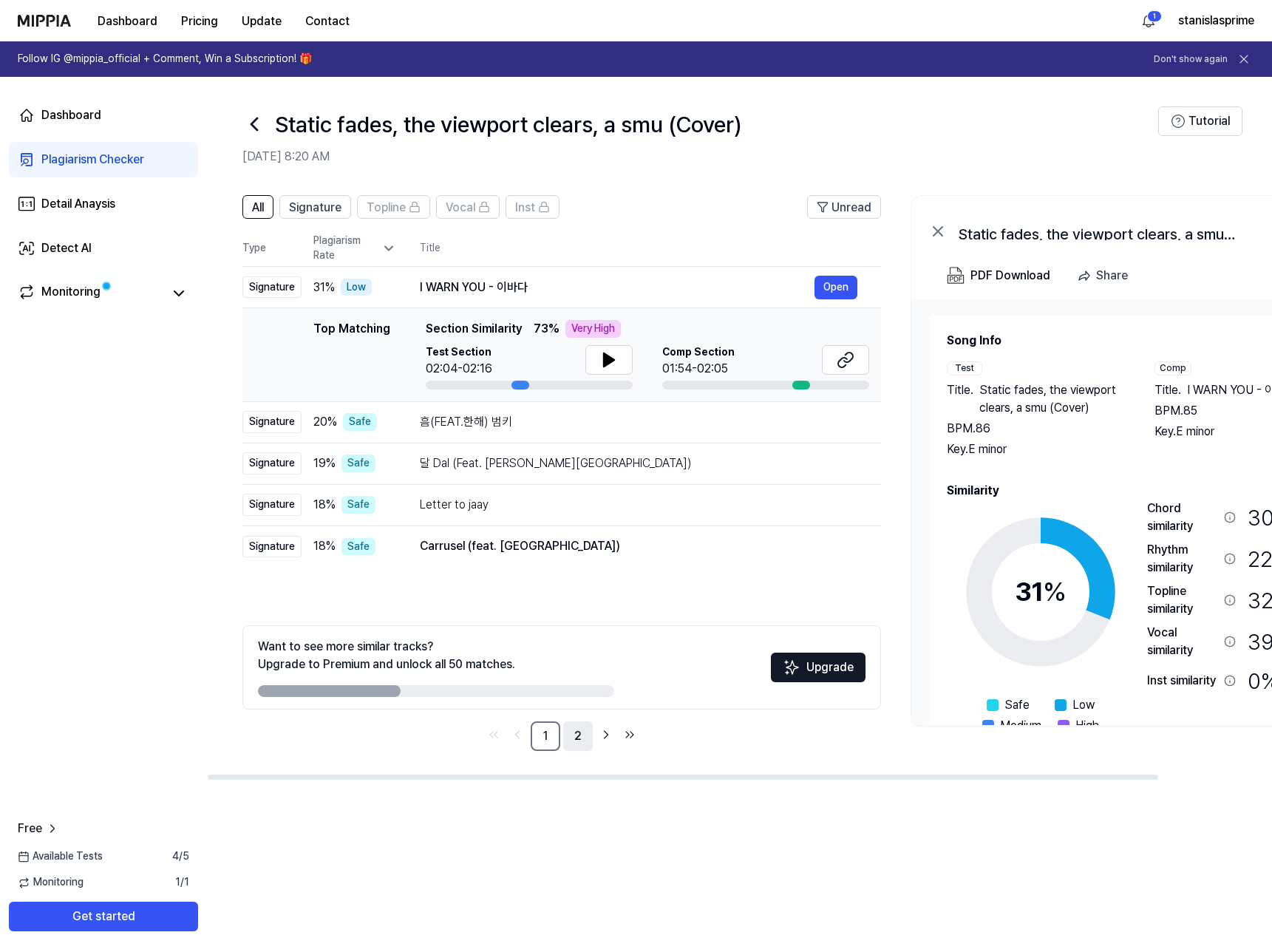
click at [570, 734] on link "2" at bounding box center [578, 736] width 29 height 29
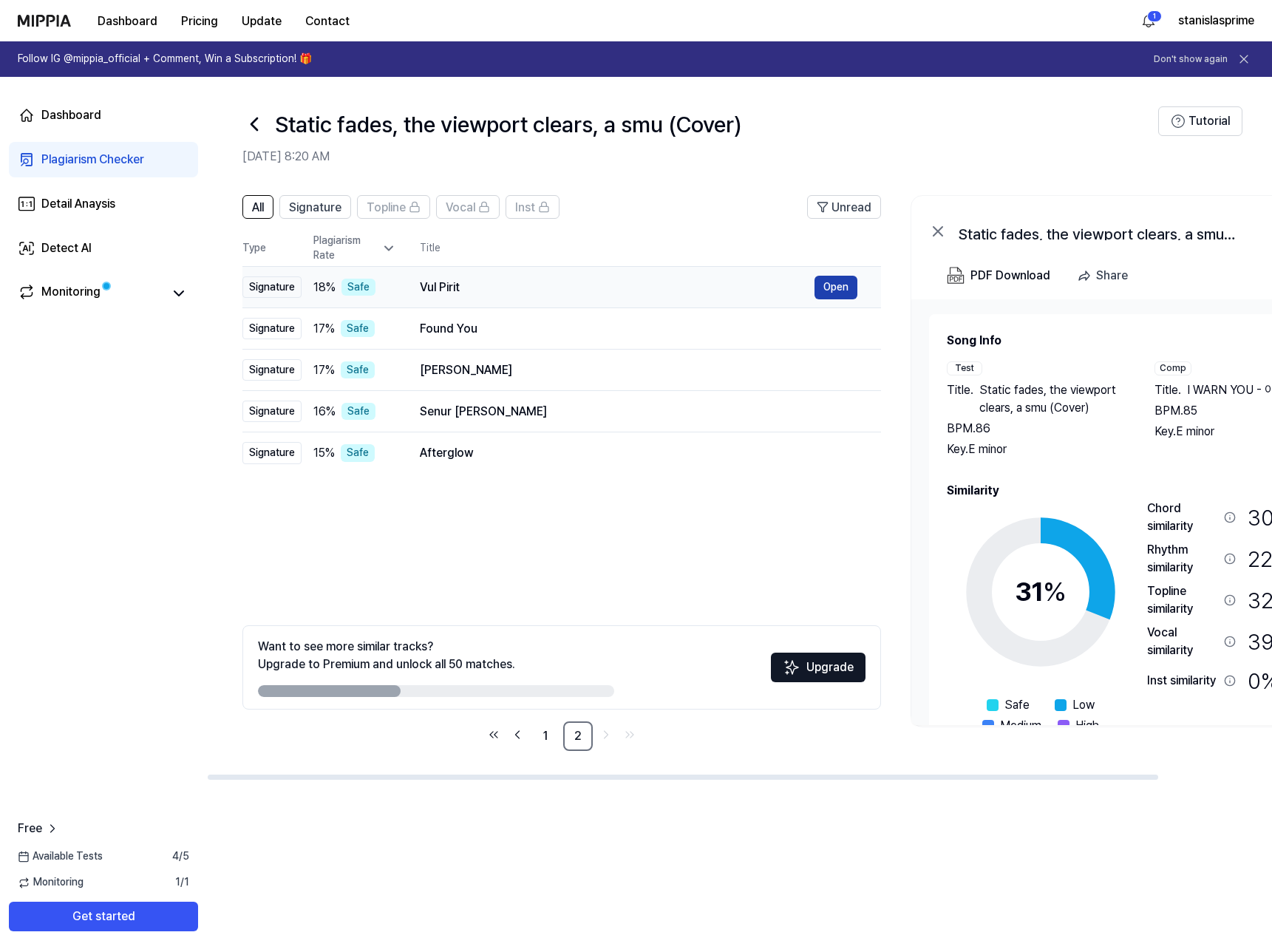
click at [842, 294] on button "Open" at bounding box center [835, 287] width 43 height 24
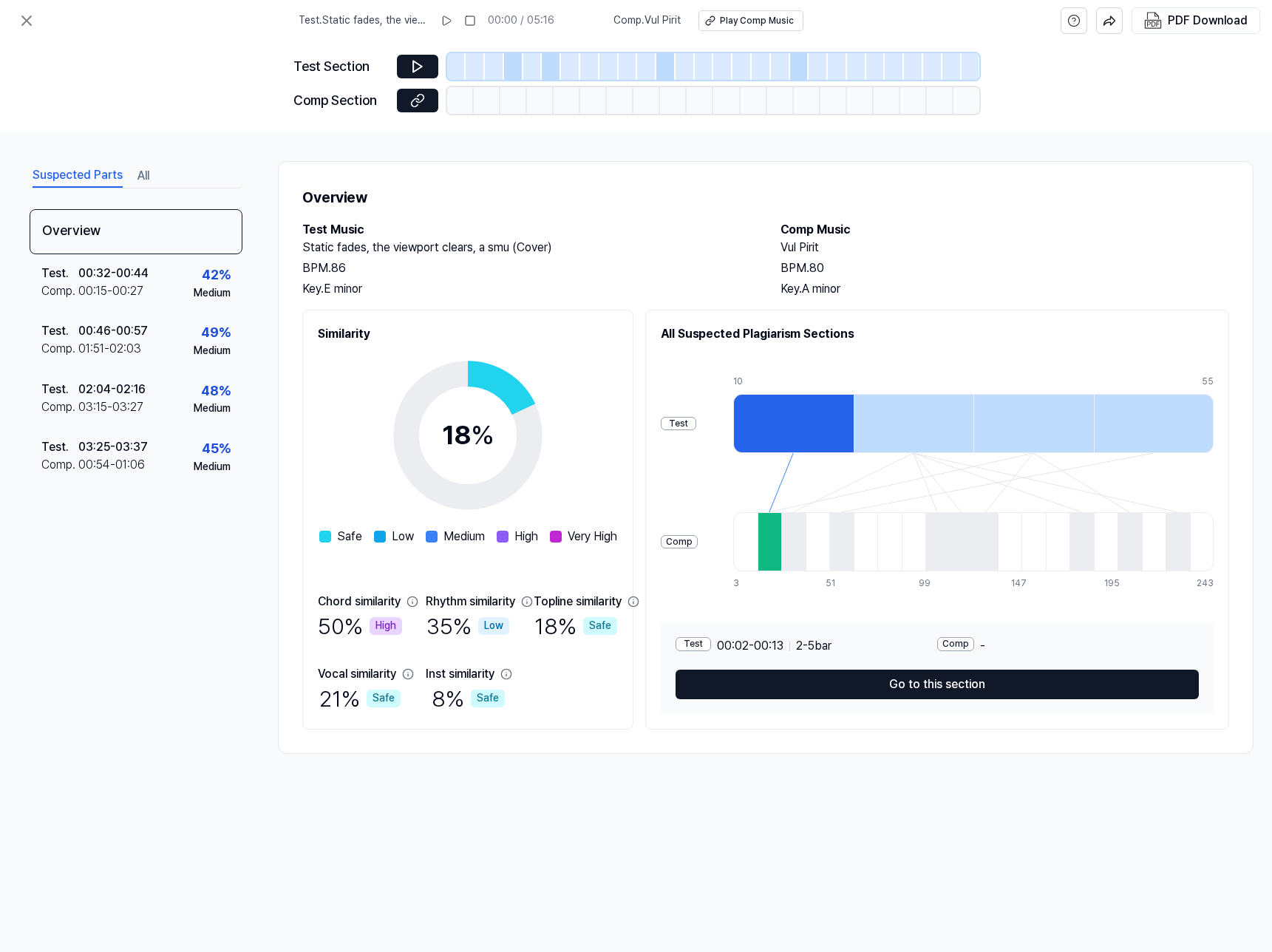
click at [419, 81] on div "Test Section Comp Section" at bounding box center [636, 86] width 685 height 90
click at [418, 72] on icon at bounding box center [418, 66] width 15 height 15
click at [417, 70] on icon at bounding box center [418, 66] width 15 height 15
click at [419, 69] on icon at bounding box center [418, 66] width 15 height 15
click at [452, 20] on icon at bounding box center [446, 20] width 11 height 11
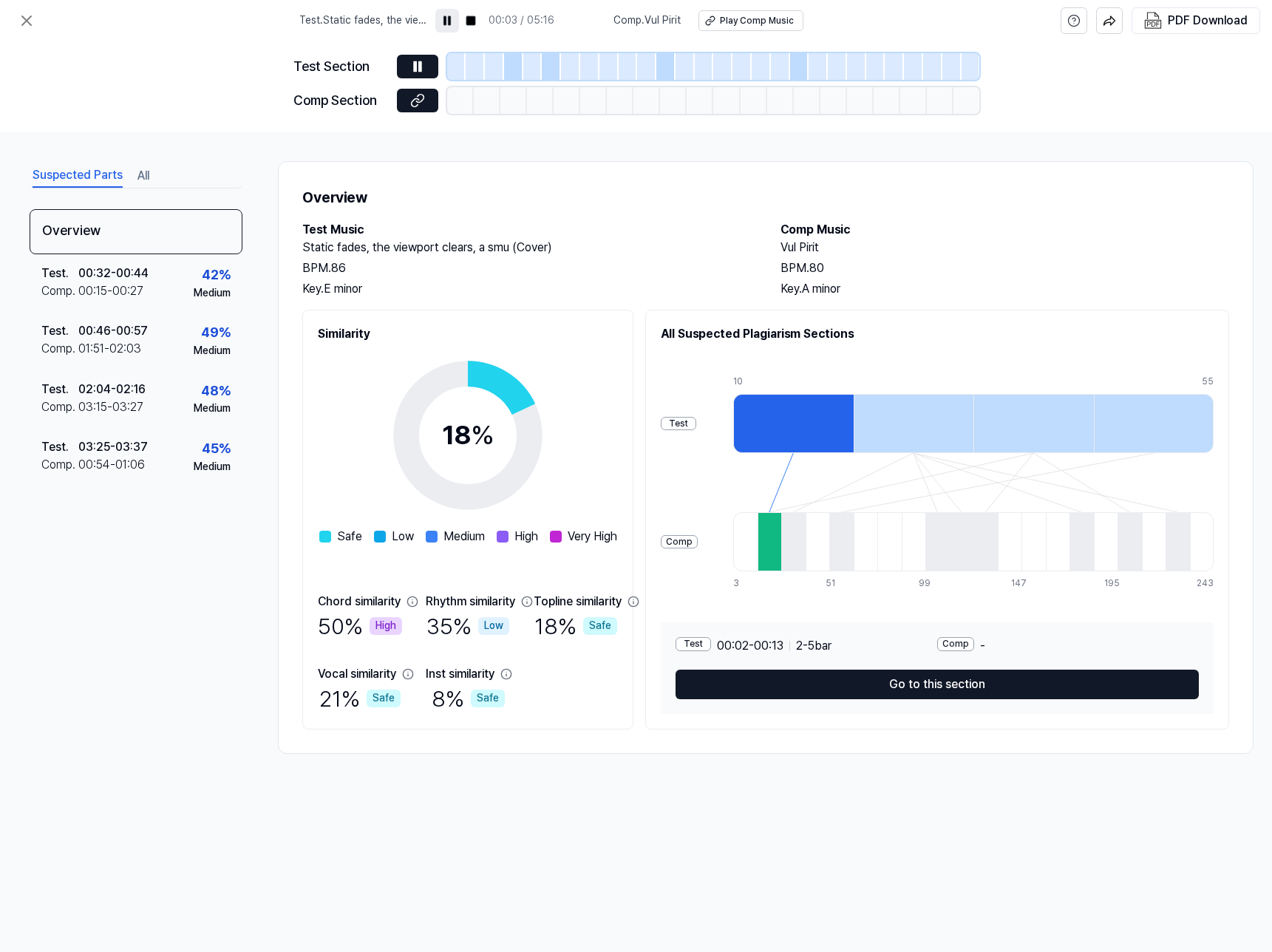
click at [453, 20] on icon at bounding box center [447, 20] width 11 height 11
click at [413, 68] on icon at bounding box center [417, 67] width 9 height 11
click at [782, 554] on div at bounding box center [769, 542] width 24 height 59
click at [130, 372] on div "Test . 02:04 - 02:16 Comp . 03:15 - 03:27 48 % Medium" at bounding box center [135, 399] width 213 height 58
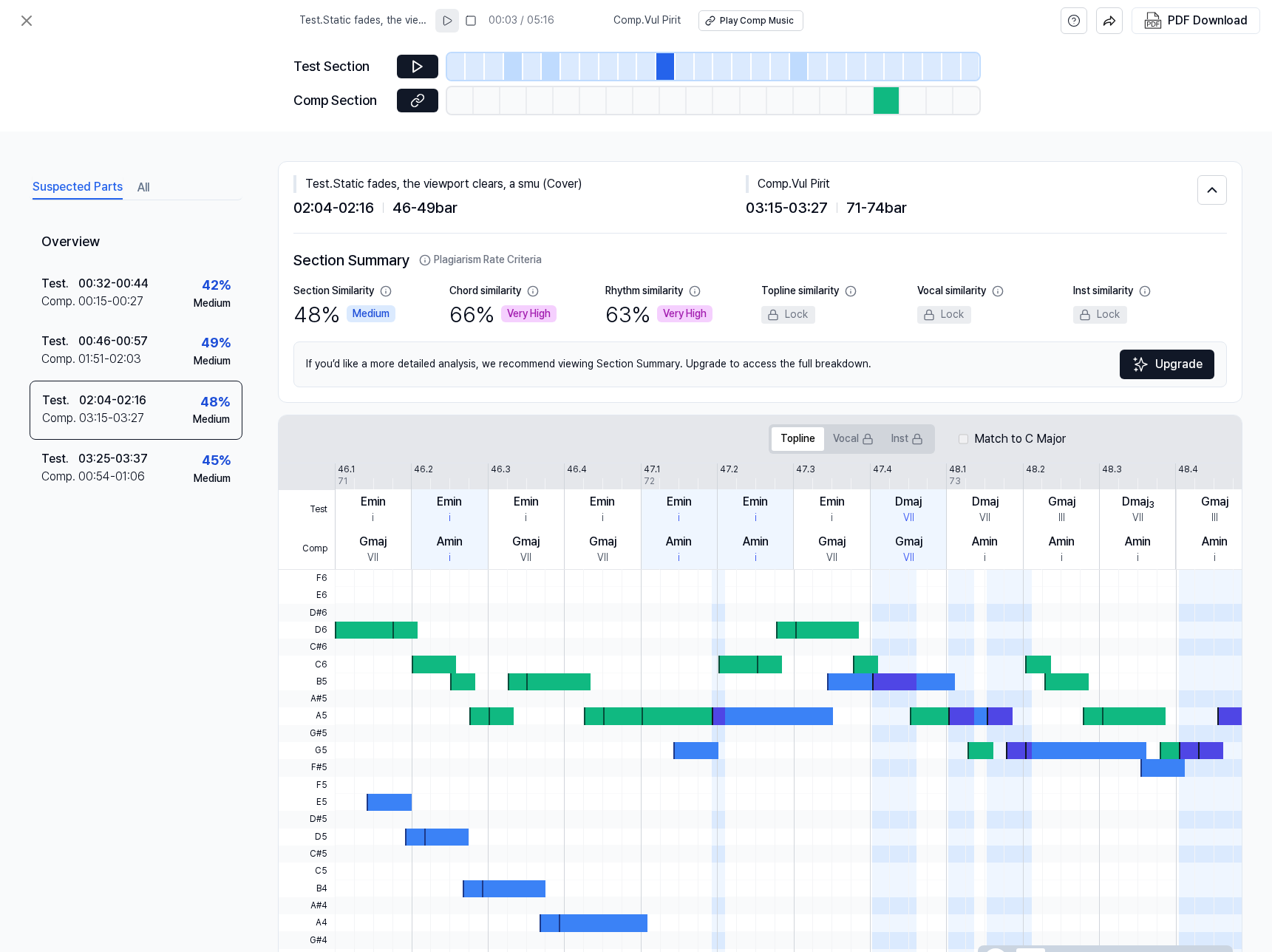
scroll to position [62, 0]
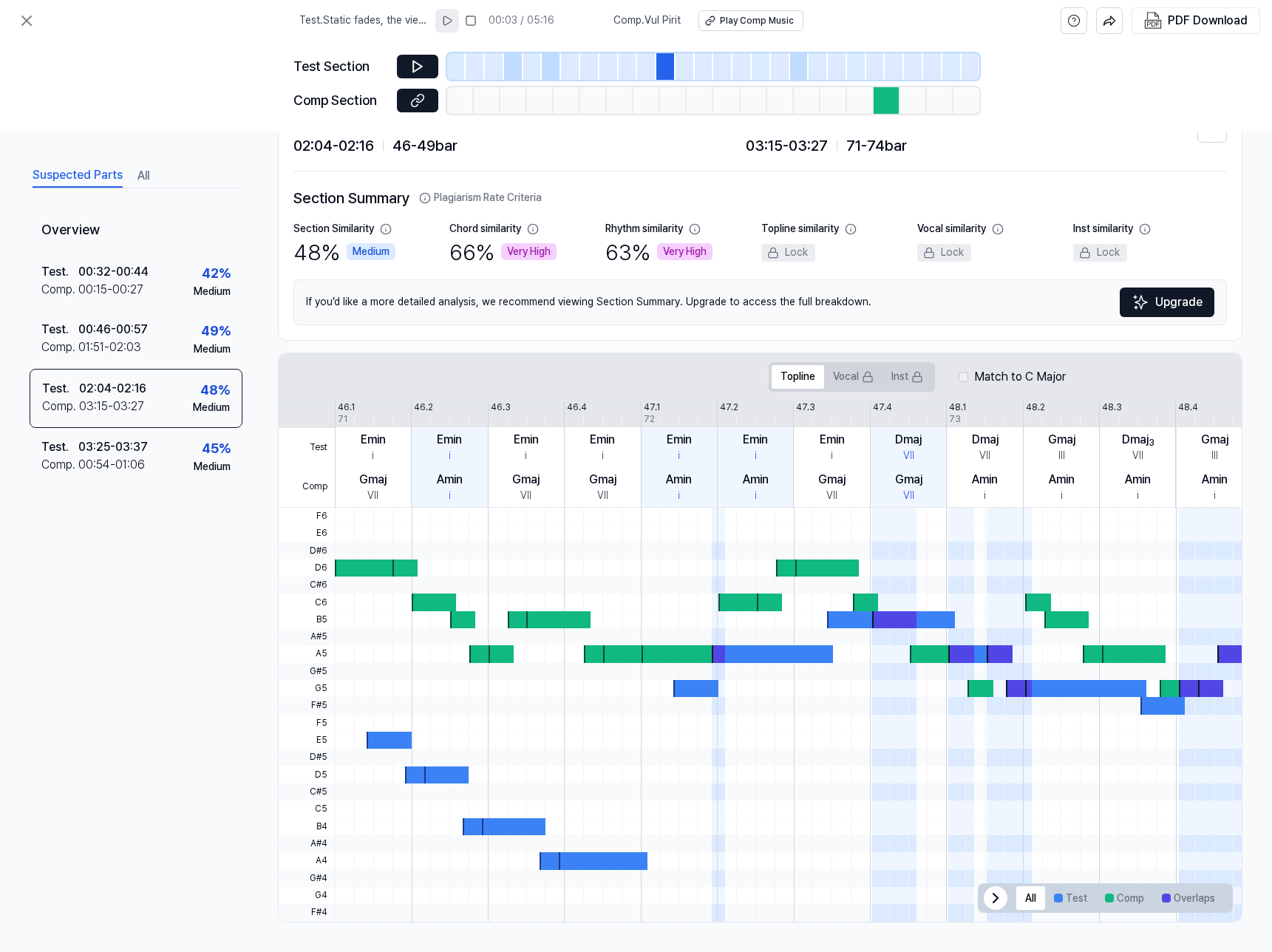
click at [459, 231] on div "Chord similarity" at bounding box center [485, 229] width 72 height 15
drag, startPoint x: 459, startPoint y: 231, endPoint x: 512, endPoint y: 230, distance: 53.0
click at [512, 230] on div "Chord similarity" at bounding box center [485, 229] width 72 height 15
click at [503, 254] on div "Very High" at bounding box center [529, 252] width 55 height 18
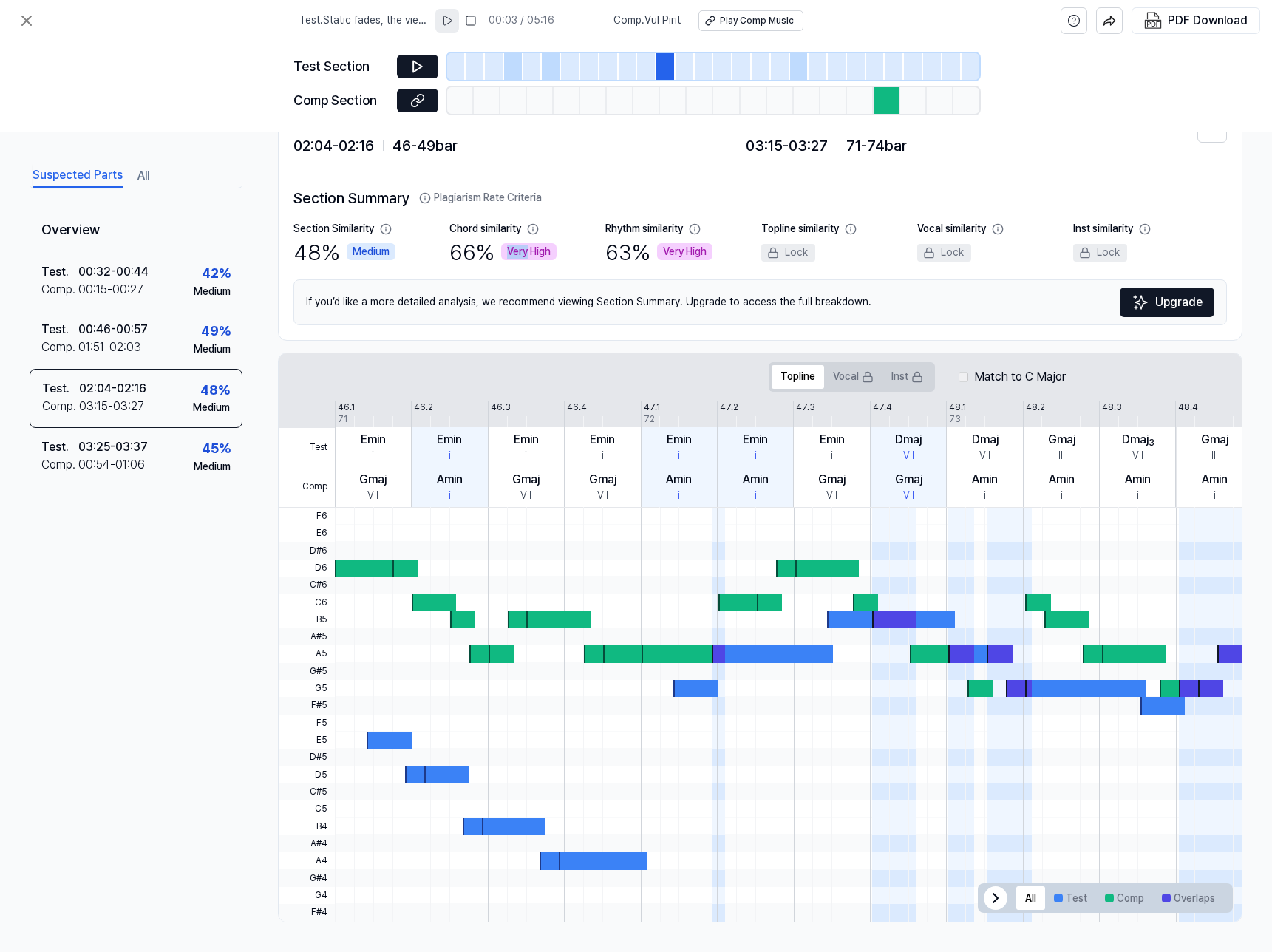
click at [503, 254] on div "Very High" at bounding box center [529, 252] width 55 height 18
click at [429, 63] on button at bounding box center [417, 66] width 42 height 24
click at [322, 229] on div "Section Similarity" at bounding box center [334, 229] width 81 height 15
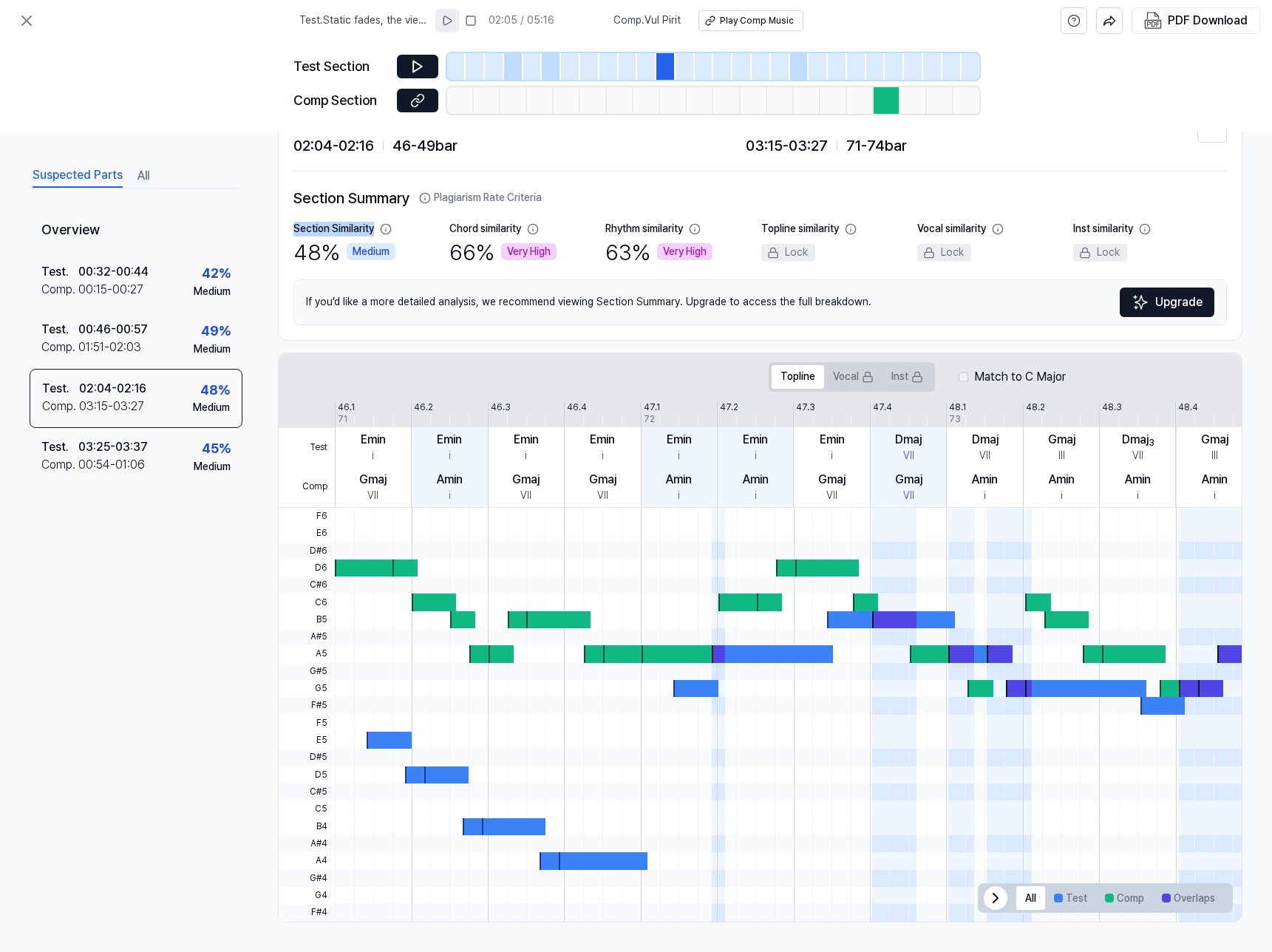
drag, startPoint x: 322, startPoint y: 229, endPoint x: 349, endPoint y: 230, distance: 27.0
click at [349, 230] on div "Section Similarity" at bounding box center [334, 229] width 81 height 15
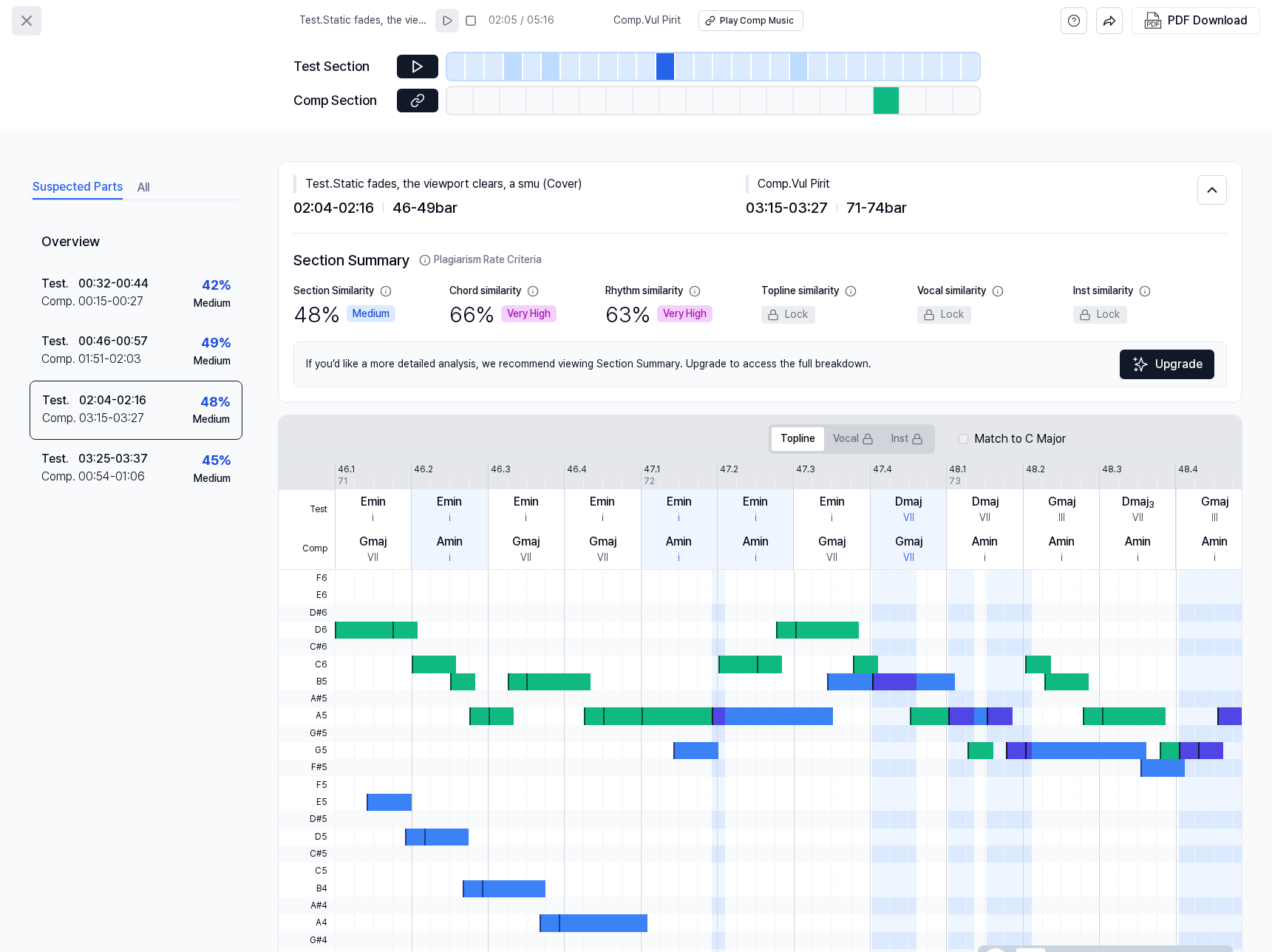
click at [33, 21] on icon at bounding box center [27, 20] width 18 height 18
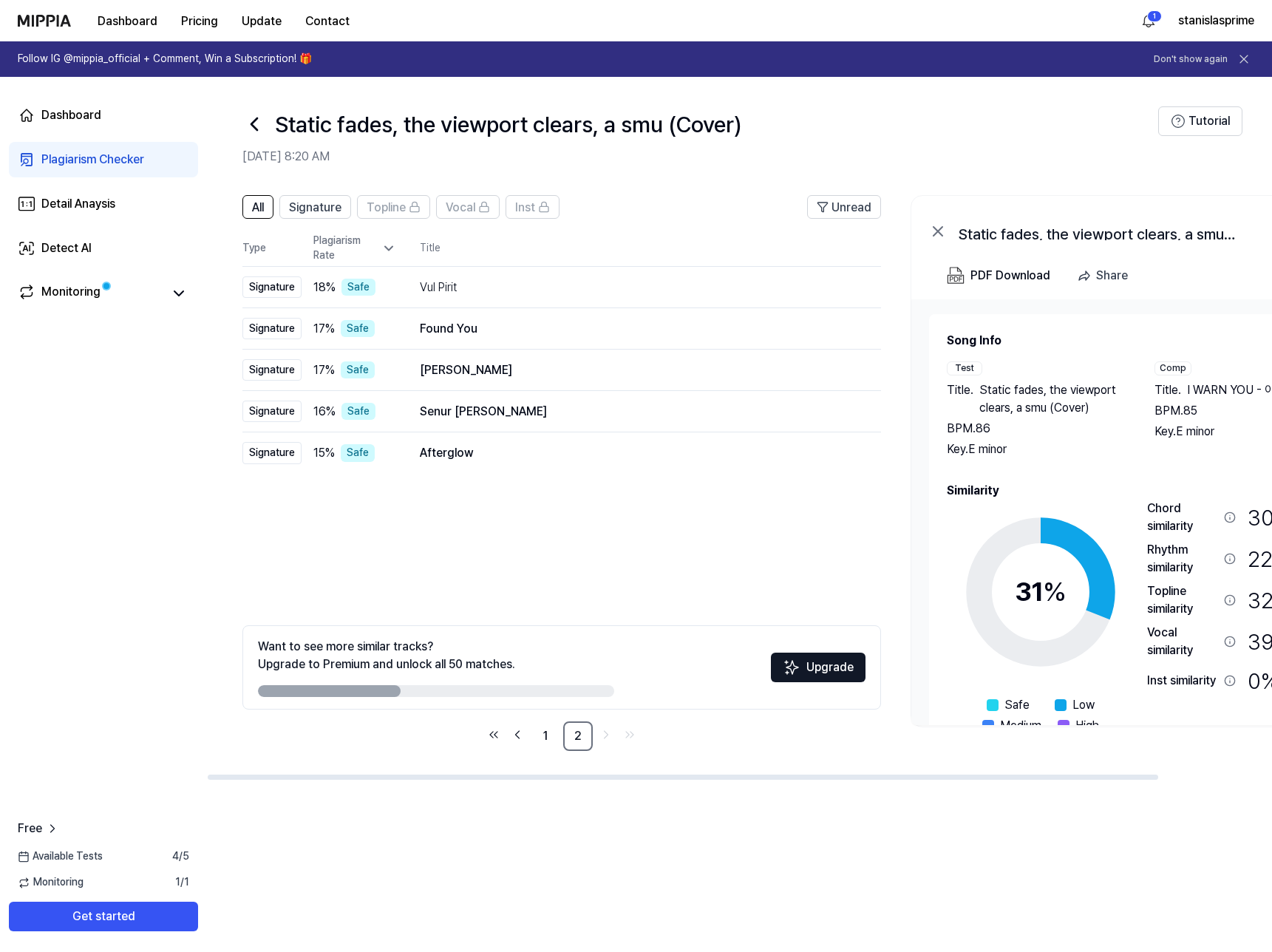
click at [257, 125] on icon at bounding box center [254, 124] width 24 height 24
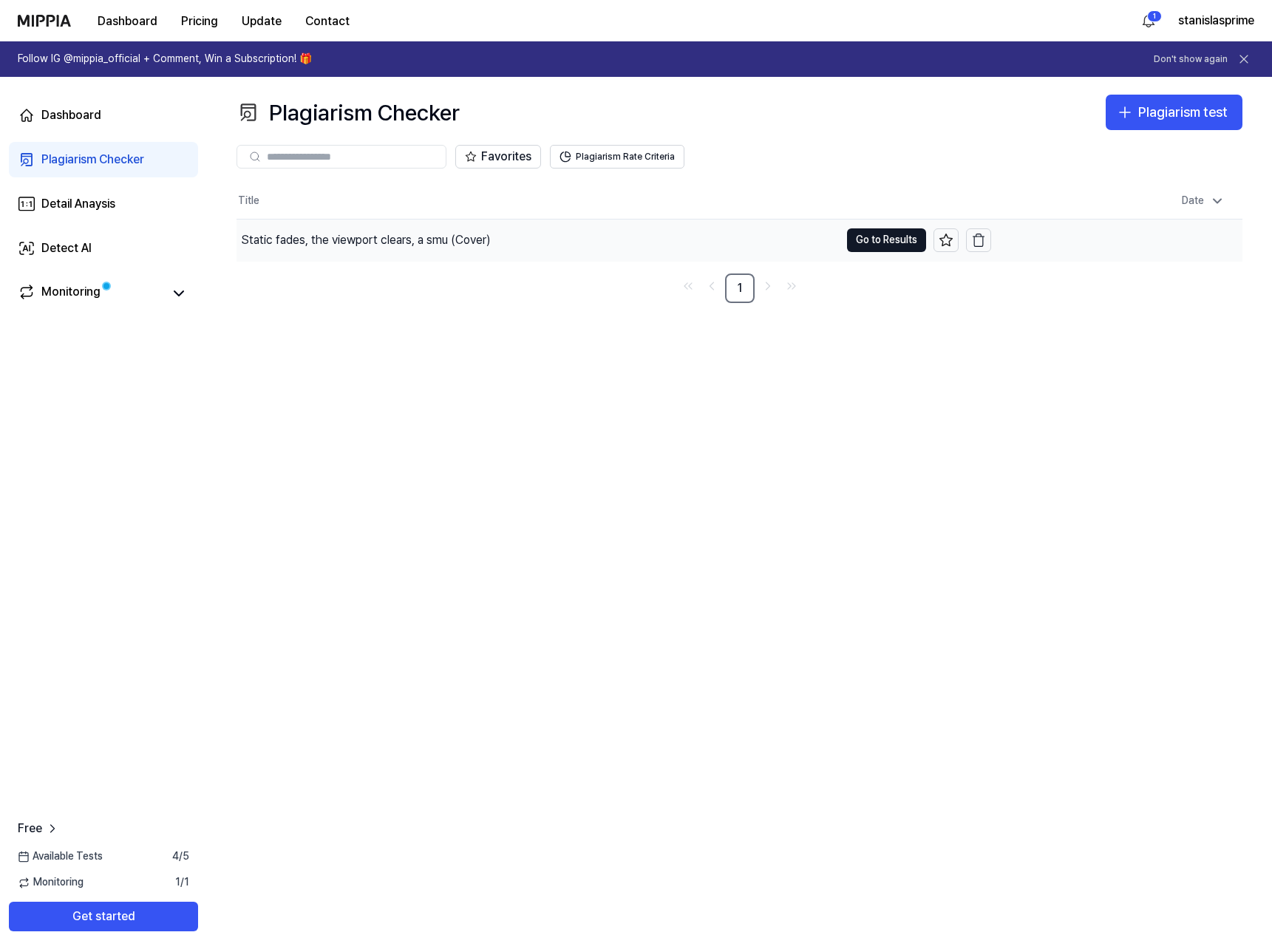
click at [463, 243] on div "Static fades, the viewport clears, a smu (Cover)" at bounding box center [366, 240] width 250 height 18
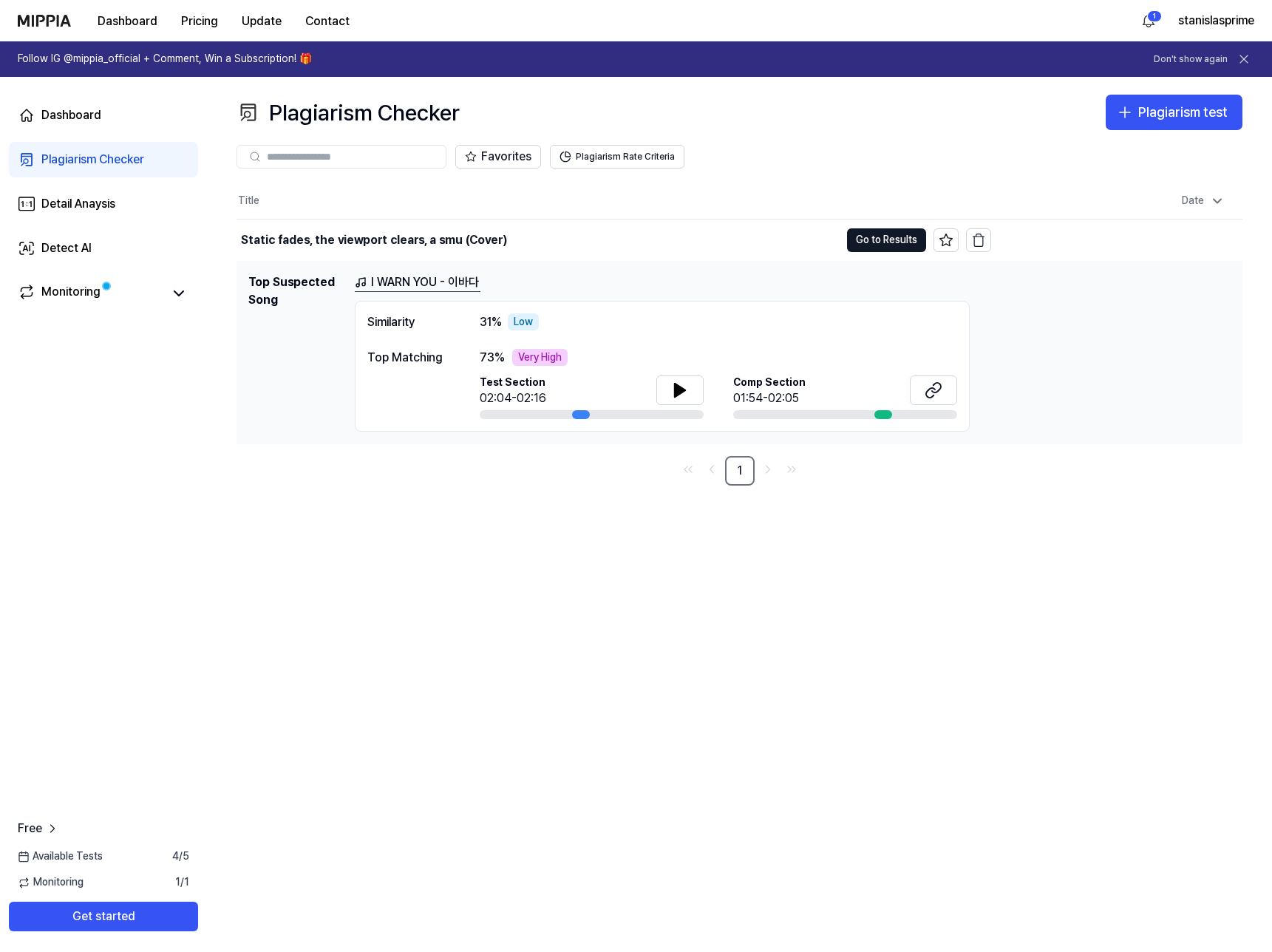
click at [442, 286] on link "I WARN YOU - 이바다" at bounding box center [418, 282] width 126 height 19
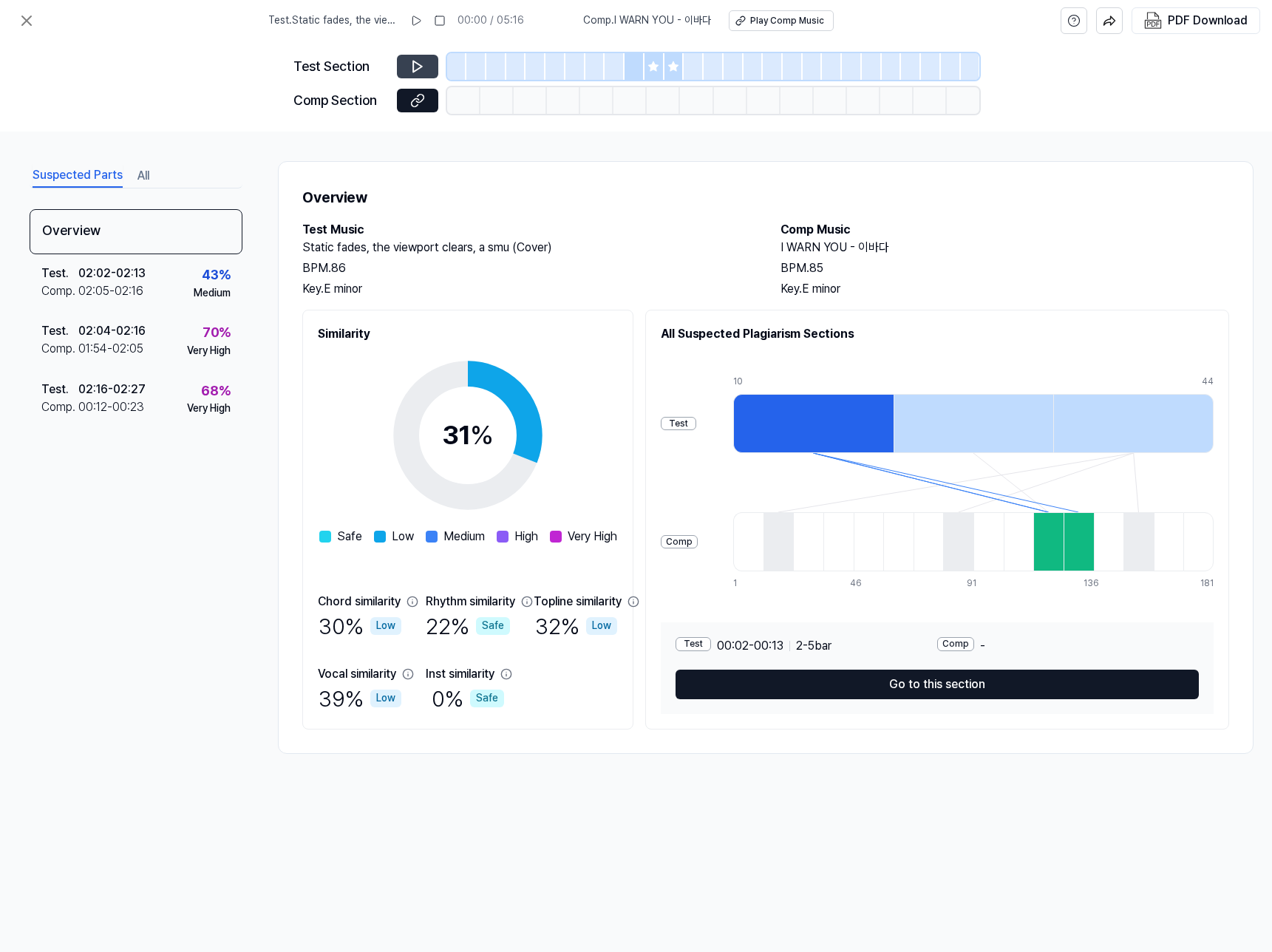
click at [409, 74] on button at bounding box center [417, 66] width 42 height 24
click at [28, 18] on icon at bounding box center [27, 20] width 18 height 18
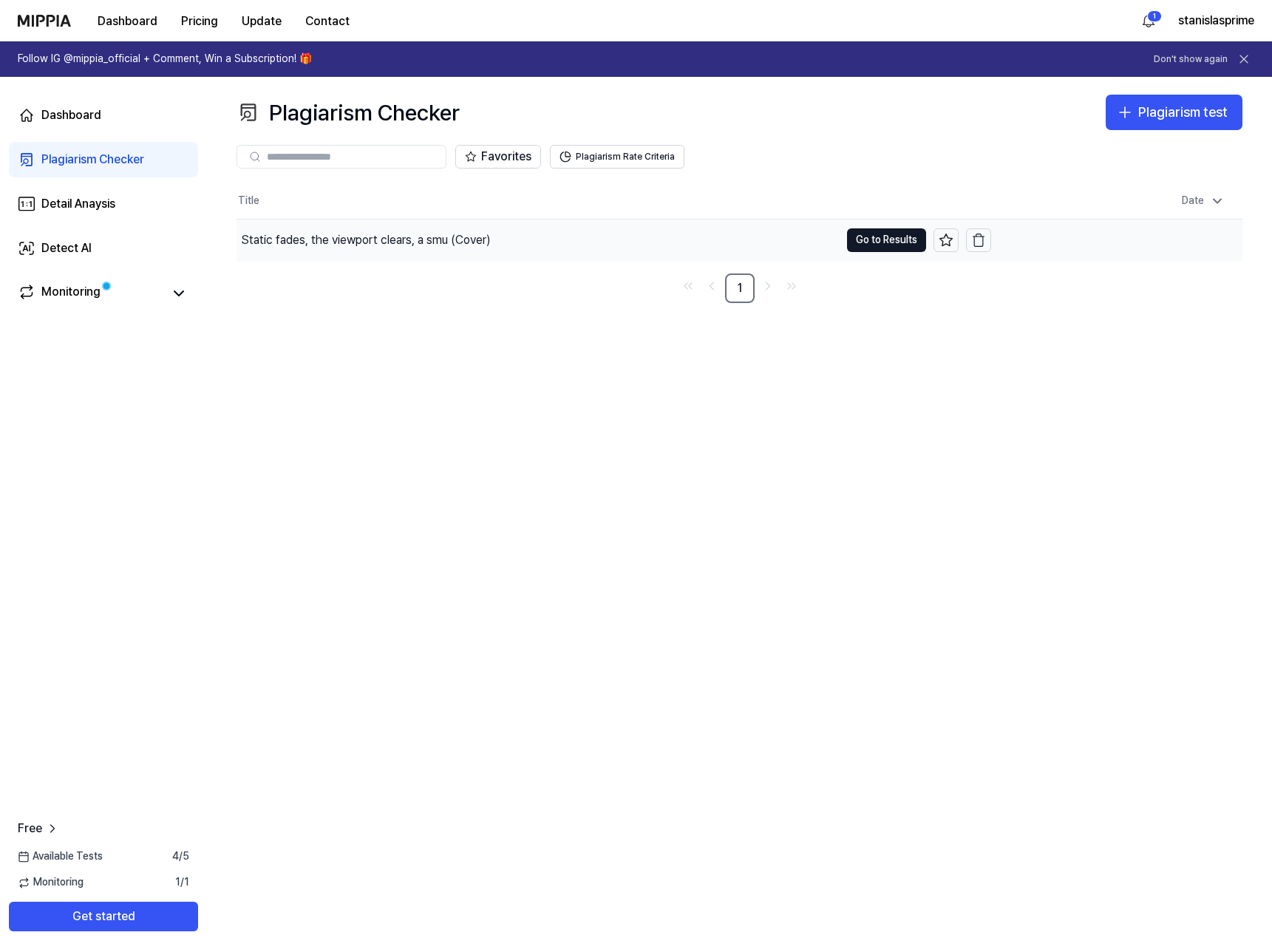
click at [521, 246] on div "Static fades, the viewport clears, a smu (Cover)" at bounding box center [538, 240] width 603 height 42
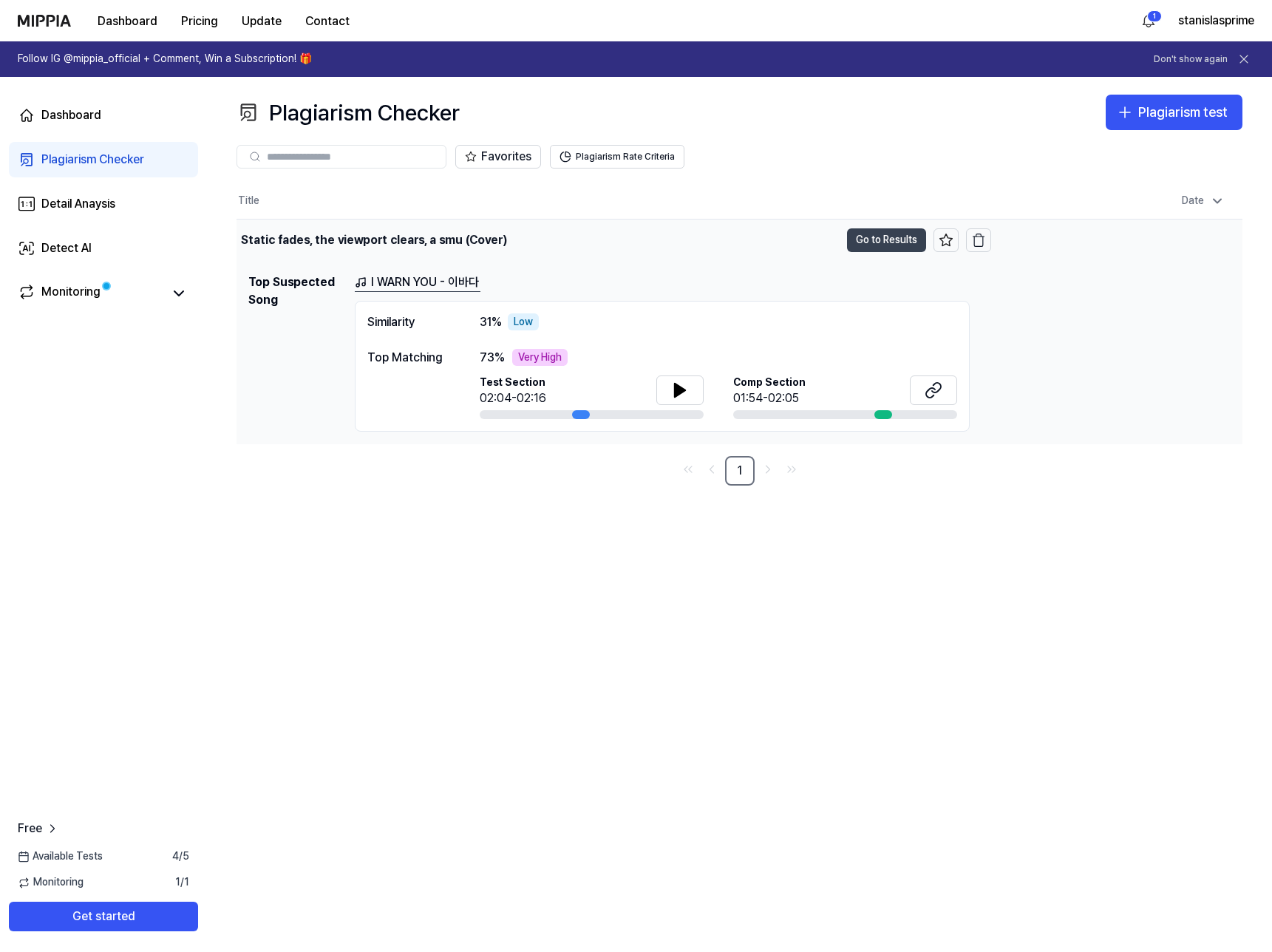
click at [866, 248] on button "Go to Results" at bounding box center [886, 240] width 79 height 24
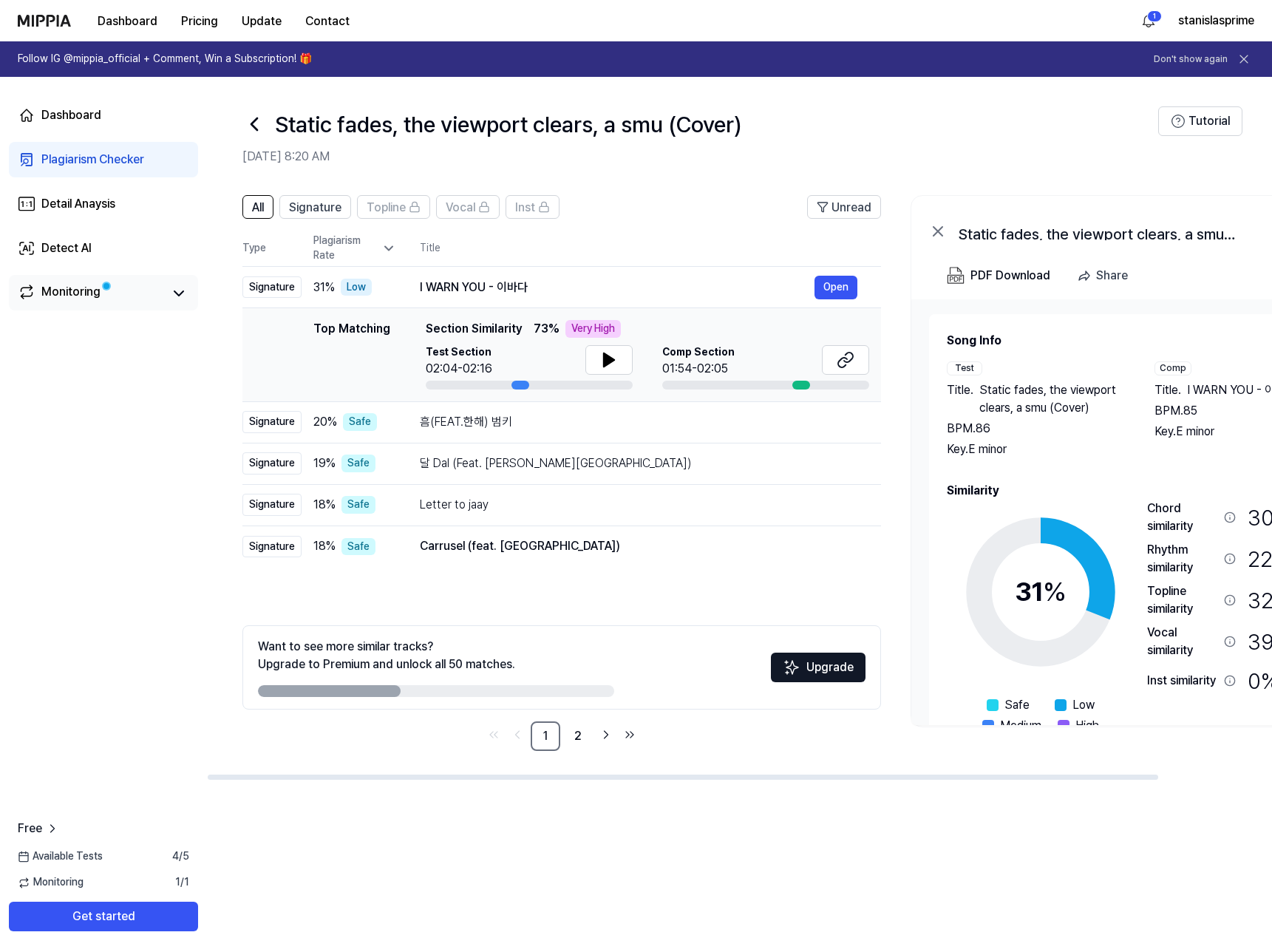
click at [142, 303] on div "Monitoring" at bounding box center [104, 292] width 189 height 35
click at [119, 213] on link "Detail Anaysis" at bounding box center [104, 203] width 189 height 35
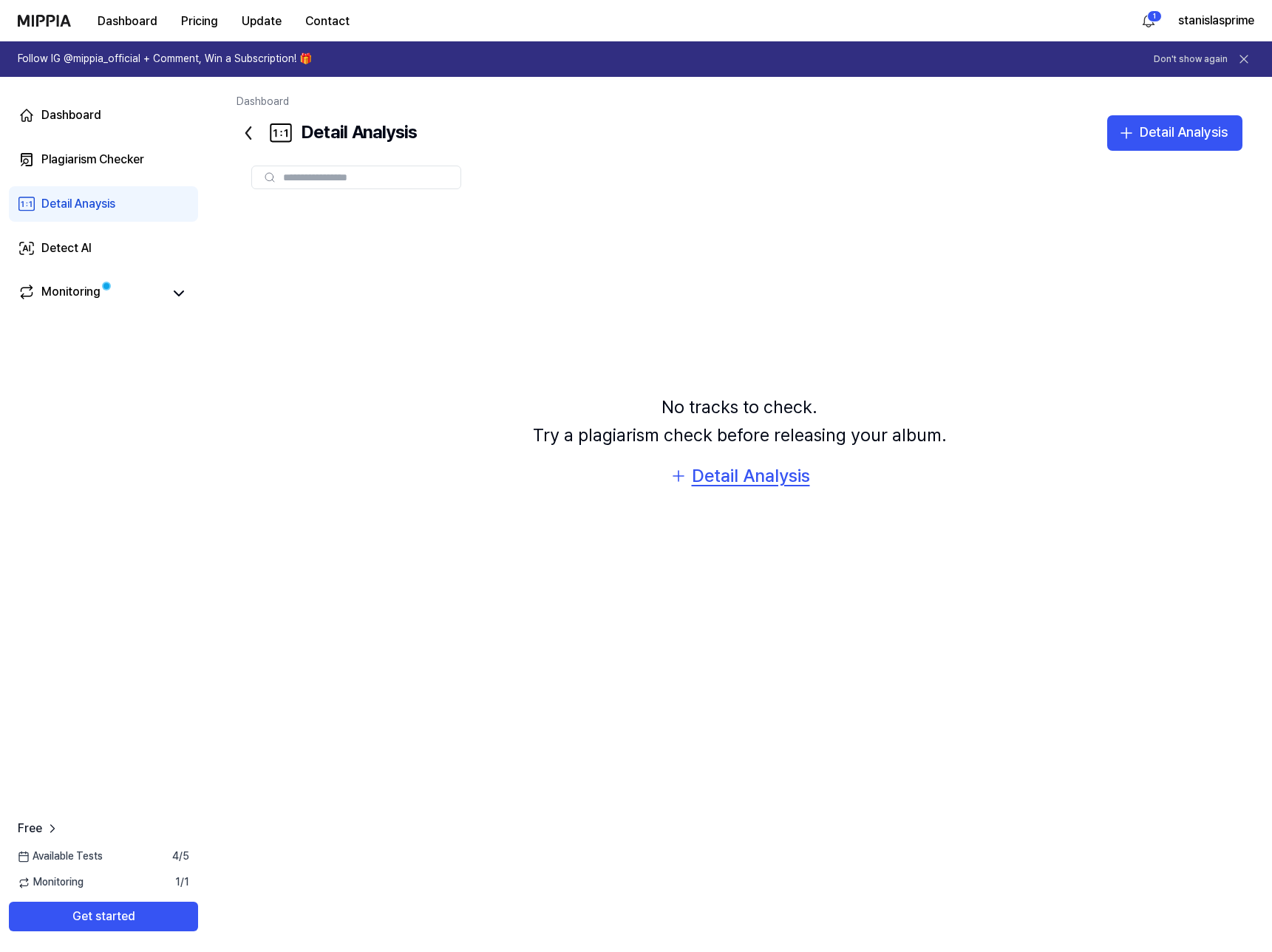
click at [742, 474] on div "Detail Analysis" at bounding box center [751, 476] width 118 height 28
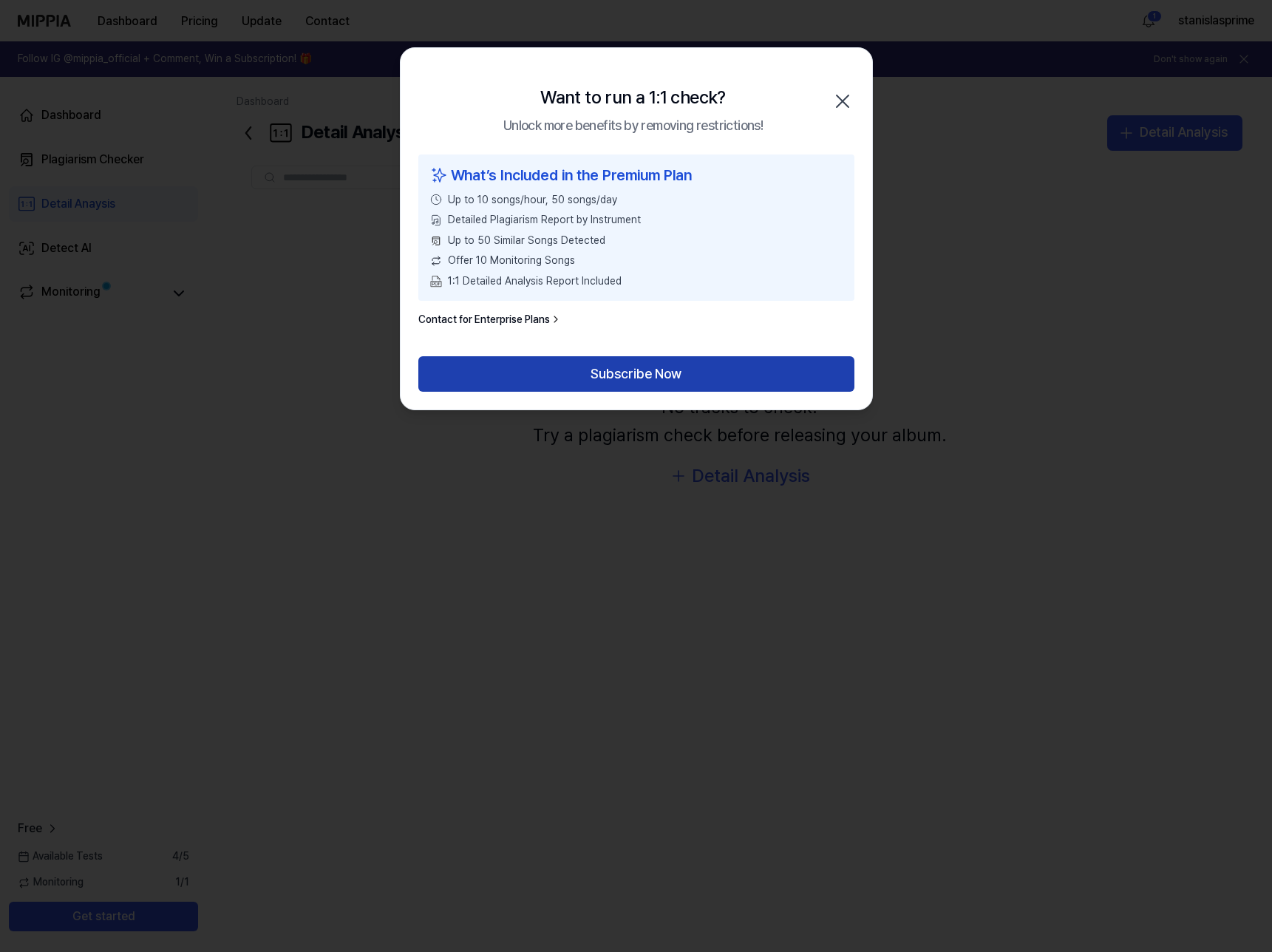
click at [640, 361] on button "Subscribe Now" at bounding box center [636, 374] width 436 height 35
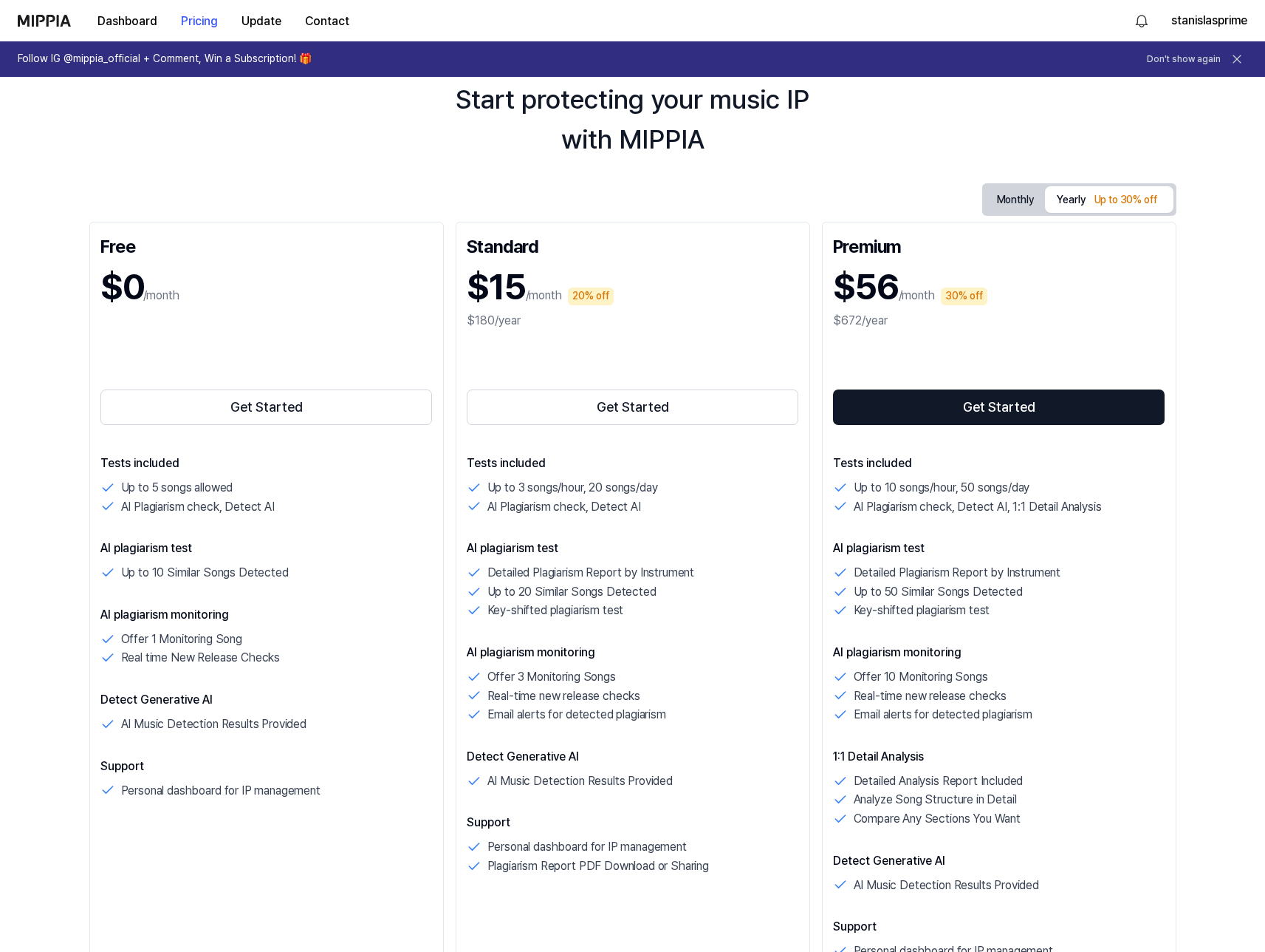
scroll to position [67, 0]
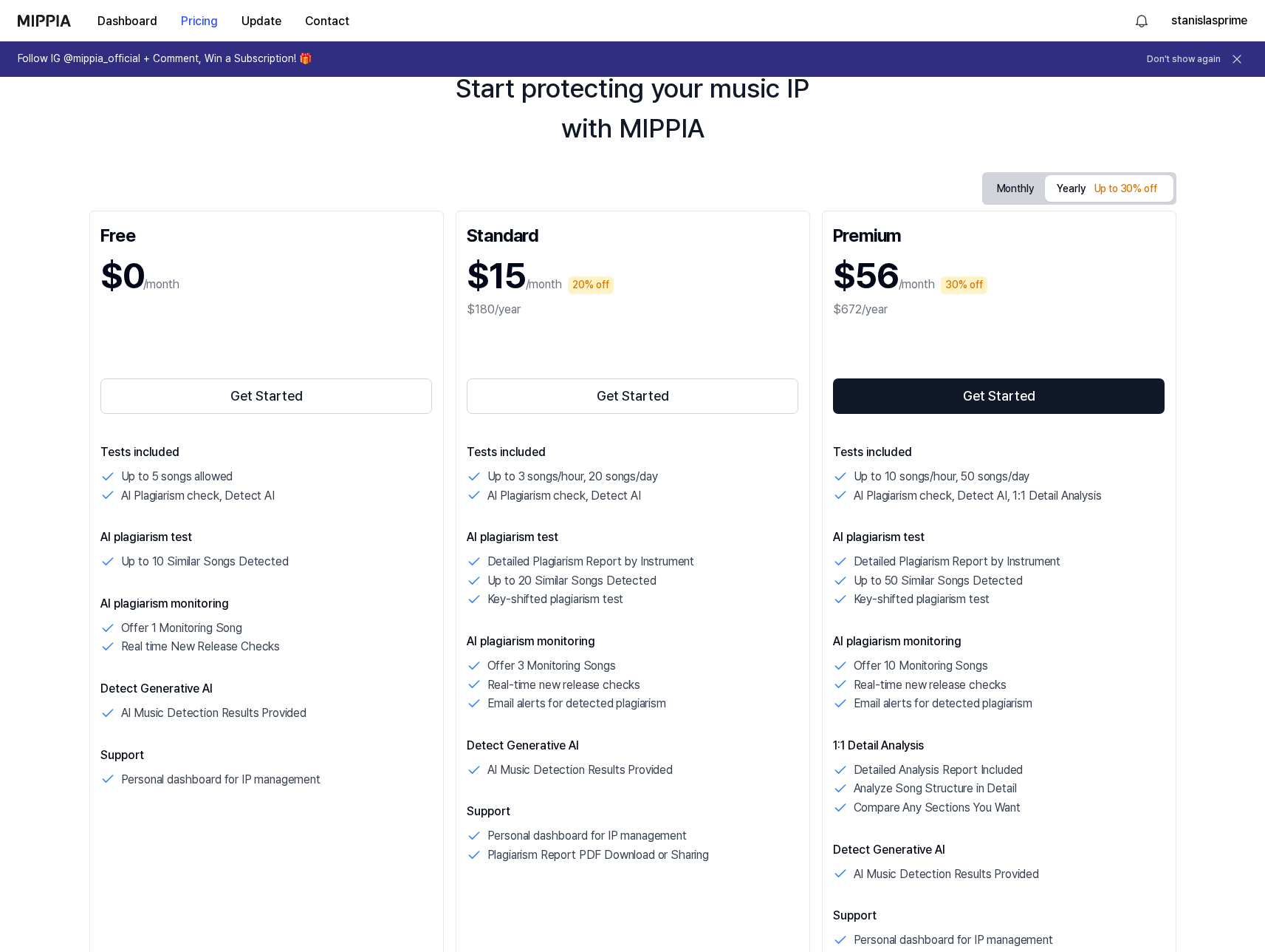
click at [489, 493] on p "AI Plagiarism check, Detect AI" at bounding box center [564, 496] width 153 height 20
drag, startPoint x: 498, startPoint y: 494, endPoint x: 594, endPoint y: 503, distance: 96.4
click at [594, 503] on p "AI Plagiarism check, Detect AI" at bounding box center [564, 496] width 153 height 20
click at [604, 497] on p "AI Plagiarism check, Detect AI" at bounding box center [564, 496] width 153 height 20
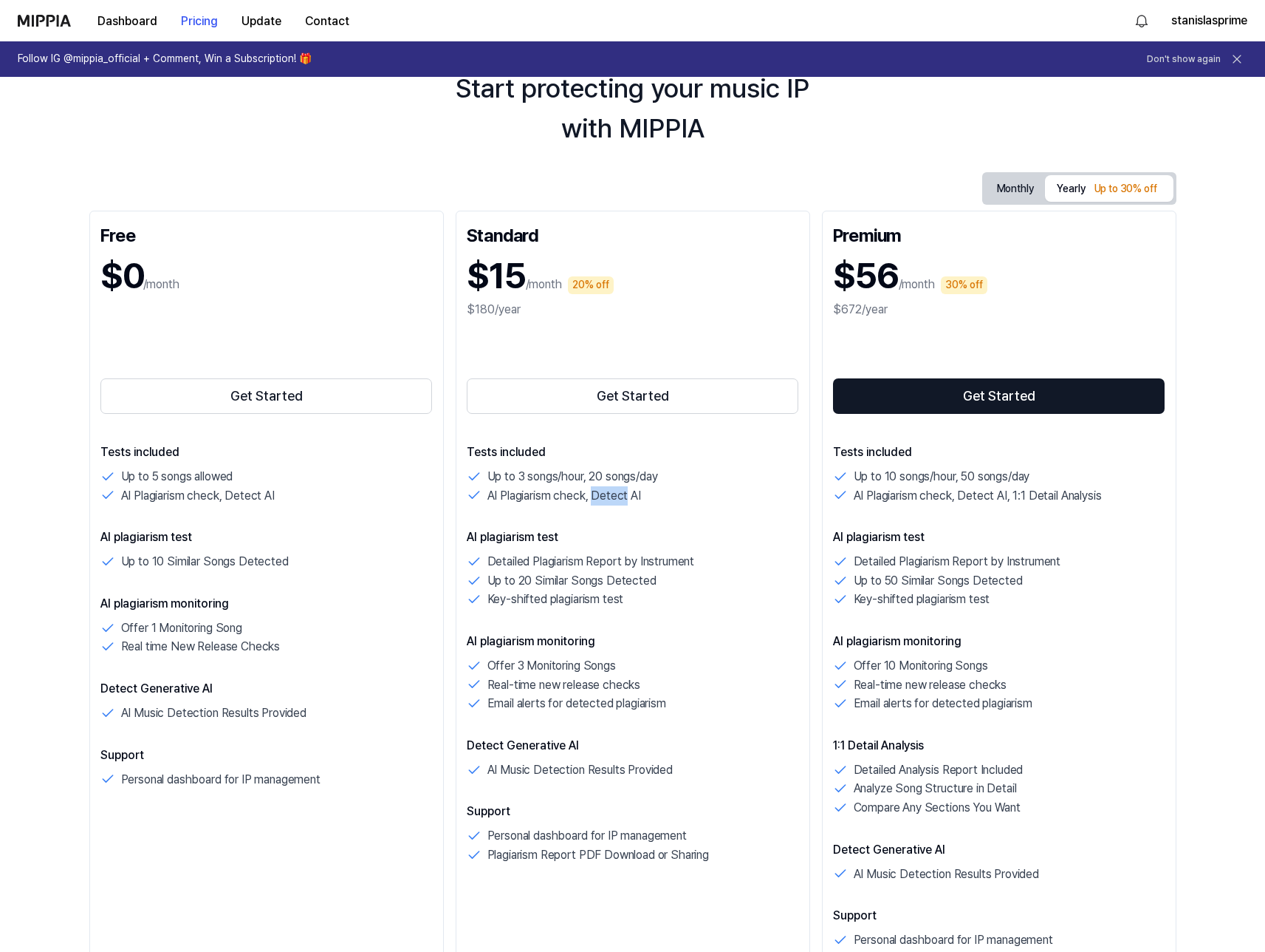
click at [604, 497] on p "AI Plagiarism check, Detect AI" at bounding box center [564, 496] width 153 height 20
click at [597, 497] on p "AI Plagiarism check, Detect AI" at bounding box center [564, 496] width 153 height 20
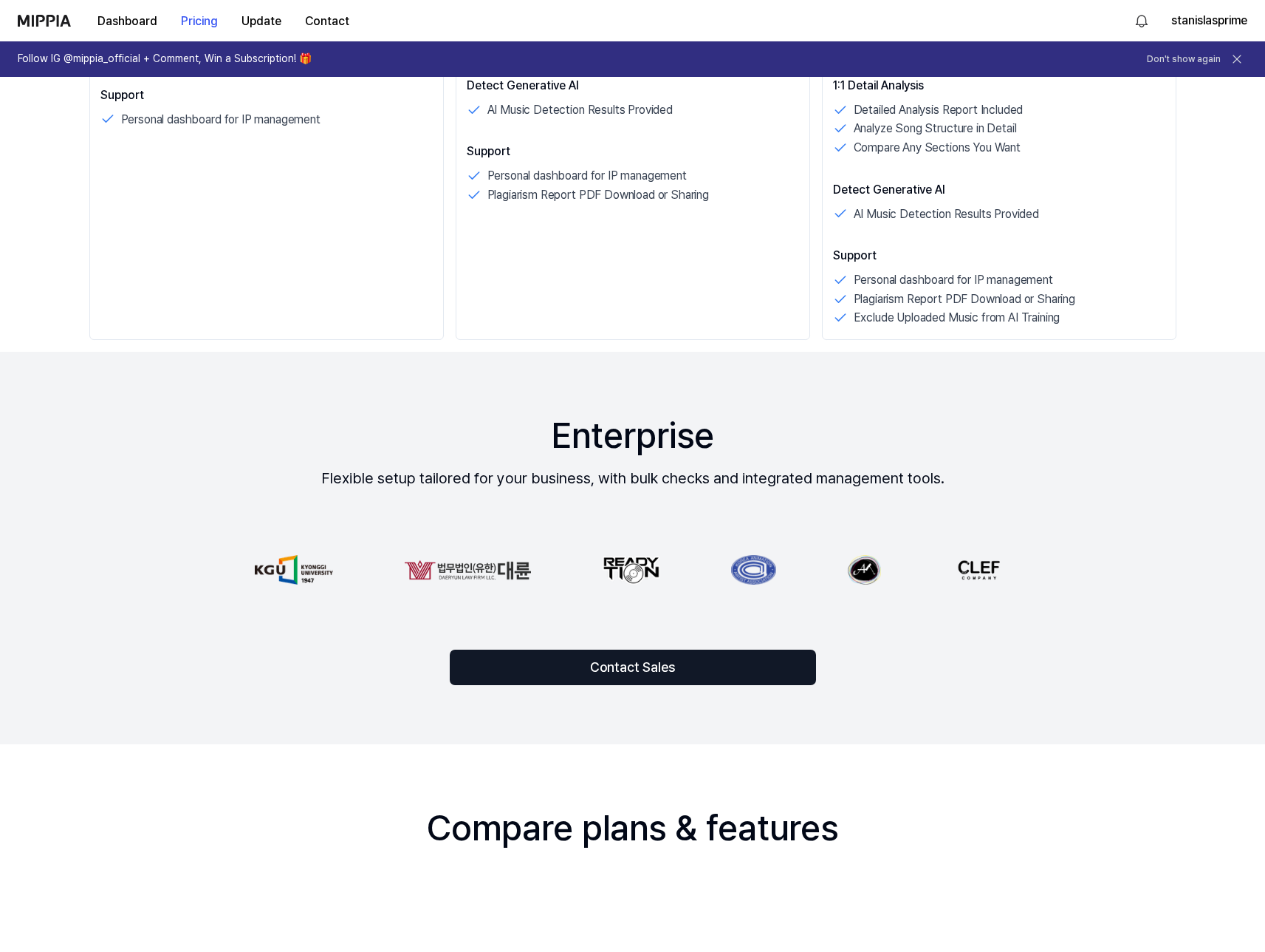
scroll to position [0, 0]
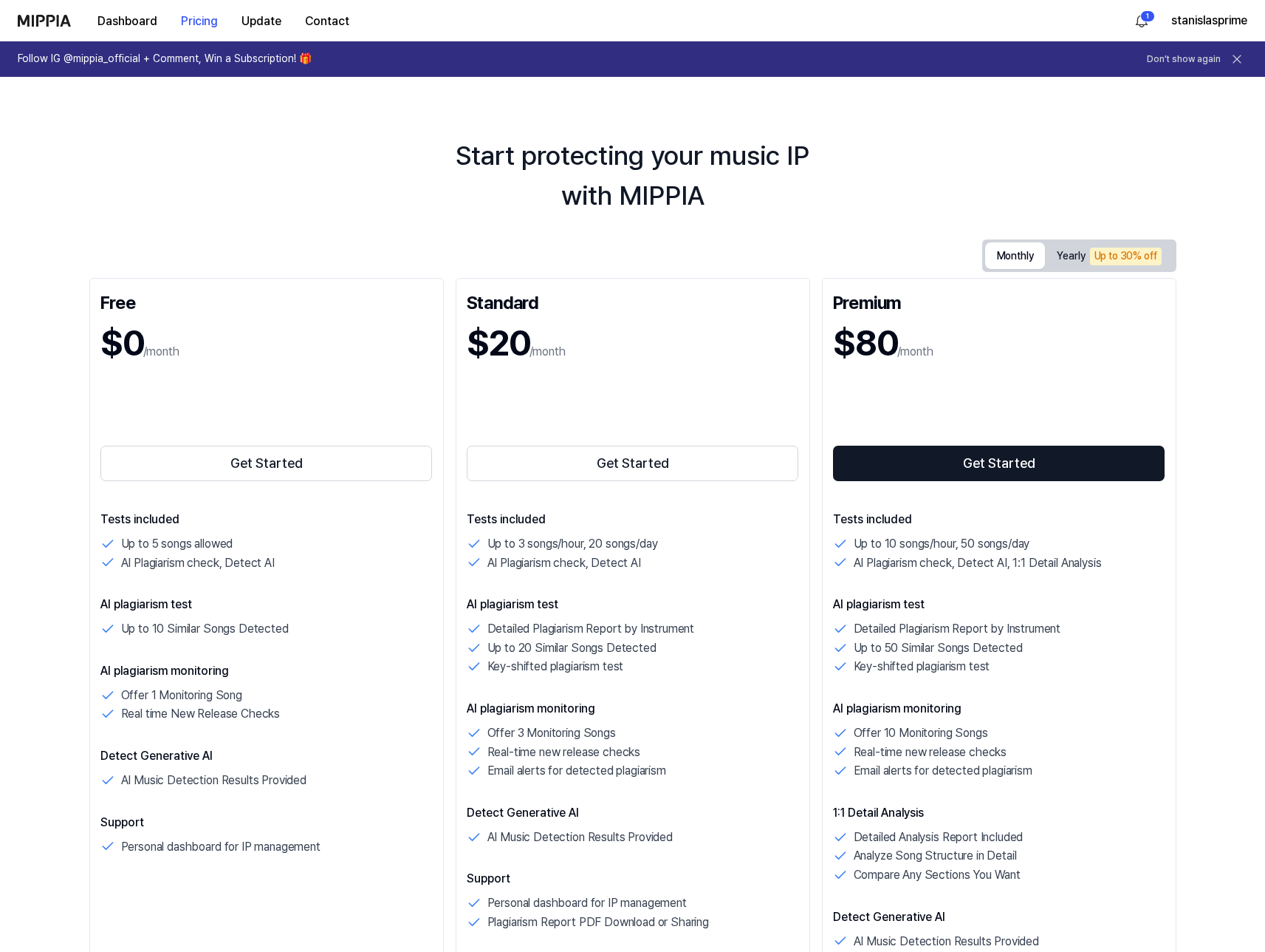
click at [1028, 266] on button "Monthly" at bounding box center [1015, 255] width 60 height 27
click at [1242, 60] on icon at bounding box center [1237, 59] width 15 height 15
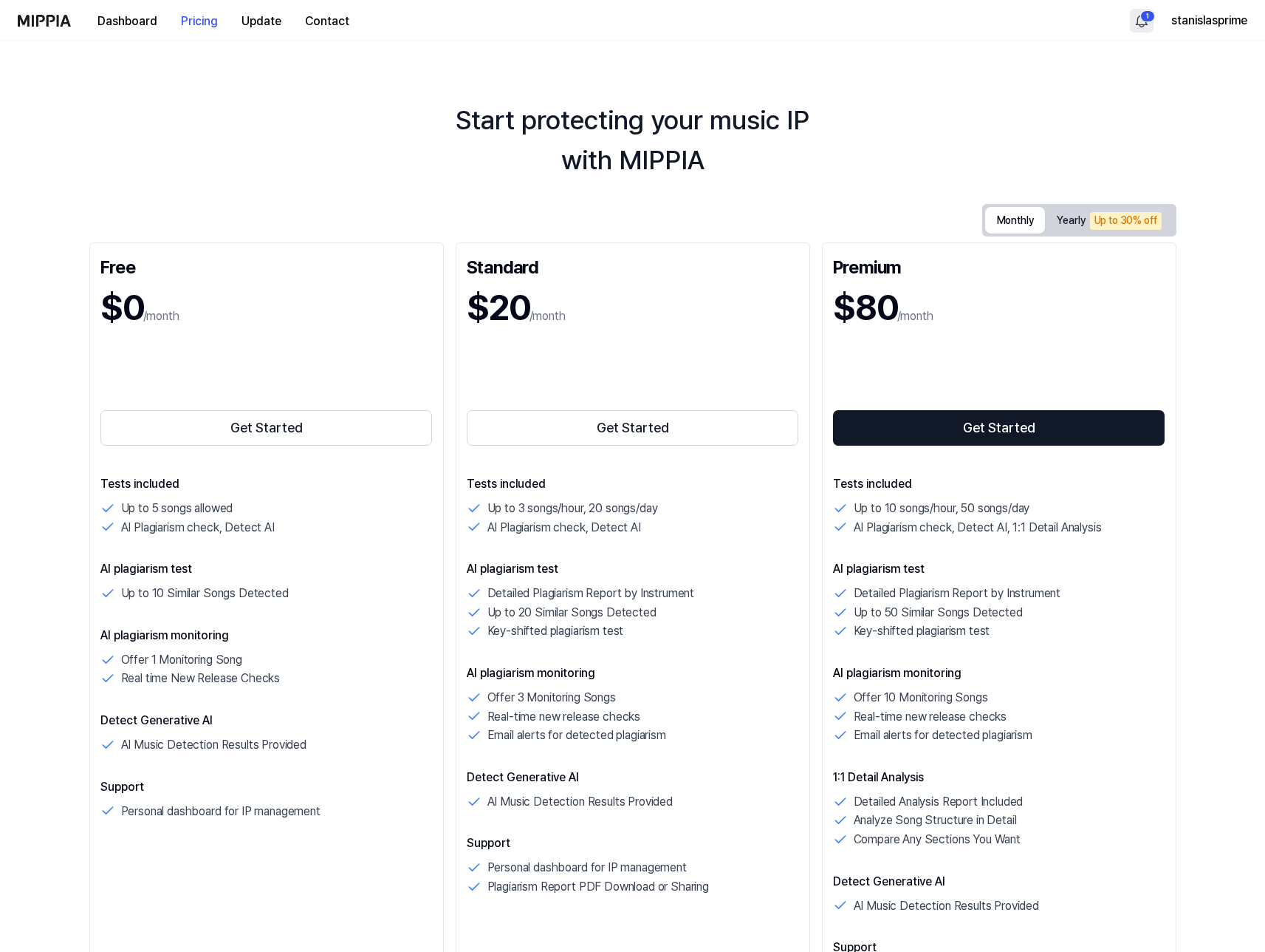
click at [1136, 18] on html "Dashboard Pricing Update Contact 1 stanislasprime Start protecting your music I…" at bounding box center [632, 476] width 1265 height 952
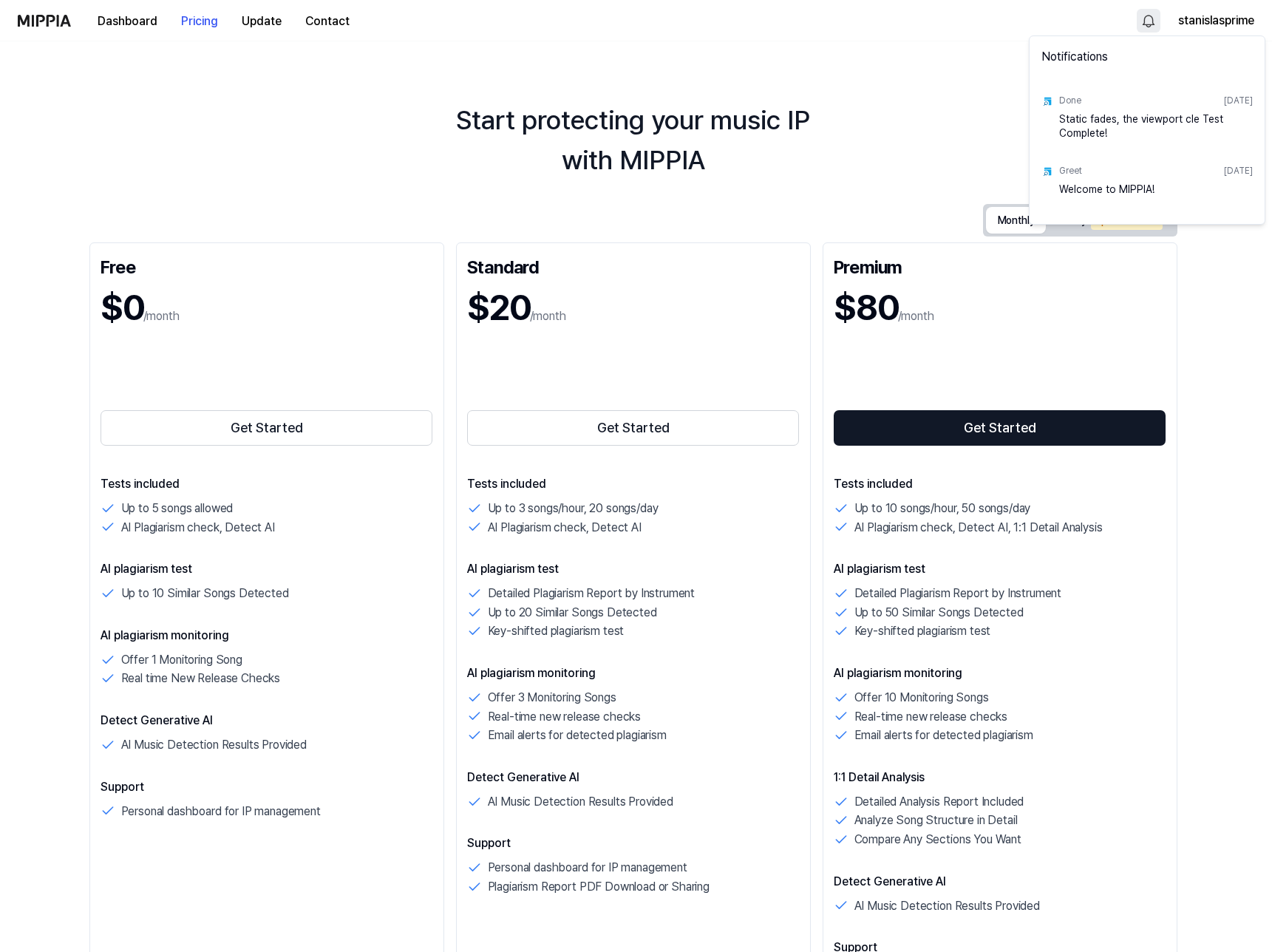
click at [1091, 117] on div "Static fades, the viewport cle Test Complete!" at bounding box center [1155, 127] width 193 height 29
click at [1097, 118] on div "Static fades, the viewport cle Test Complete!" at bounding box center [1155, 127] width 193 height 29
click at [1076, 127] on div "Static fades, the viewport cle Test Complete!" at bounding box center [1155, 127] width 193 height 29
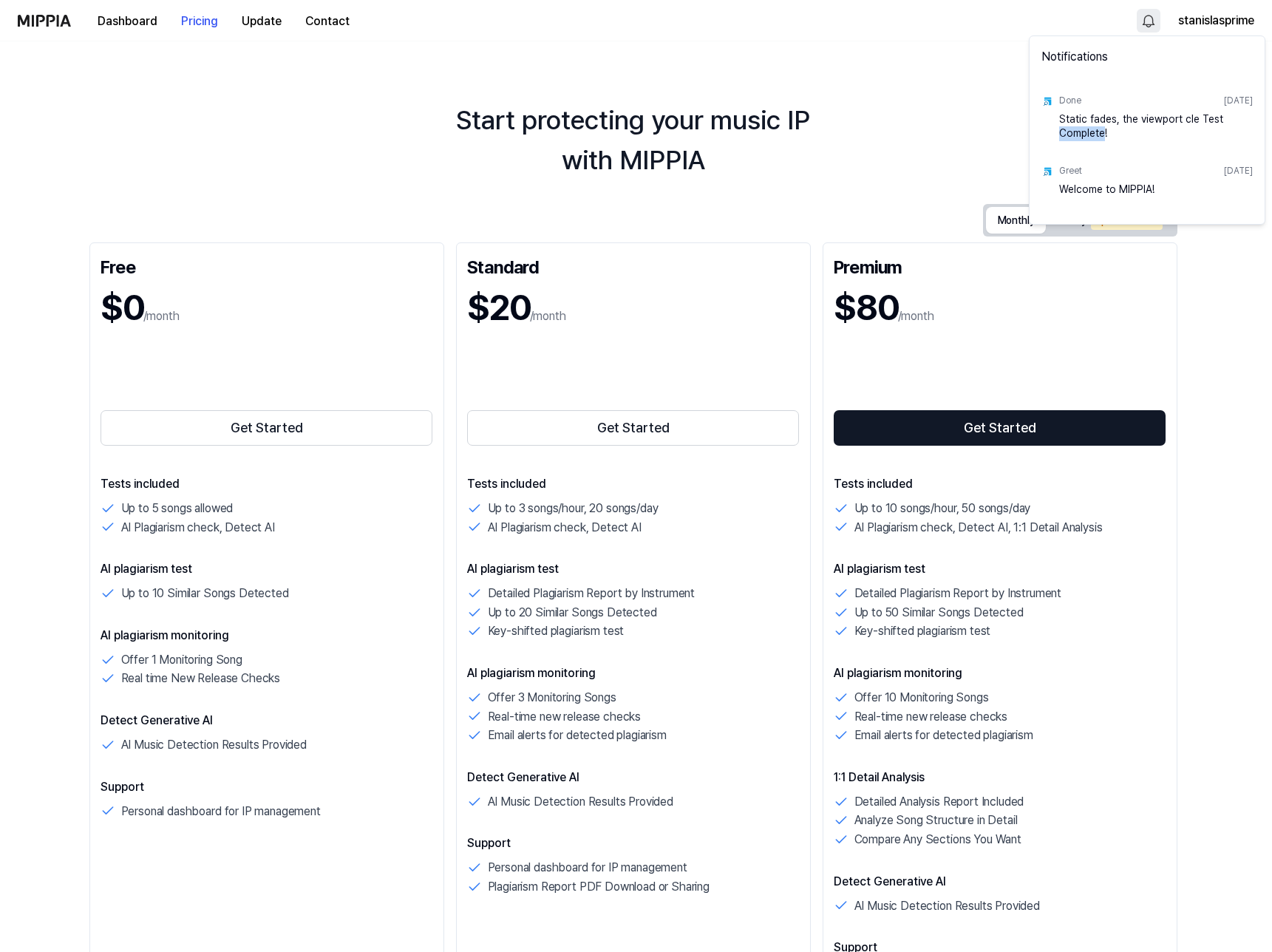
click at [1076, 127] on div "Static fades, the viewport cle Test Complete!" at bounding box center [1155, 127] width 193 height 29
click at [45, 12] on html "Dashboard Pricing Update Contact stanislasprime Start protecting your music IP …" at bounding box center [636, 476] width 1272 height 952
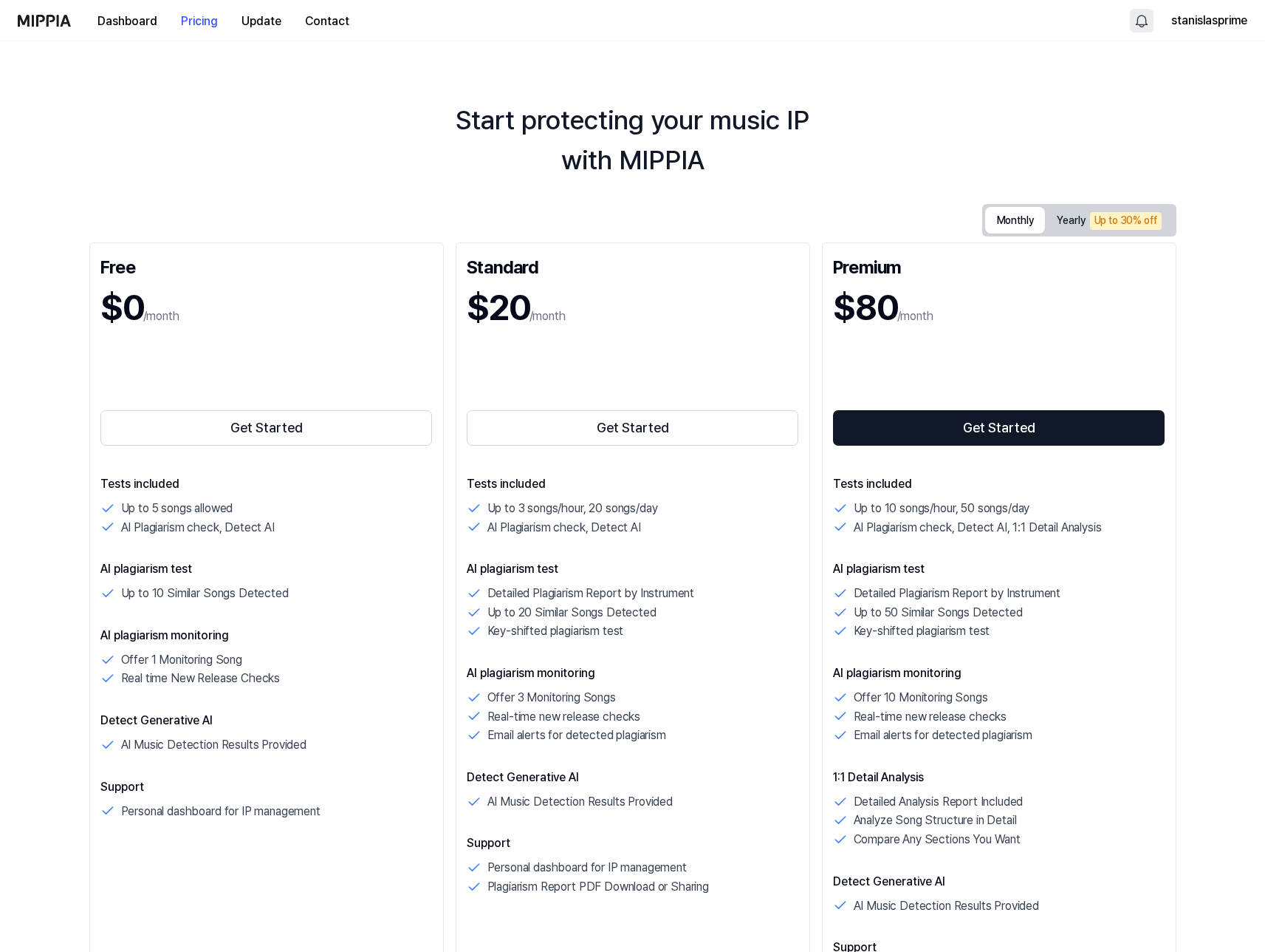
click at [58, 28] on div "Dashboard Pricing Update Contact" at bounding box center [189, 20] width 343 height 41
click at [546, 508] on p "Up to 3 songs/hour, 20 songs/day" at bounding box center [573, 508] width 170 height 20
drag, startPoint x: 546, startPoint y: 508, endPoint x: 630, endPoint y: 514, distance: 84.2
click at [630, 514] on p "Up to 3 songs/hour, 20 songs/day" at bounding box center [573, 508] width 170 height 20
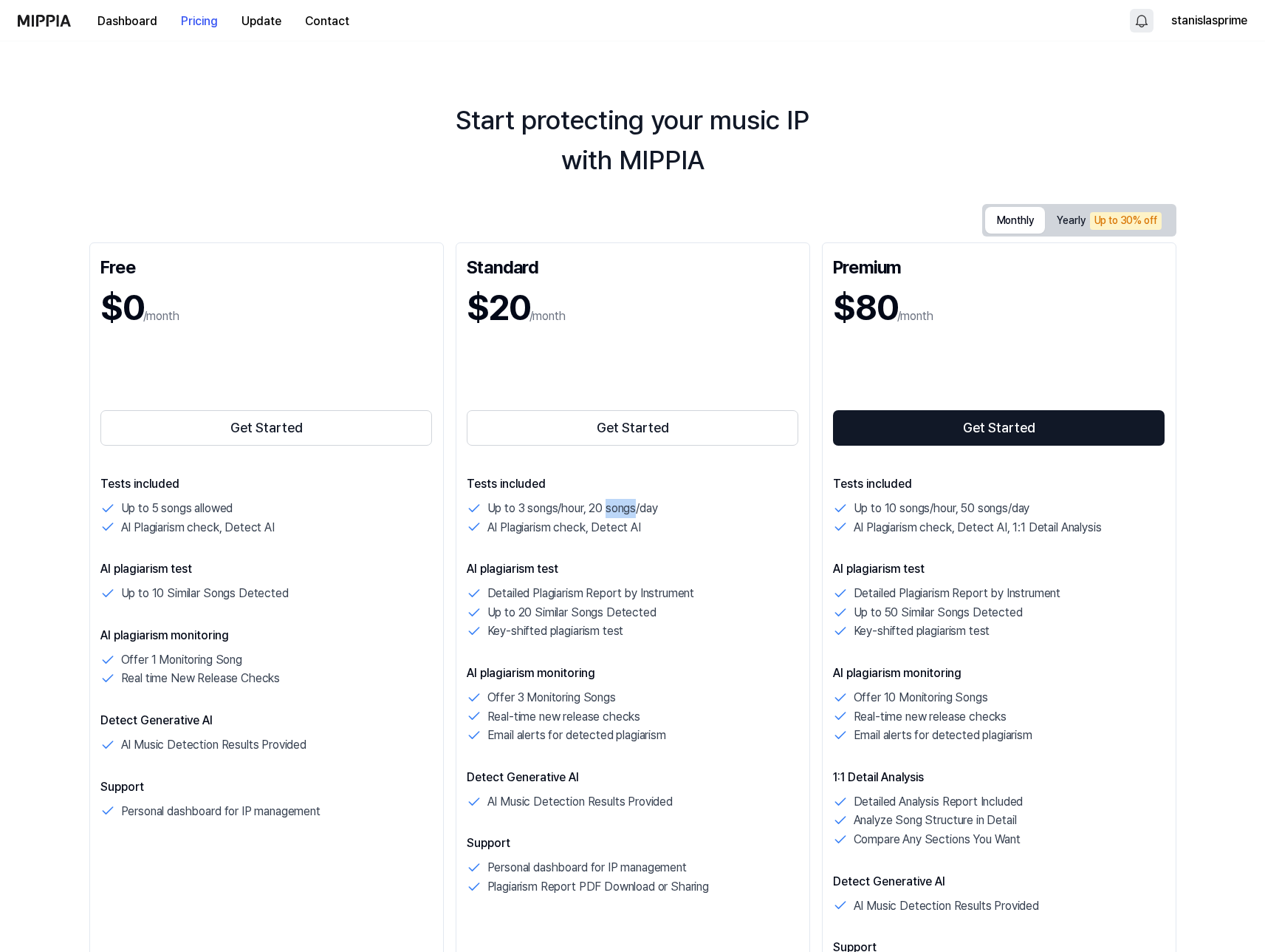
click at [630, 514] on p "Up to 3 songs/hour, 20 songs/day" at bounding box center [573, 508] width 170 height 20
click at [658, 514] on p "Up to 3 songs/hour, 20 songs/day" at bounding box center [573, 508] width 170 height 20
drag, startPoint x: 659, startPoint y: 514, endPoint x: 493, endPoint y: 505, distance: 166.2
click at [493, 505] on p "Up to 3 songs/hour, 20 songs/day" at bounding box center [573, 508] width 170 height 20
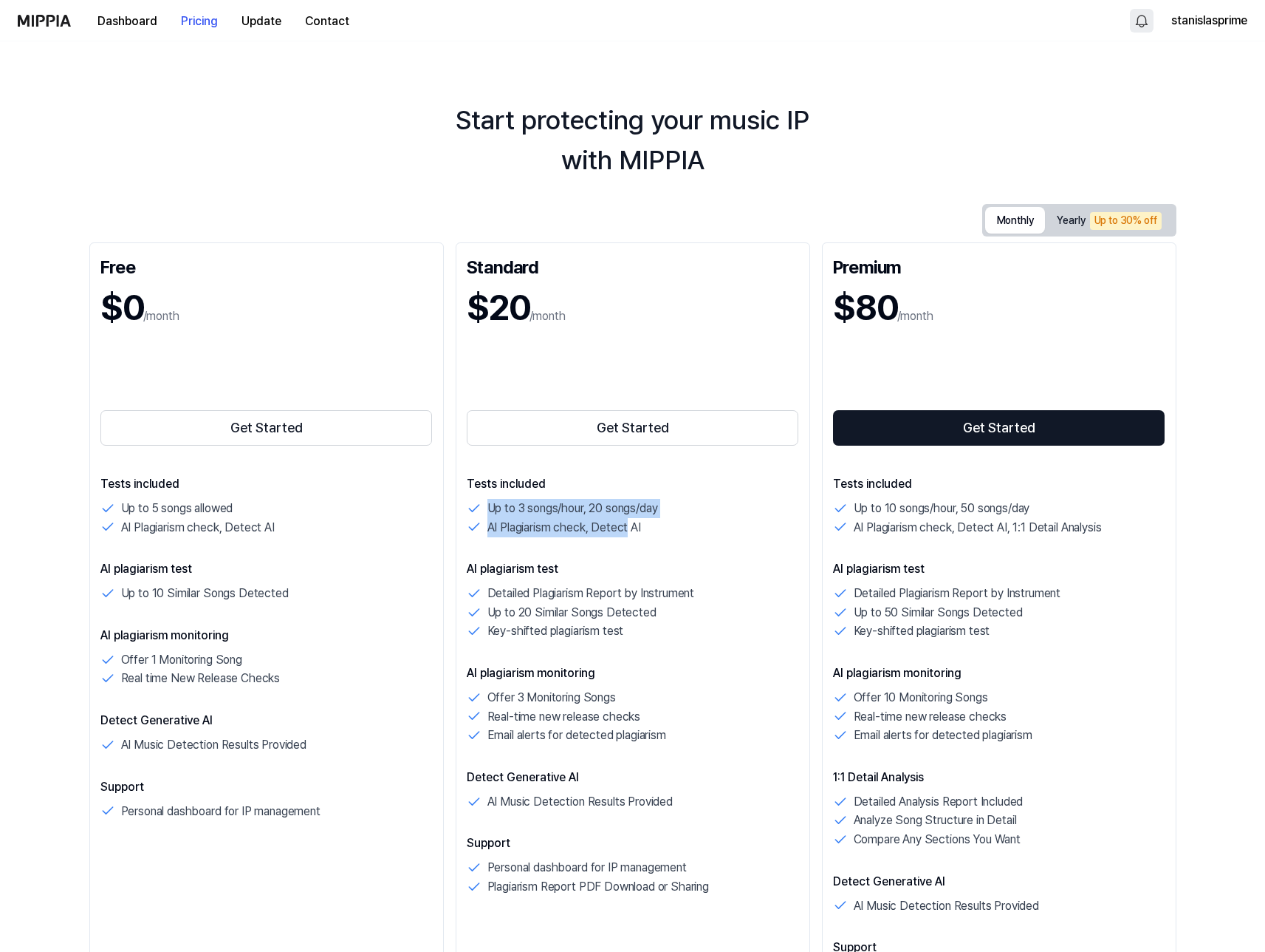
drag, startPoint x: 493, startPoint y: 505, endPoint x: 622, endPoint y: 522, distance: 130.1
click at [622, 522] on div "Up to 3 songs/hour, 20 songs/day AI Plagiarism check, Detect AI" at bounding box center [633, 517] width 333 height 38
click at [622, 522] on p "AI Plagiarism check, Detect AI" at bounding box center [564, 528] width 153 height 20
click at [981, 529] on p "AI Plagiarism check, Detect AI, 1:1 Detail Analysis" at bounding box center [978, 528] width 248 height 20
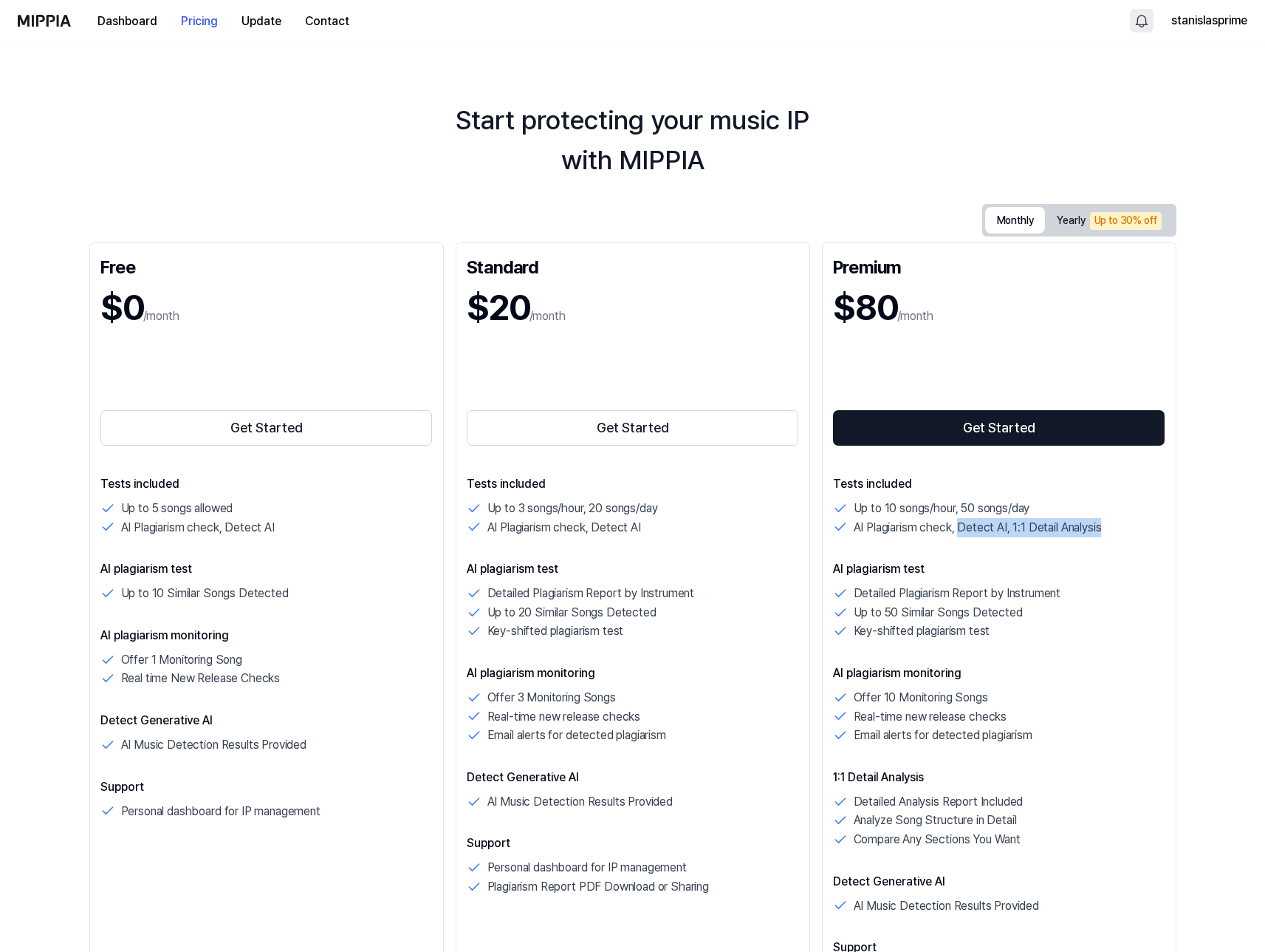
drag, startPoint x: 981, startPoint y: 529, endPoint x: 1082, endPoint y: 526, distance: 101.0
click at [1082, 526] on p "AI Plagiarism check, Detect AI, 1:1 Detail Analysis" at bounding box center [978, 528] width 248 height 20
drag, startPoint x: 842, startPoint y: 303, endPoint x: 956, endPoint y: 299, distance: 114.1
click at [956, 299] on div "$80 /month" at bounding box center [1000, 308] width 333 height 50
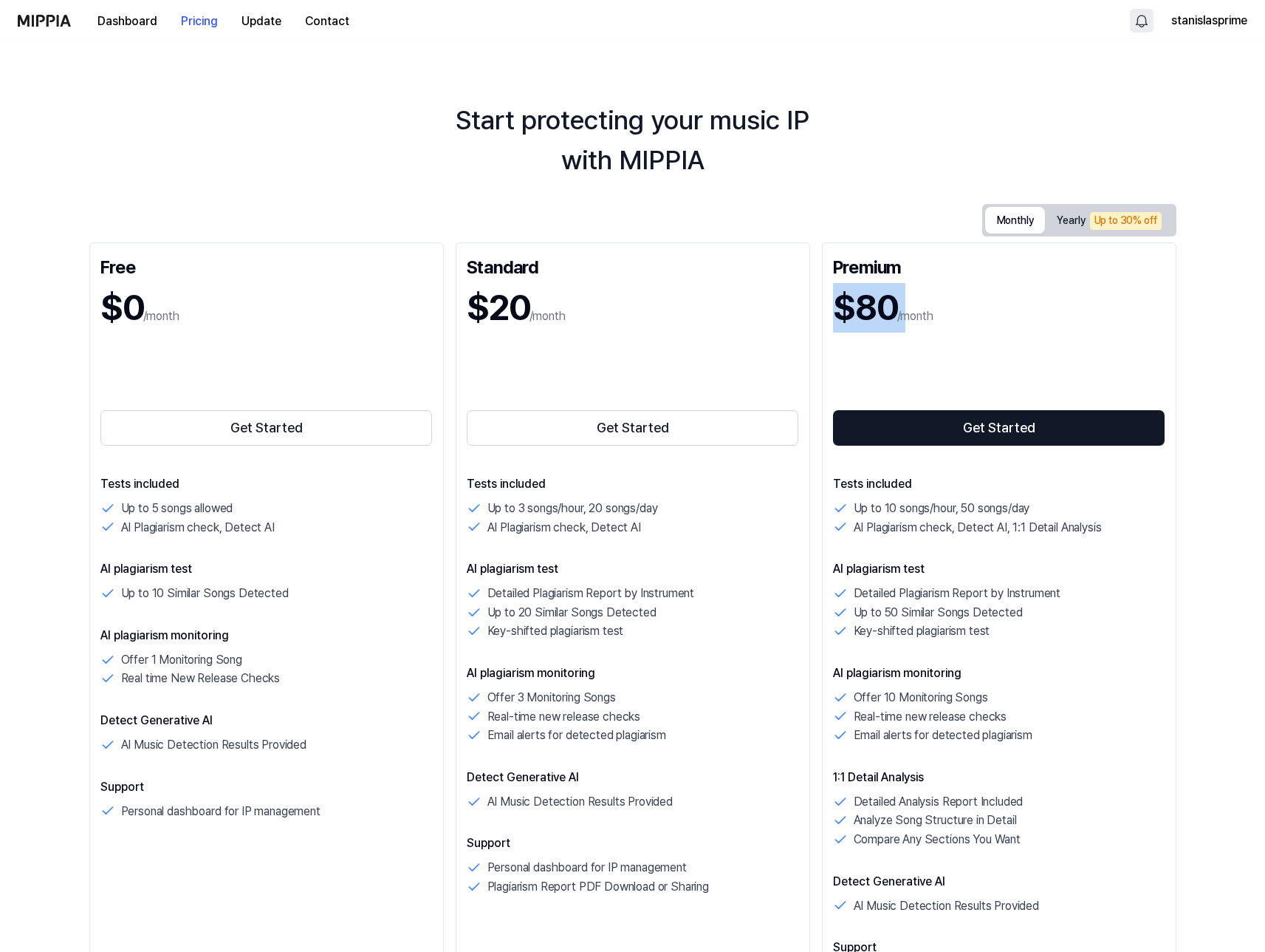
click at [956, 299] on div "$80 /month" at bounding box center [1000, 308] width 333 height 50
click at [458, 121] on div "Start protecting your music IP with MIPPIA" at bounding box center [632, 140] width 1265 height 80
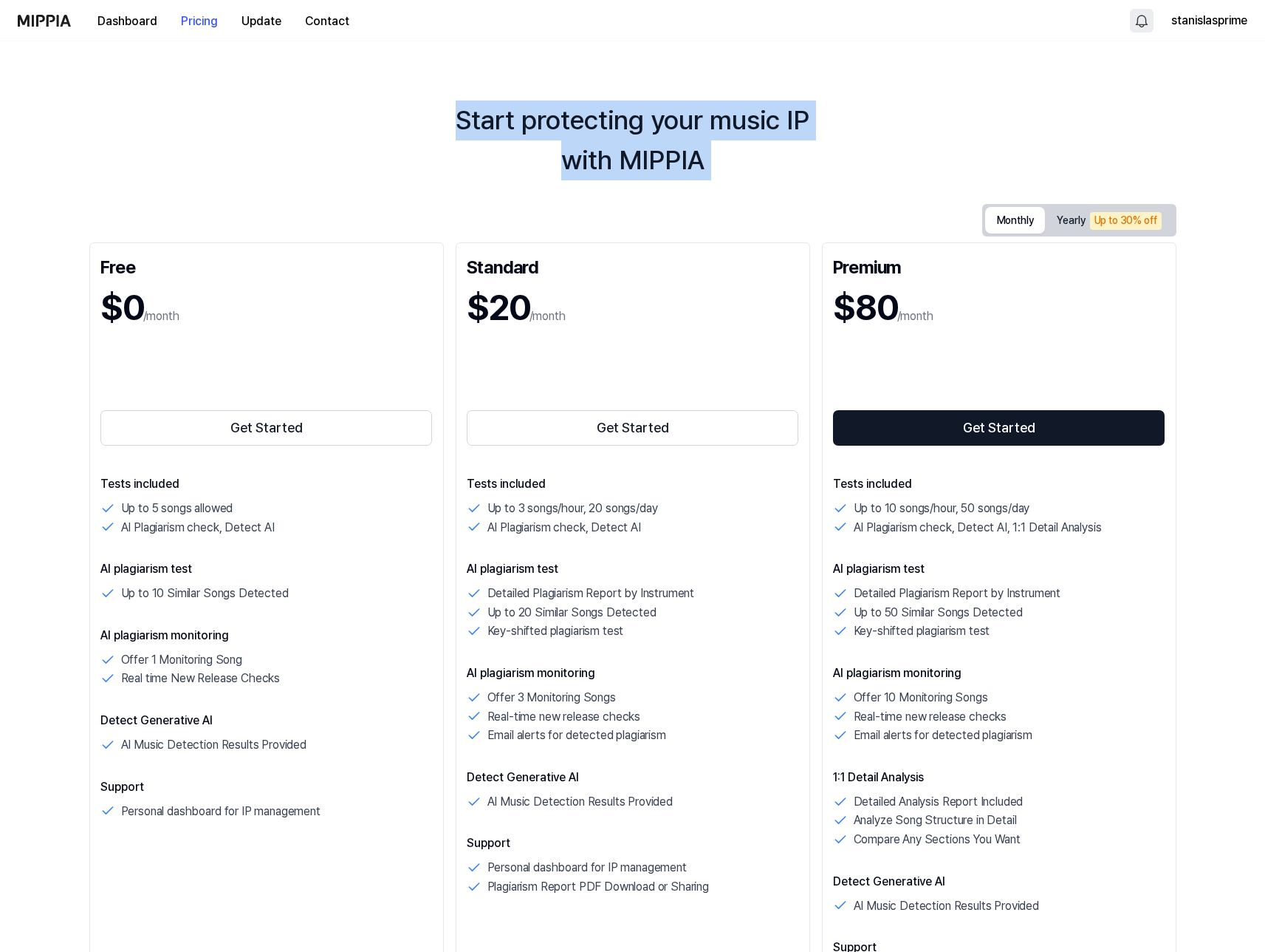
drag, startPoint x: 458, startPoint y: 121, endPoint x: 745, endPoint y: 179, distance: 292.8
click at [745, 179] on div "Start protecting your music IP with MIPPIA" at bounding box center [632, 140] width 1265 height 80
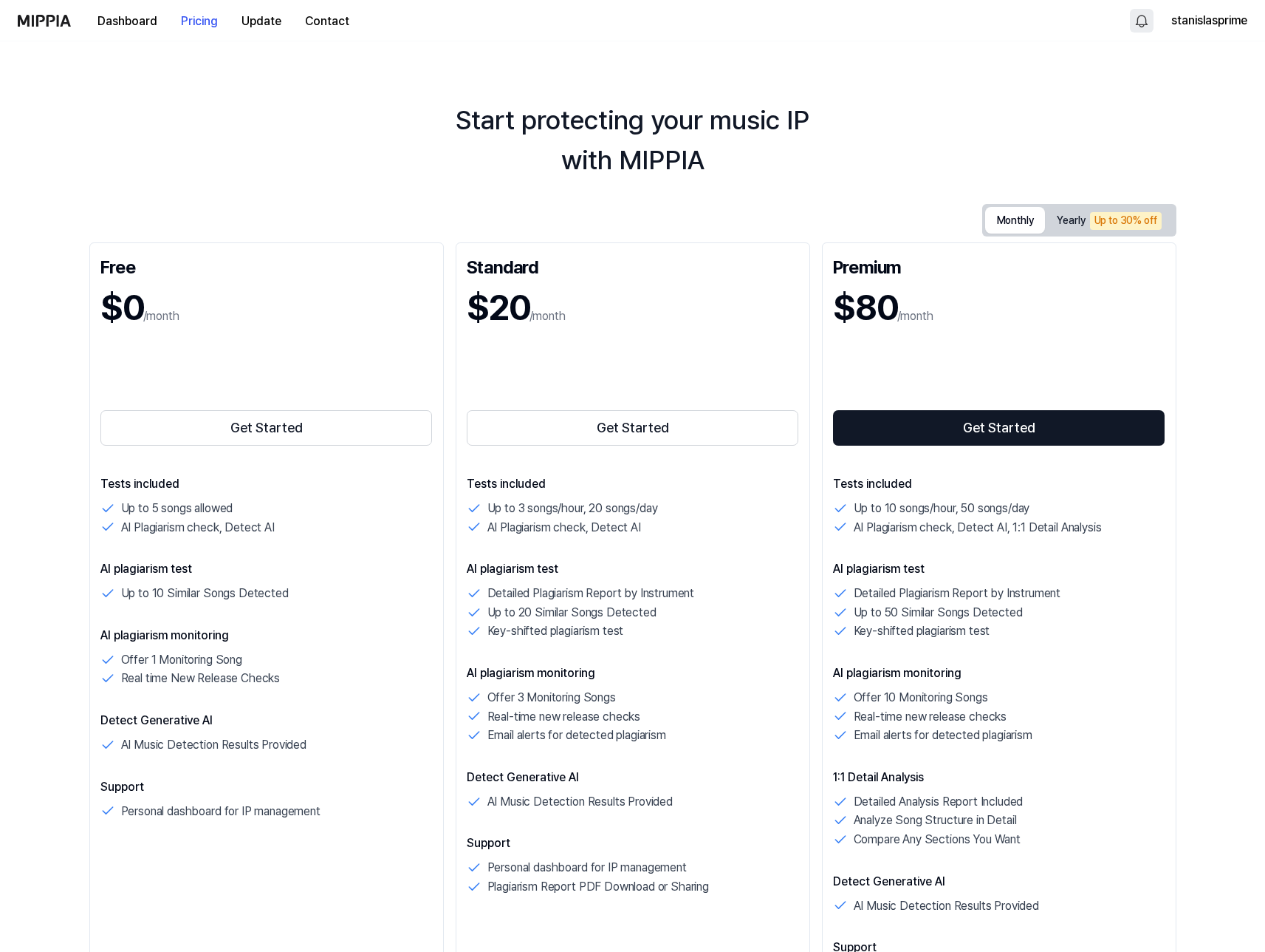
click at [34, 20] on img at bounding box center [44, 20] width 53 height 11
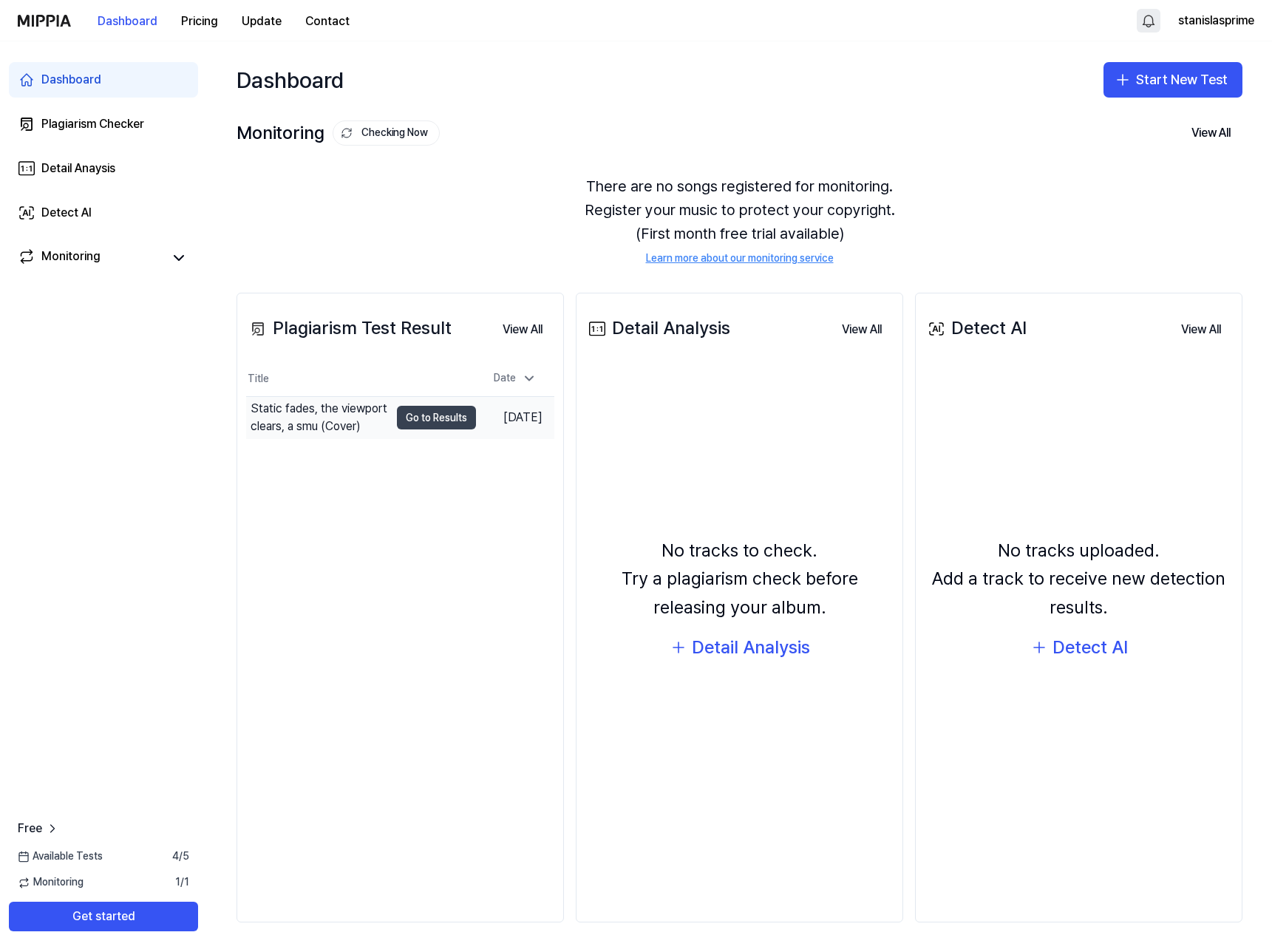
click at [432, 425] on button "Go to Results" at bounding box center [436, 417] width 79 height 24
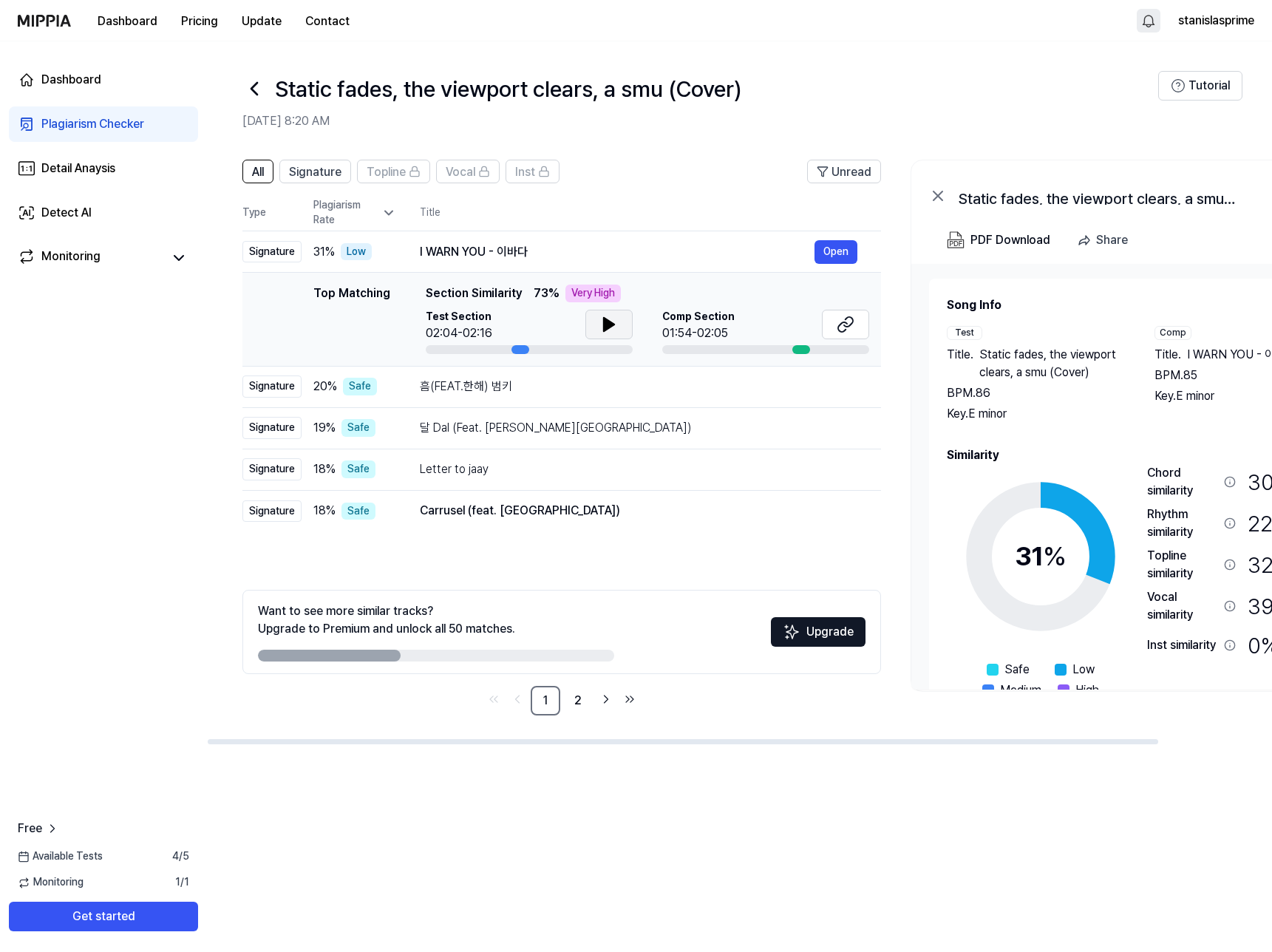
click at [590, 328] on button at bounding box center [609, 324] width 47 height 29
click at [595, 362] on td "Top Matching Top Matching Section Similarity 73 % Very High Test Section 02:04-…" at bounding box center [561, 319] width 638 height 94
click at [625, 384] on div "흠(FEAT.한해) 범키" at bounding box center [617, 387] width 395 height 18
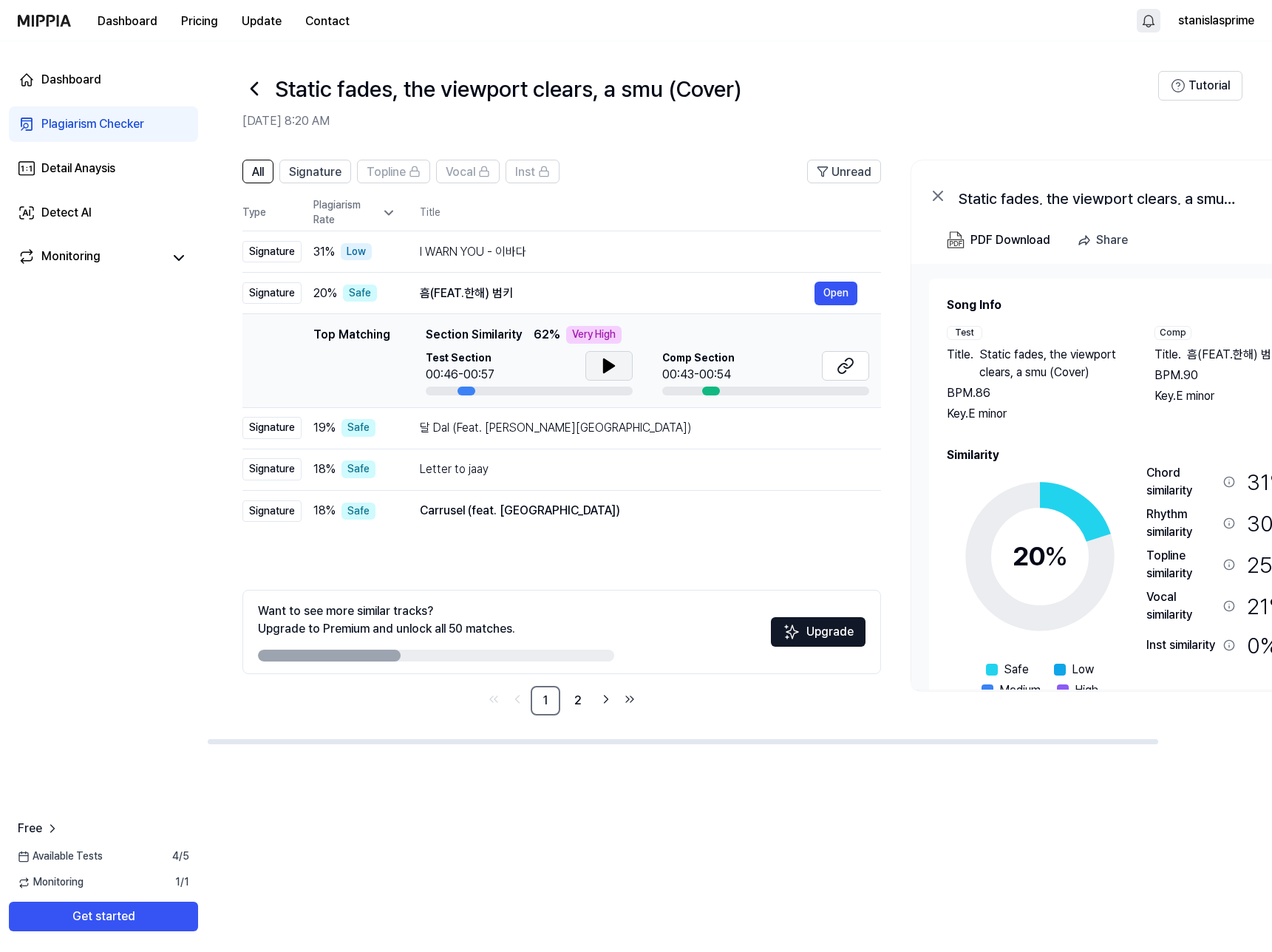
click at [591, 374] on button at bounding box center [609, 365] width 47 height 29
click at [607, 371] on icon at bounding box center [609, 365] width 18 height 18
click at [576, 447] on td "달 Dal (Feat. 박재범 Jay Park) Open" at bounding box center [638, 427] width 485 height 42
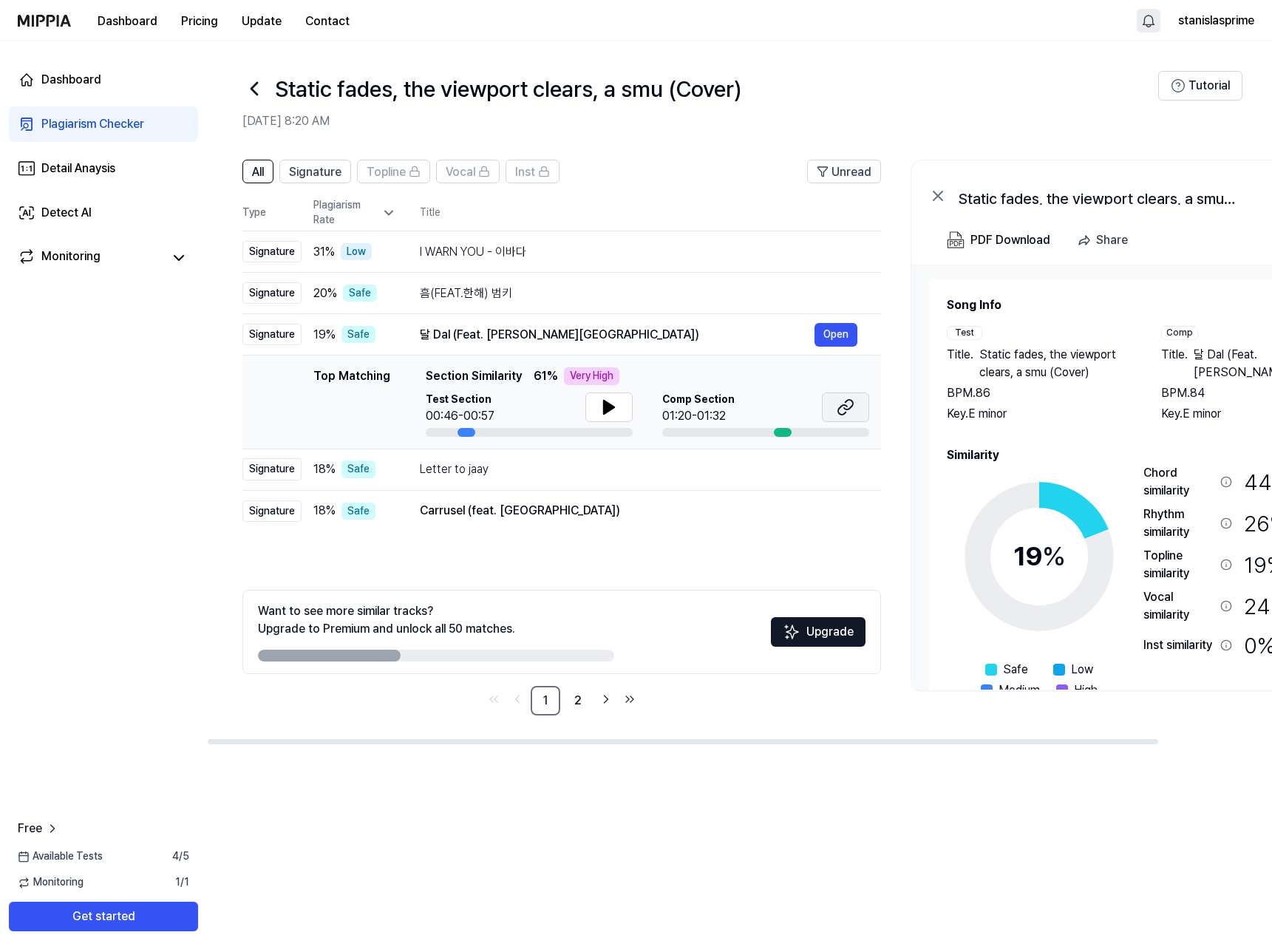
click at [849, 402] on icon at bounding box center [845, 407] width 18 height 18
drag, startPoint x: 335, startPoint y: 653, endPoint x: 396, endPoint y: 653, distance: 61.0
click at [396, 653] on div at bounding box center [329, 655] width 143 height 11
drag, startPoint x: 373, startPoint y: 654, endPoint x: 463, endPoint y: 659, distance: 90.1
click at [458, 659] on div at bounding box center [436, 655] width 357 height 11
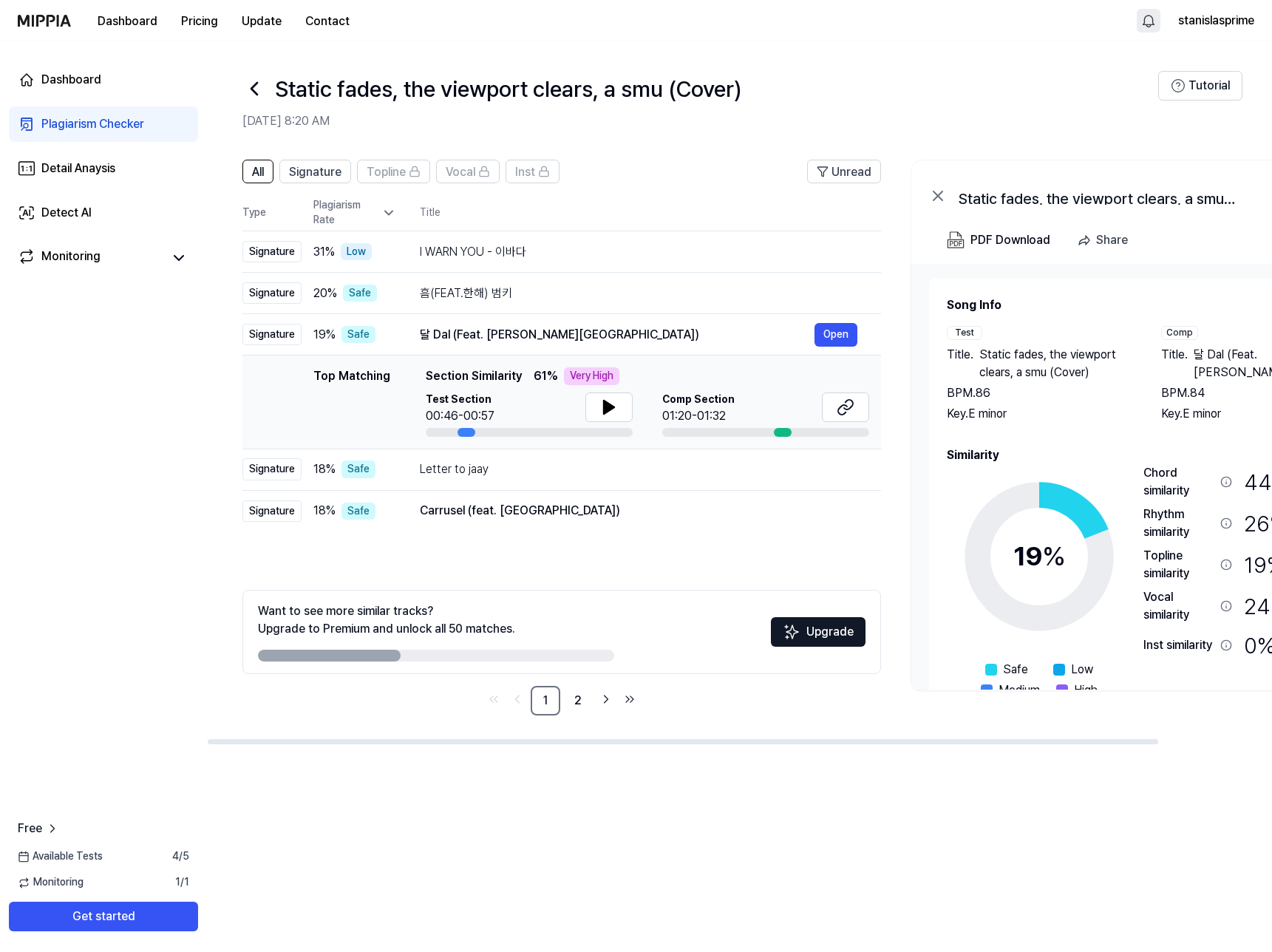
click at [465, 623] on div "Want to see more similar tracks? Upgrade to Premium and unlock all 50 matches." at bounding box center [386, 619] width 257 height 35
click at [273, 613] on div "Want to see more similar tracks? Upgrade to Premium and unlock all 50 matches." at bounding box center [386, 619] width 257 height 35
click at [423, 629] on div "Want to see more similar tracks? Upgrade to Premium and unlock all 50 matches." at bounding box center [386, 619] width 257 height 35
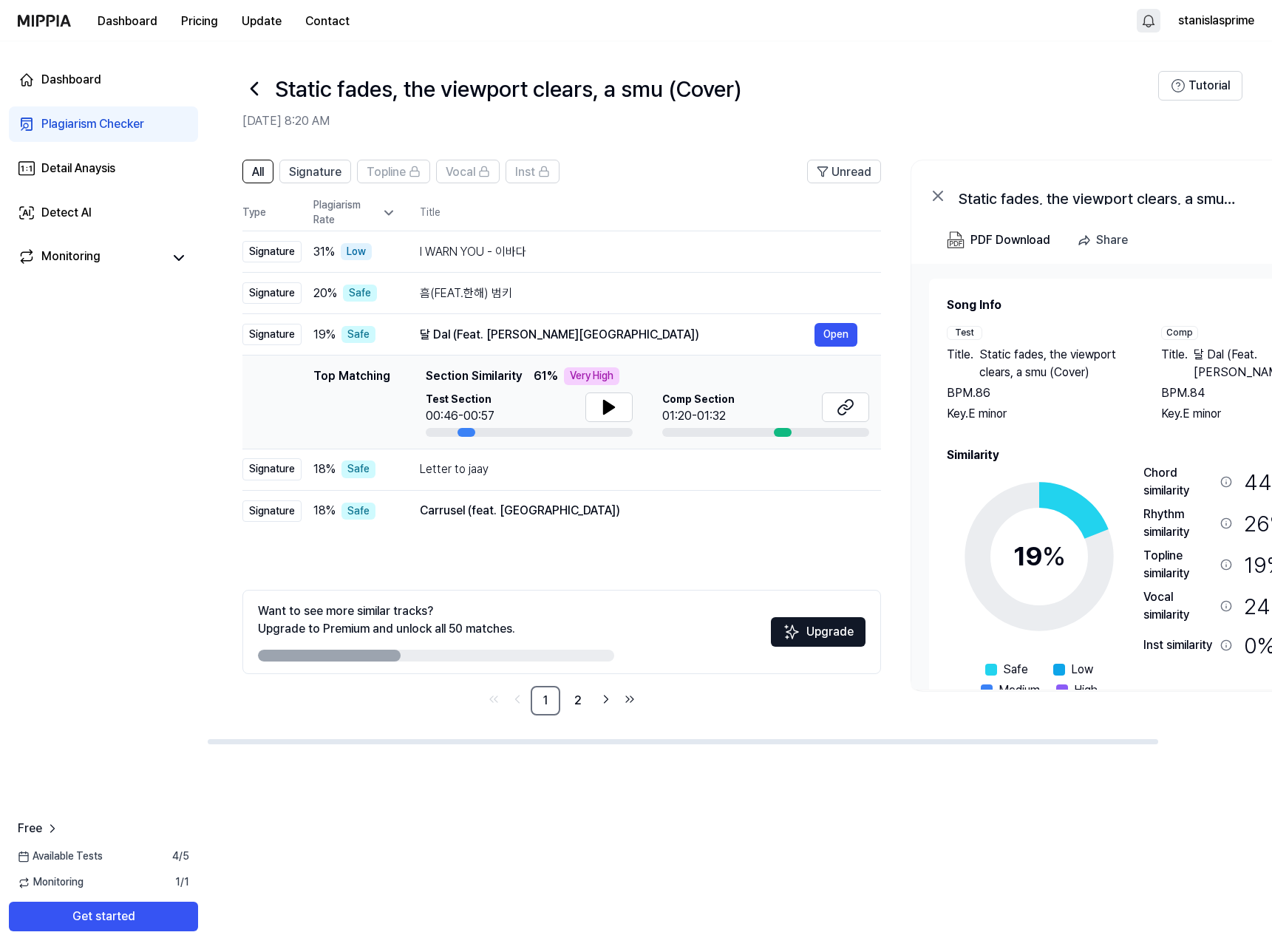
click at [423, 629] on div "Want to see more similar tracks? Upgrade to Premium and unlock all 50 matches." at bounding box center [386, 619] width 257 height 35
click at [513, 503] on div "Carrusel (feat. [GEOGRAPHIC_DATA])" at bounding box center [617, 511] width 395 height 18
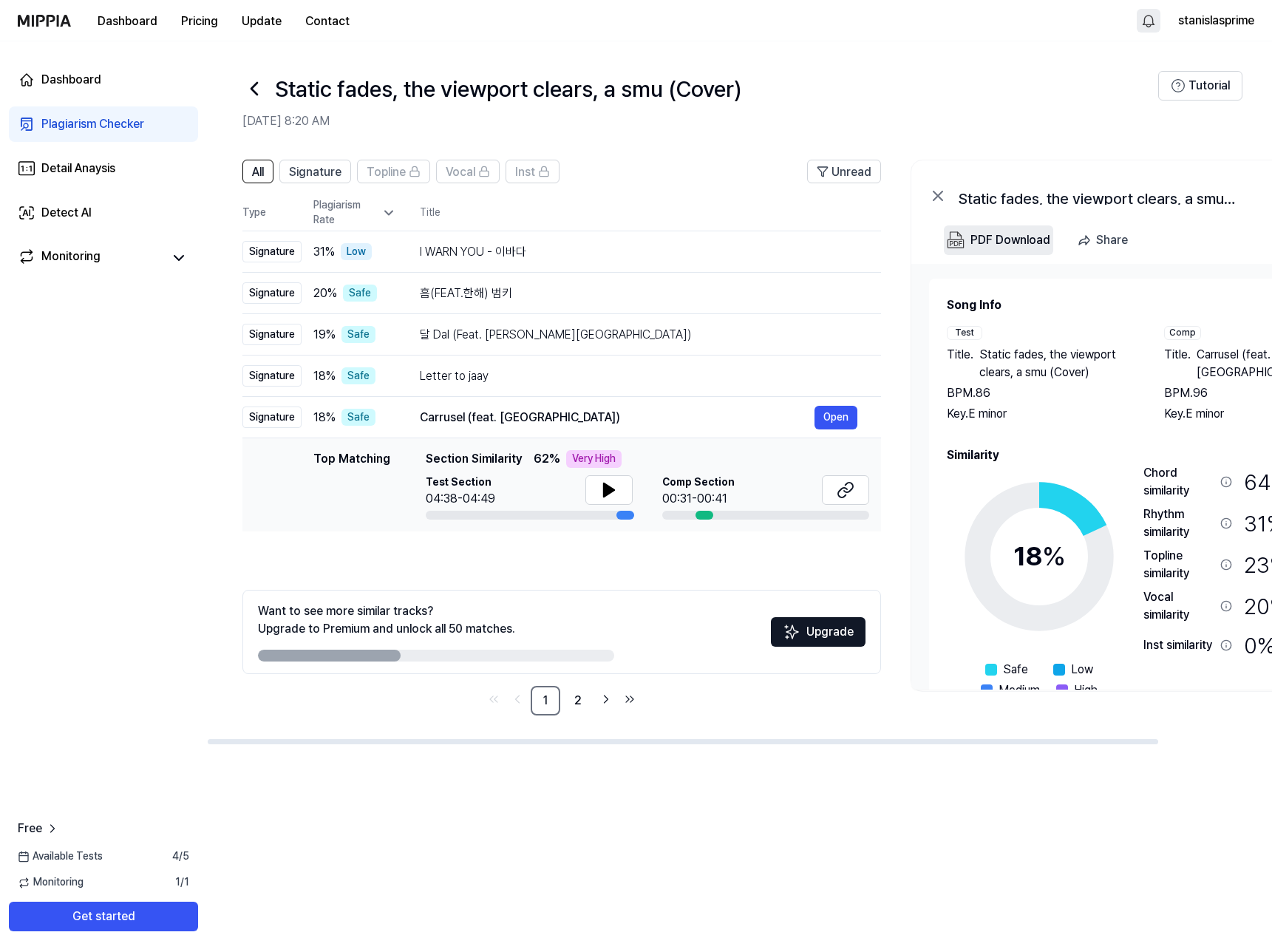
click at [983, 244] on div "PDF Download" at bounding box center [1010, 241] width 80 height 20
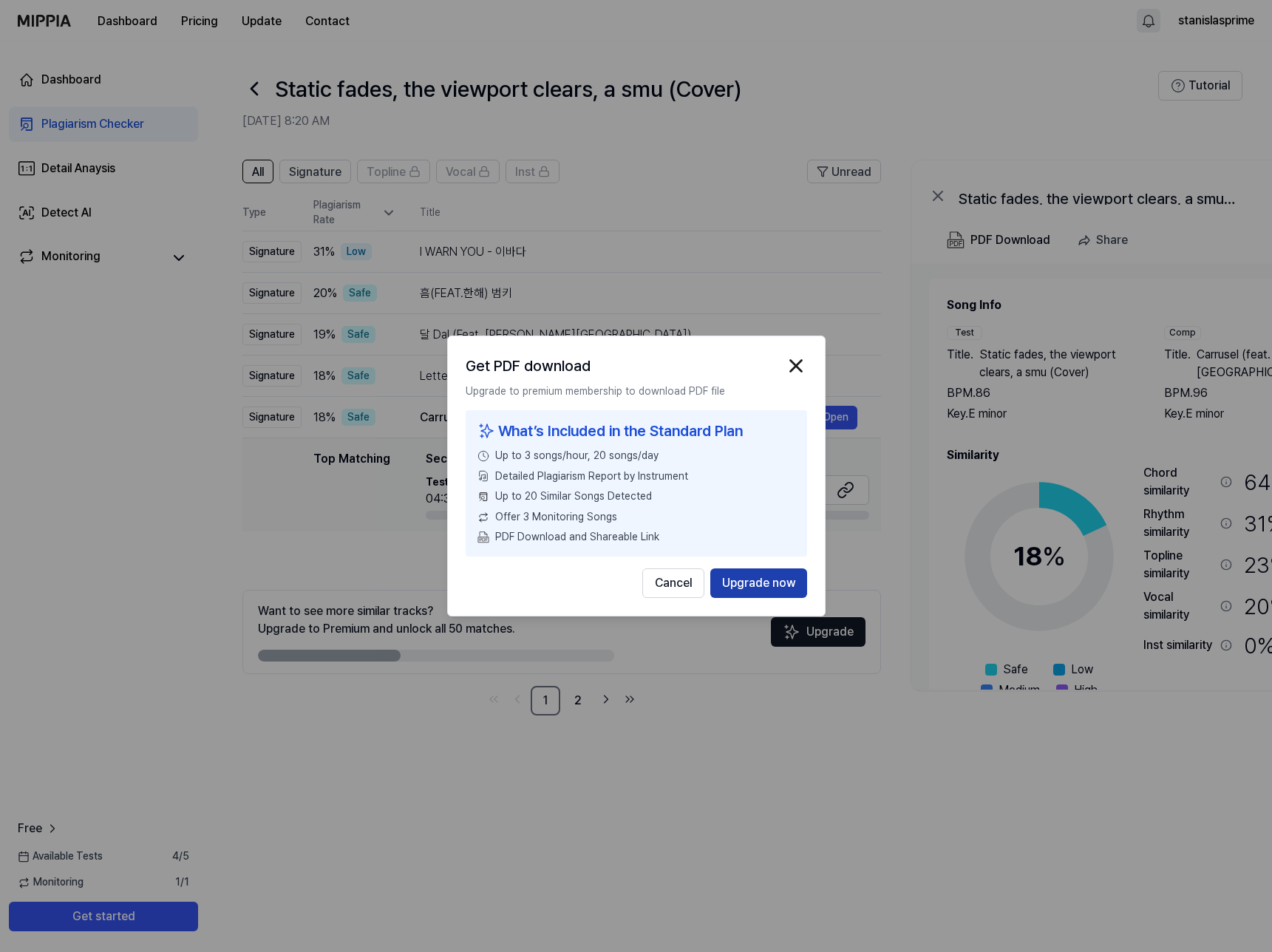
click at [751, 584] on button "Upgrade now" at bounding box center [758, 582] width 97 height 29
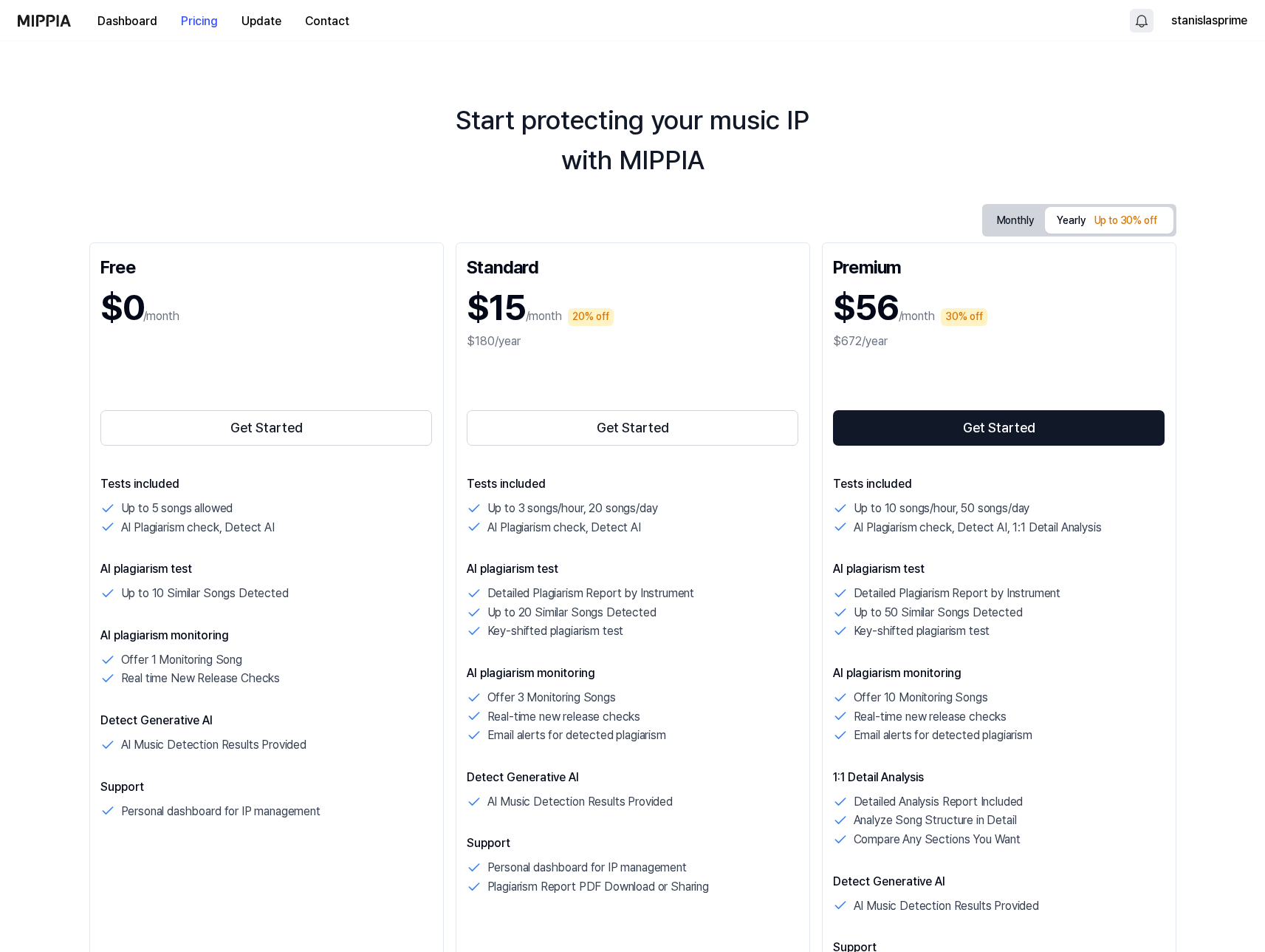
click at [1017, 219] on button "Monthly" at bounding box center [1015, 220] width 60 height 23
click at [859, 508] on p "Up to 10 songs/hour, 50 songs/day" at bounding box center [942, 508] width 176 height 20
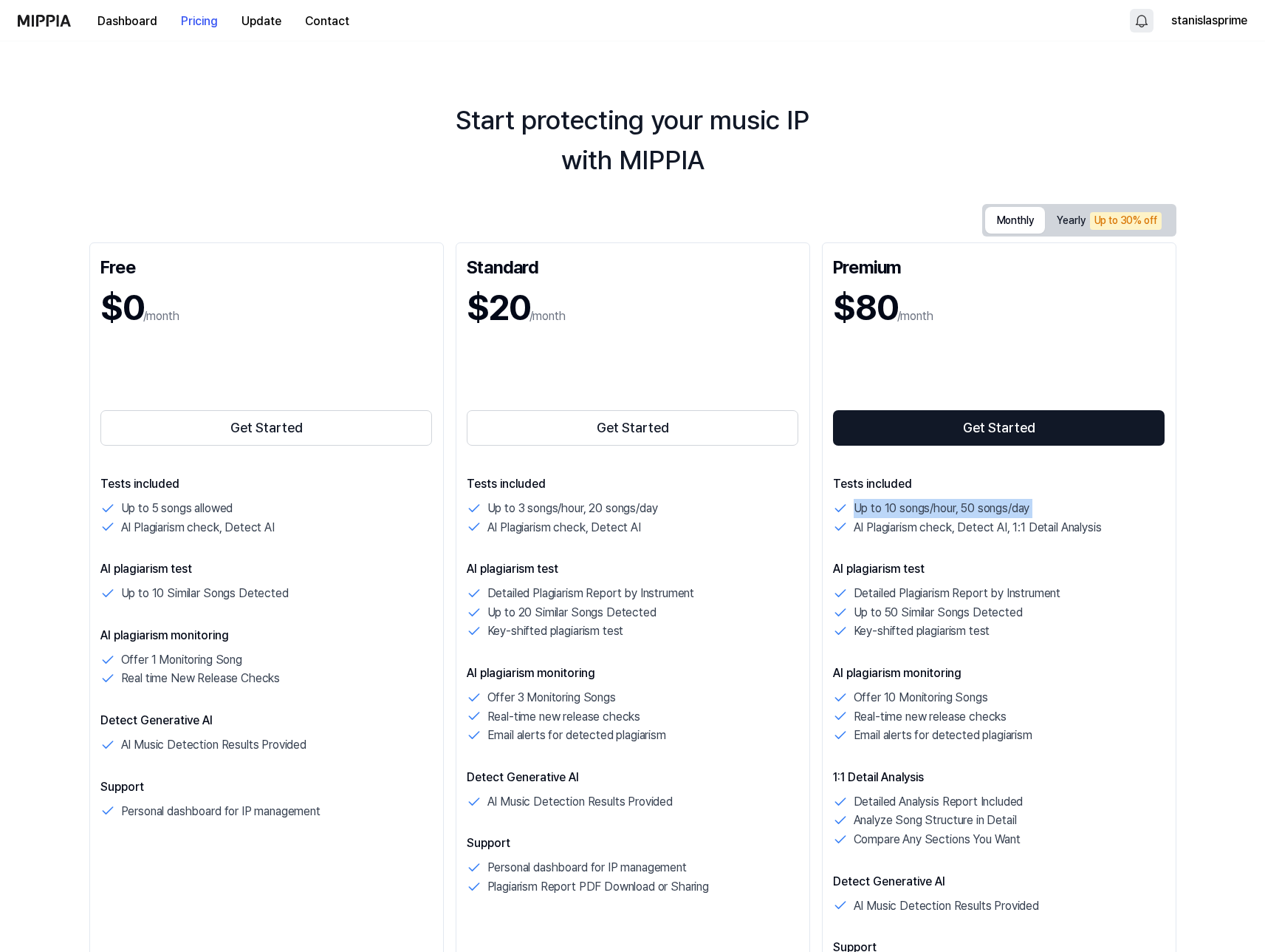
drag, startPoint x: 859, startPoint y: 508, endPoint x: 1032, endPoint y: 511, distance: 173.0
click at [1030, 511] on p "Up to 10 songs/hour, 50 songs/day" at bounding box center [942, 508] width 176 height 20
click at [873, 524] on p "AI Plagiarism check, Detect AI, 1:1 Detail Analysis" at bounding box center [978, 528] width 248 height 20
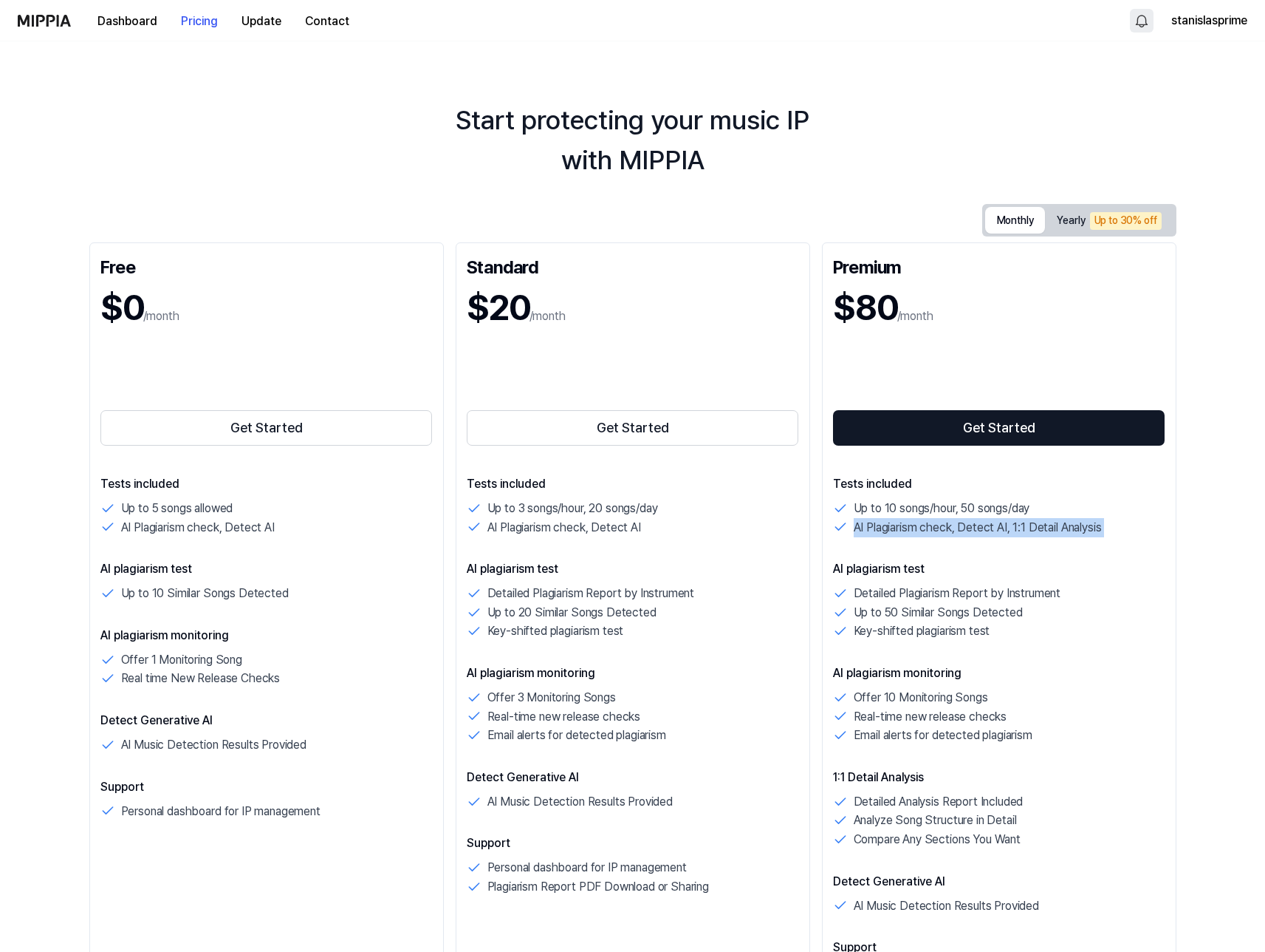
click at [873, 524] on p "AI Plagiarism check, Detect AI, 1:1 Detail Analysis" at bounding box center [978, 528] width 248 height 20
click at [927, 529] on p "AI Plagiarism check, Detect AI, 1:1 Detail Analysis" at bounding box center [978, 528] width 248 height 20
